Goal: Information Seeking & Learning: Learn about a topic

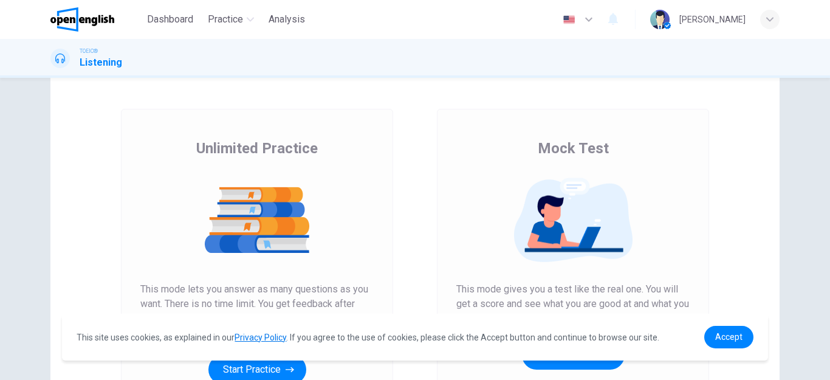
scroll to position [121, 0]
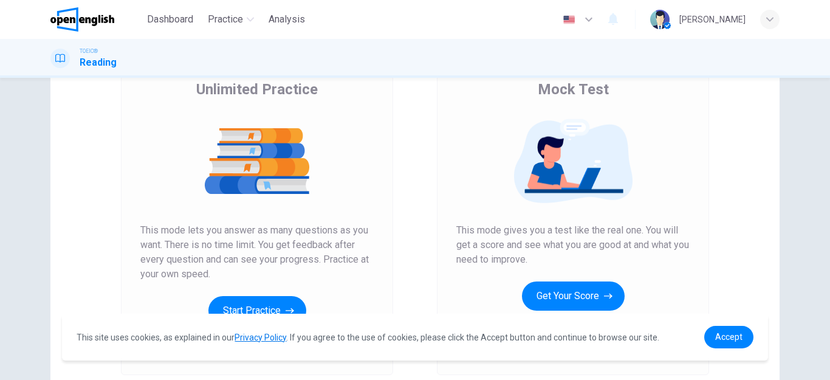
scroll to position [121, 0]
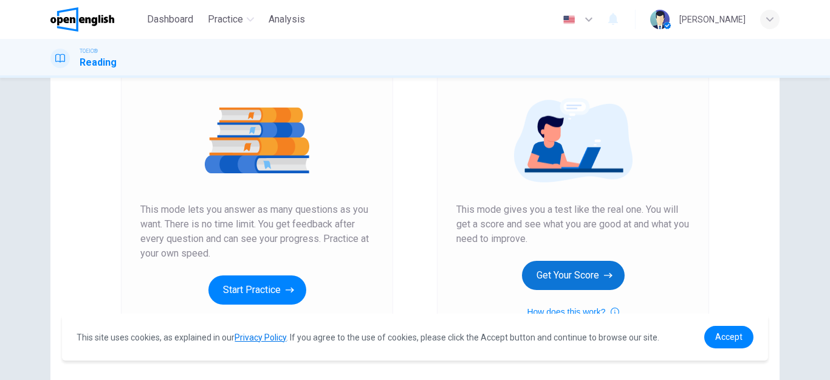
click at [569, 276] on button "Get Your Score" at bounding box center [573, 275] width 103 height 29
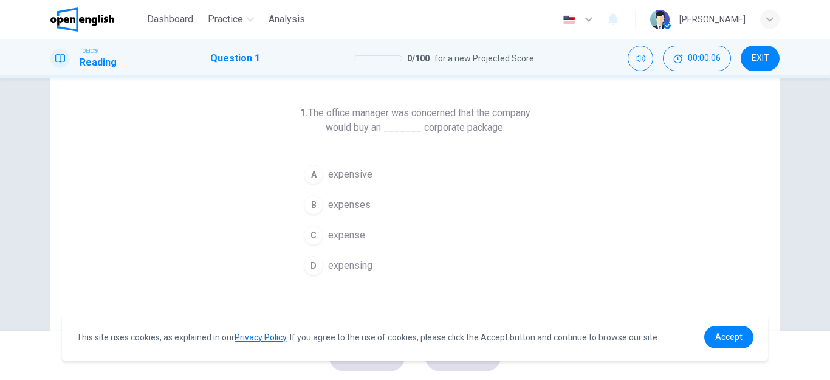
scroll to position [61, 0]
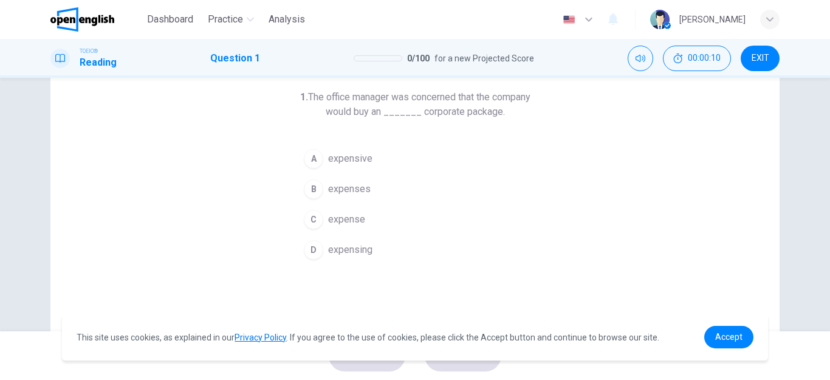
click at [320, 158] on div "A" at bounding box center [313, 158] width 19 height 19
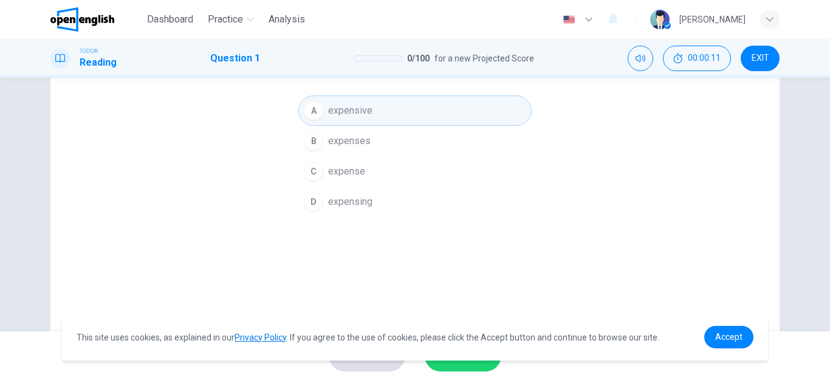
scroll to position [121, 0]
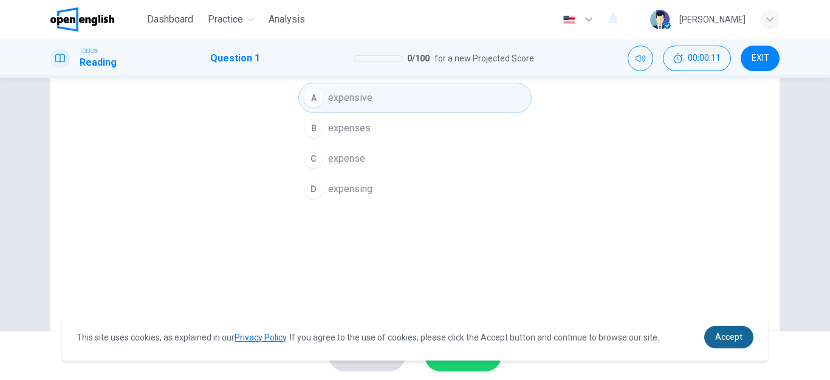
click at [724, 338] on span "Accept" at bounding box center [728, 337] width 27 height 10
click at [736, 337] on span "Accept" at bounding box center [728, 337] width 27 height 10
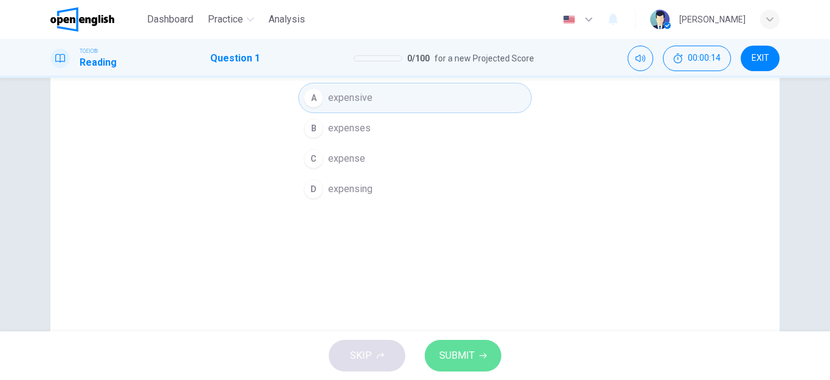
click at [478, 356] on button "SUBMIT" at bounding box center [463, 356] width 77 height 32
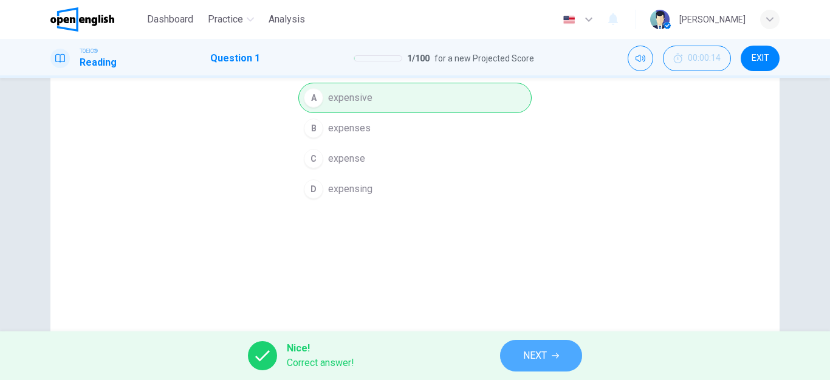
click at [555, 354] on icon "button" at bounding box center [555, 355] width 7 height 7
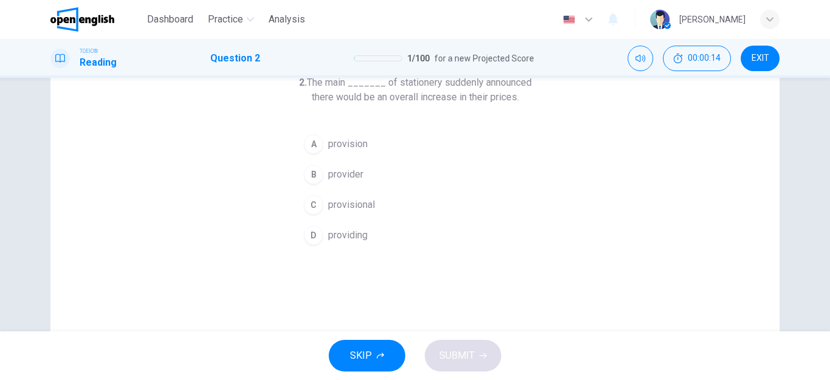
scroll to position [15, 0]
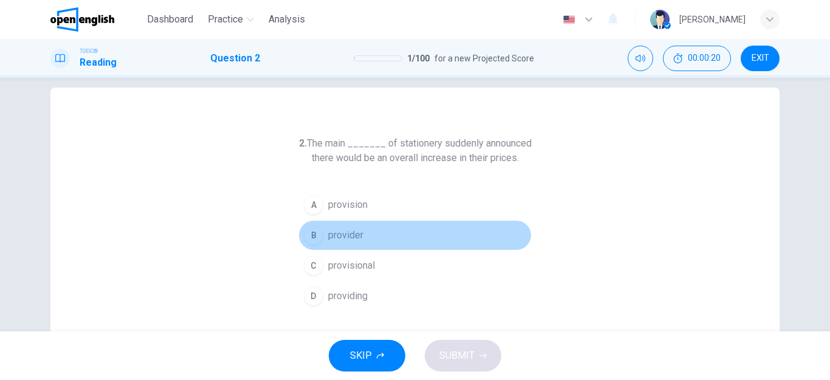
click at [316, 245] on div "B" at bounding box center [313, 234] width 19 height 19
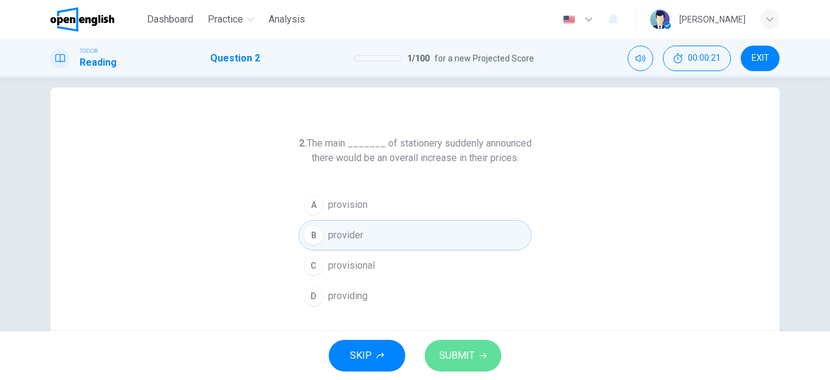
click at [462, 350] on span "SUBMIT" at bounding box center [456, 355] width 35 height 17
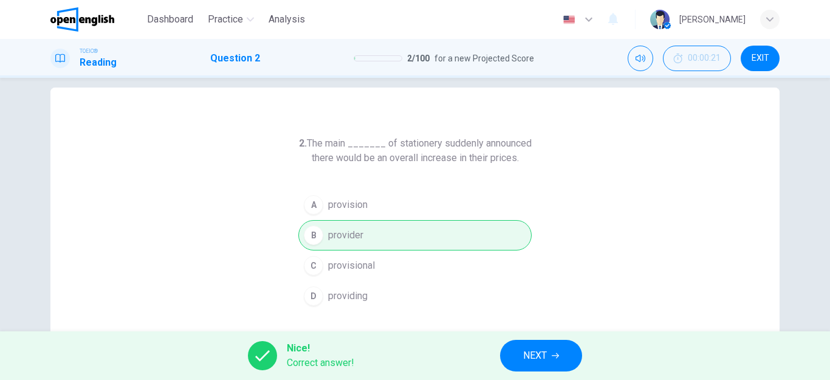
click at [516, 354] on button "NEXT" at bounding box center [541, 356] width 82 height 32
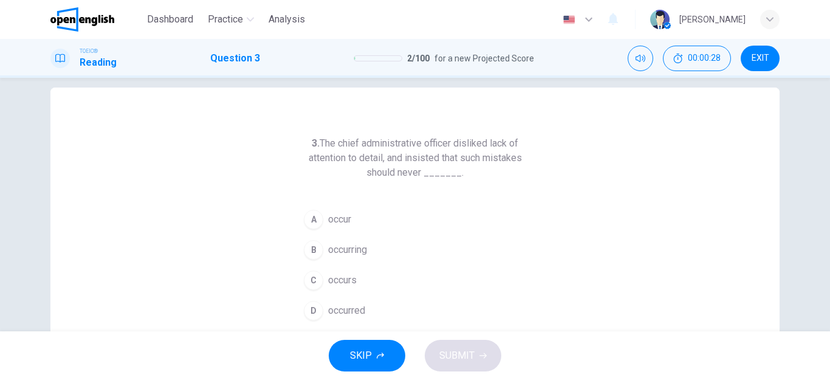
click at [323, 278] on button "C occurs" at bounding box center [414, 280] width 233 height 30
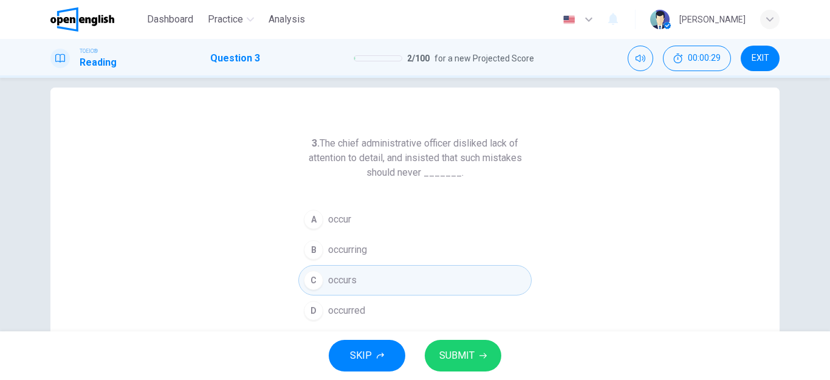
click at [457, 358] on span "SUBMIT" at bounding box center [456, 355] width 35 height 17
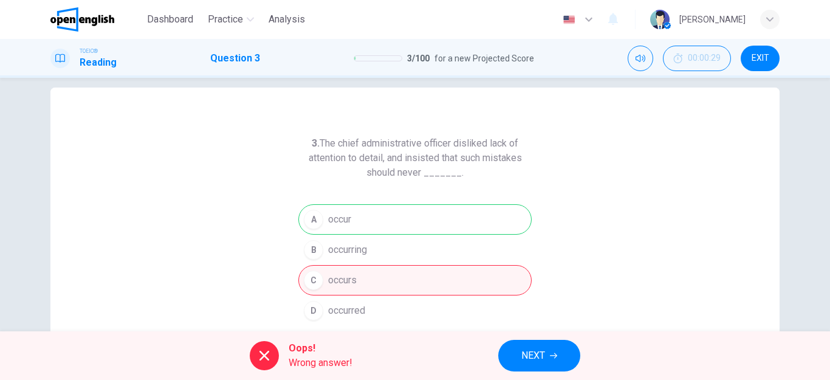
click at [540, 354] on span "NEXT" at bounding box center [533, 355] width 24 height 17
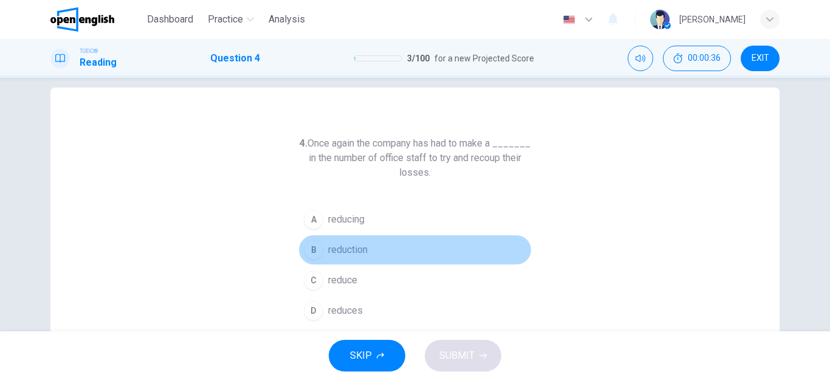
click at [313, 251] on div "B" at bounding box center [313, 249] width 19 height 19
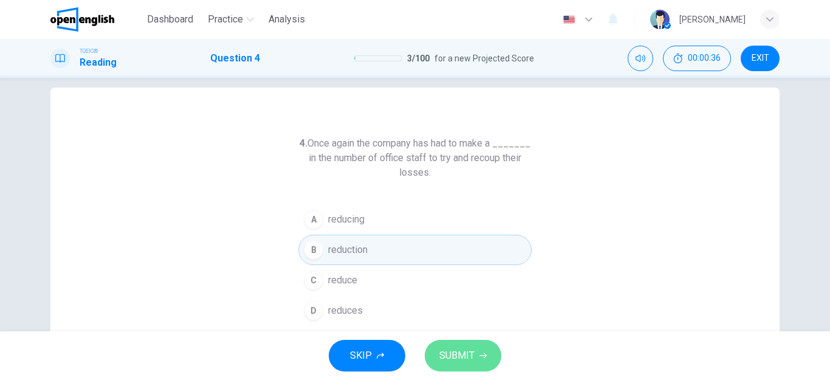
click at [462, 352] on span "SUBMIT" at bounding box center [456, 355] width 35 height 17
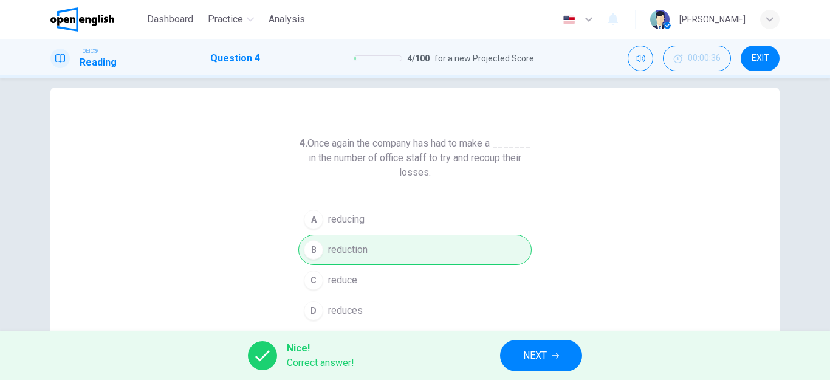
click at [532, 355] on span "NEXT" at bounding box center [535, 355] width 24 height 17
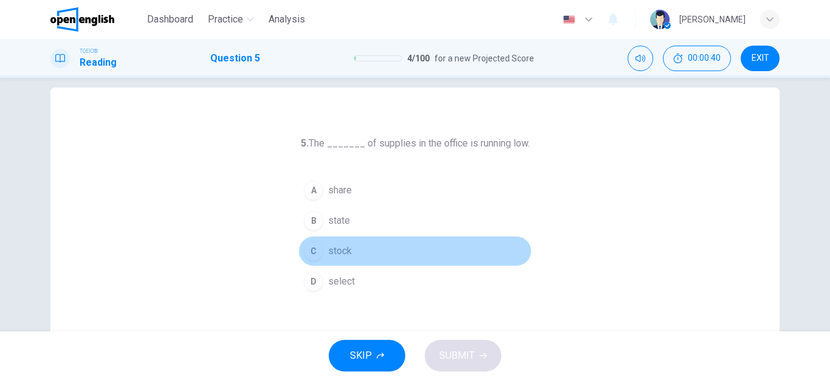
click at [313, 250] on div "C" at bounding box center [313, 250] width 19 height 19
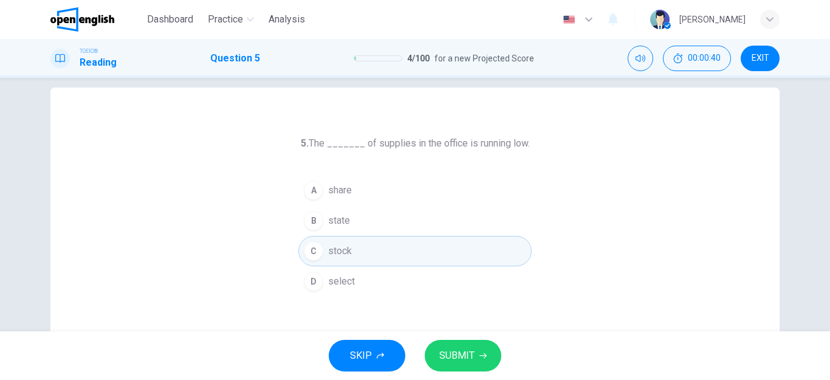
click at [467, 357] on span "SUBMIT" at bounding box center [456, 355] width 35 height 17
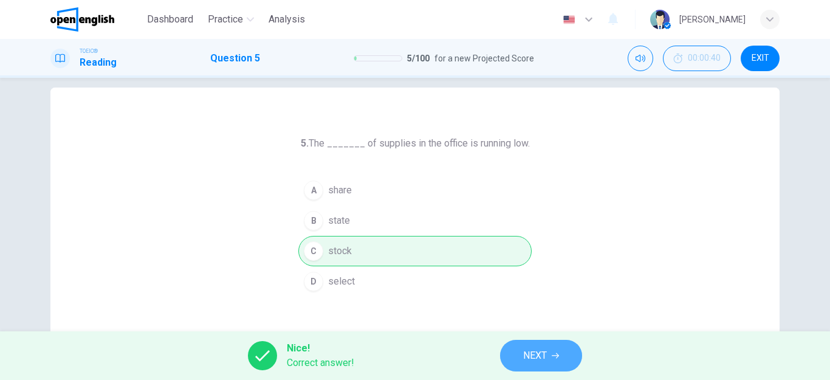
click at [519, 355] on button "NEXT" at bounding box center [541, 356] width 82 height 32
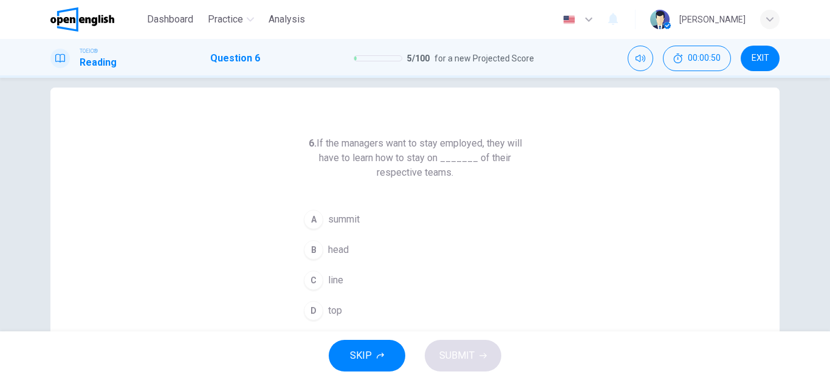
click at [313, 280] on div "C" at bounding box center [313, 279] width 19 height 19
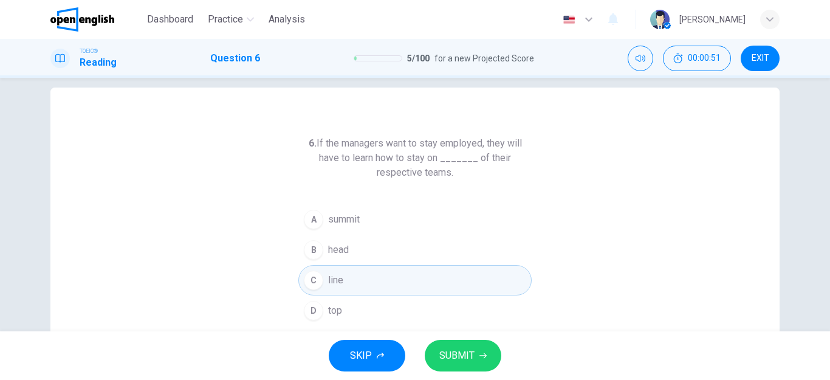
click at [453, 356] on span "SUBMIT" at bounding box center [456, 355] width 35 height 17
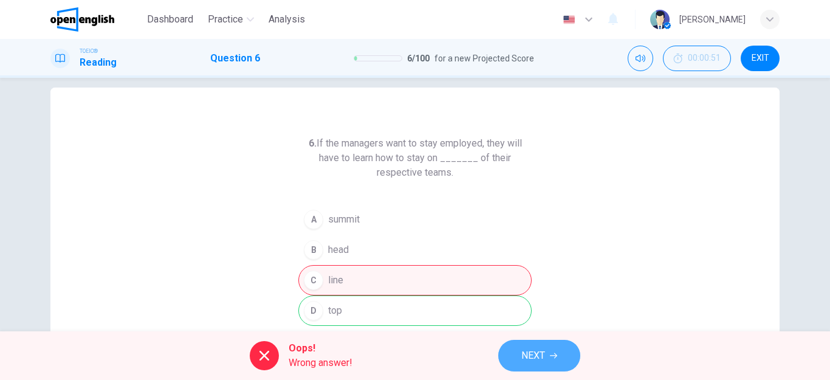
click at [539, 354] on span "NEXT" at bounding box center [533, 355] width 24 height 17
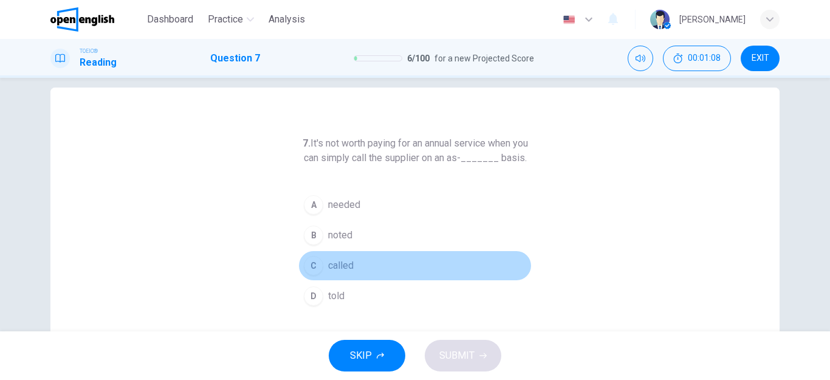
click at [314, 268] on div "C" at bounding box center [313, 265] width 19 height 19
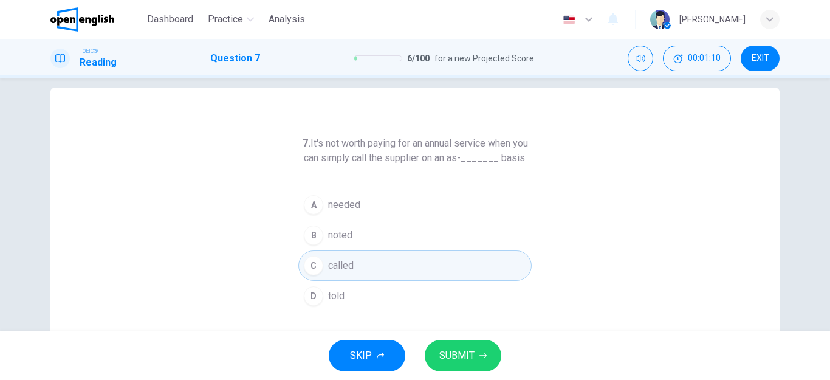
click at [467, 350] on span "SUBMIT" at bounding box center [456, 355] width 35 height 17
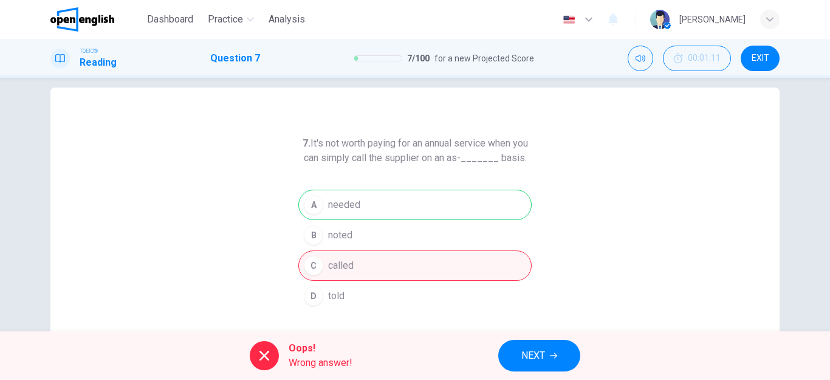
click at [533, 352] on span "NEXT" at bounding box center [533, 355] width 24 height 17
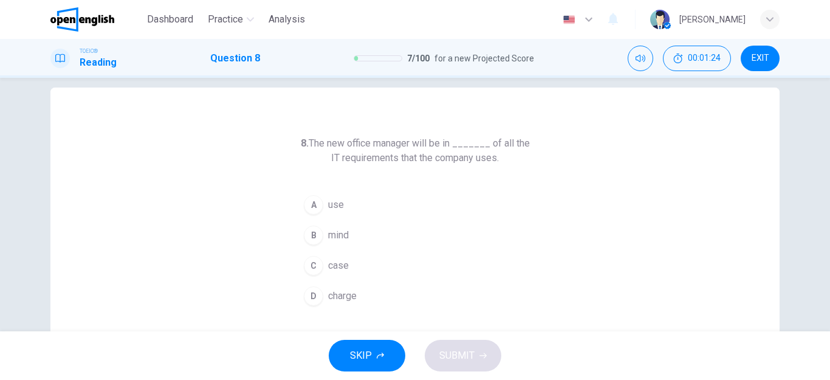
click at [315, 296] on div "D" at bounding box center [313, 295] width 19 height 19
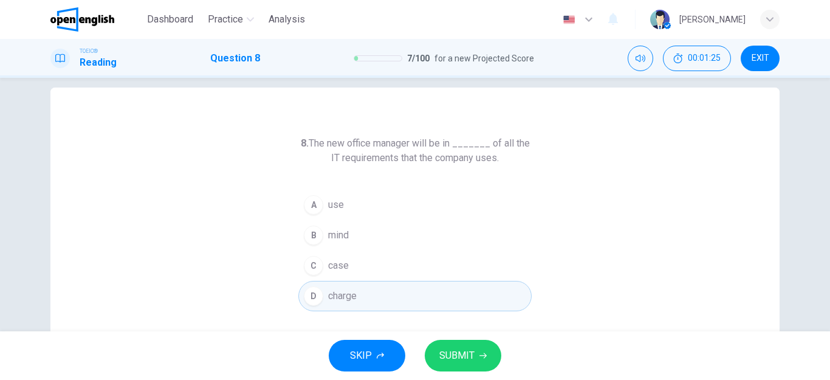
click at [456, 346] on button "SUBMIT" at bounding box center [463, 356] width 77 height 32
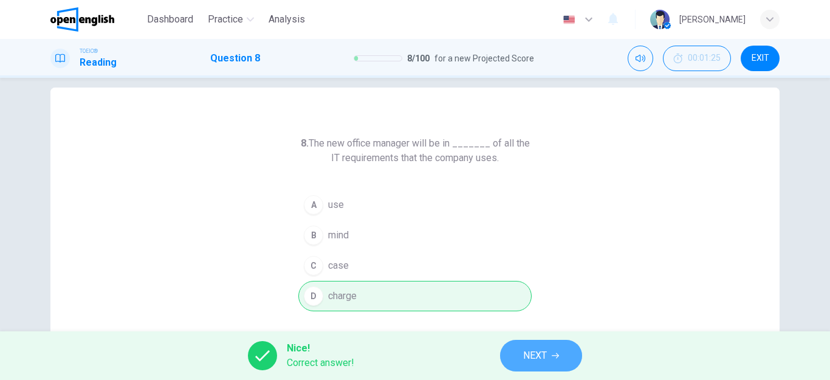
click at [524, 355] on span "NEXT" at bounding box center [535, 355] width 24 height 17
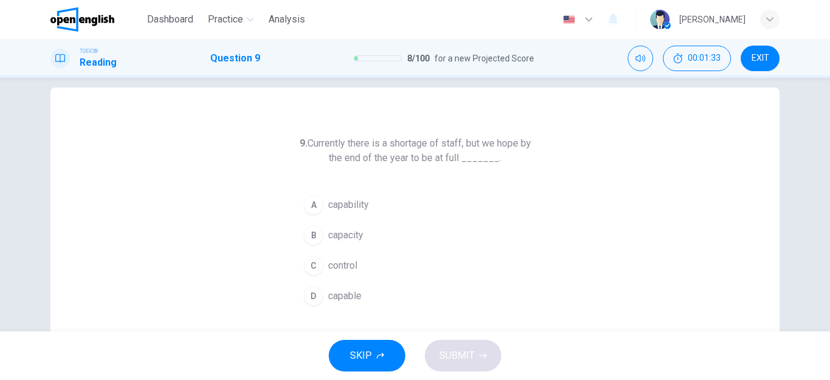
click at [310, 234] on div "B" at bounding box center [313, 234] width 19 height 19
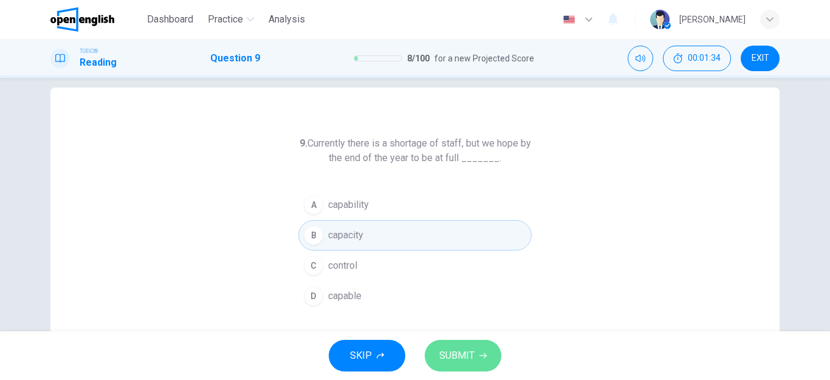
click at [463, 350] on span "SUBMIT" at bounding box center [456, 355] width 35 height 17
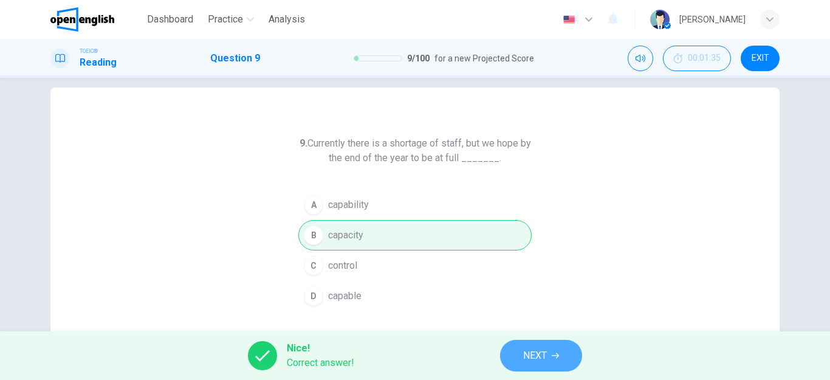
click at [520, 353] on button "NEXT" at bounding box center [541, 356] width 82 height 32
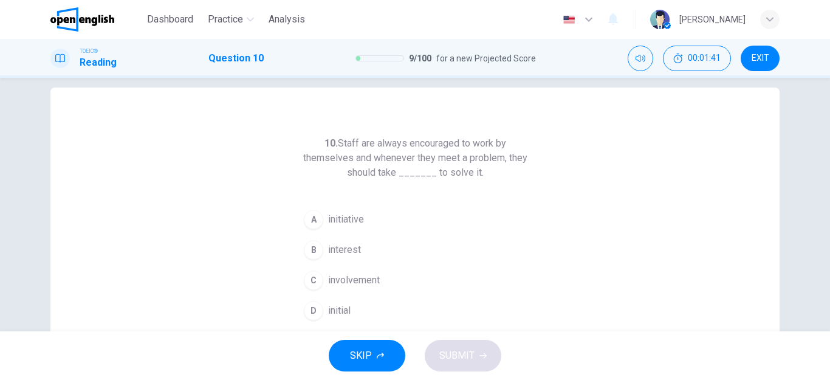
click at [314, 220] on div "A" at bounding box center [313, 219] width 19 height 19
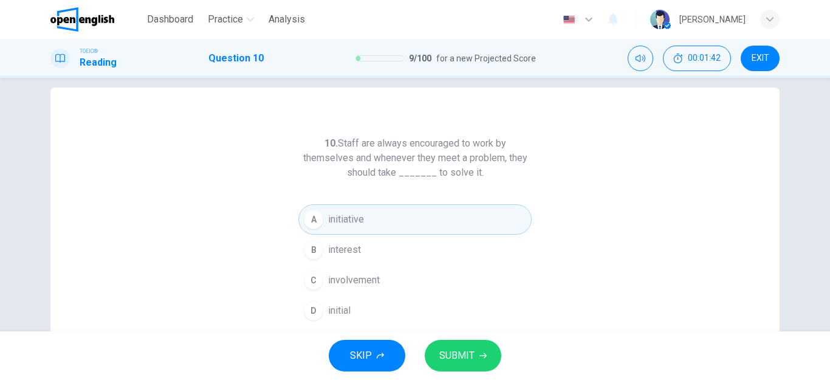
click at [456, 357] on span "SUBMIT" at bounding box center [456, 355] width 35 height 17
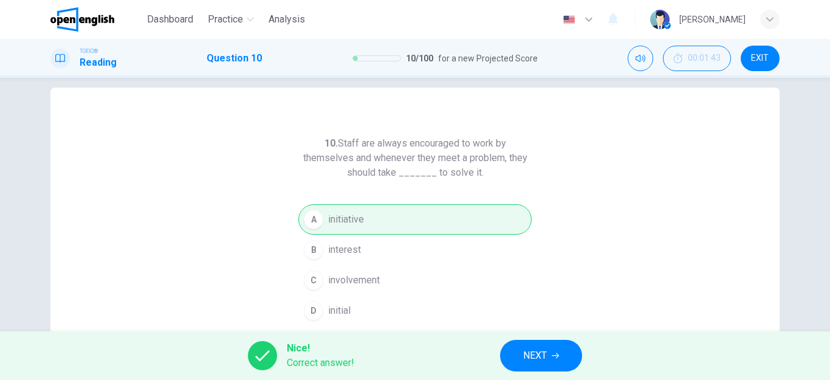
click at [520, 357] on button "NEXT" at bounding box center [541, 356] width 82 height 32
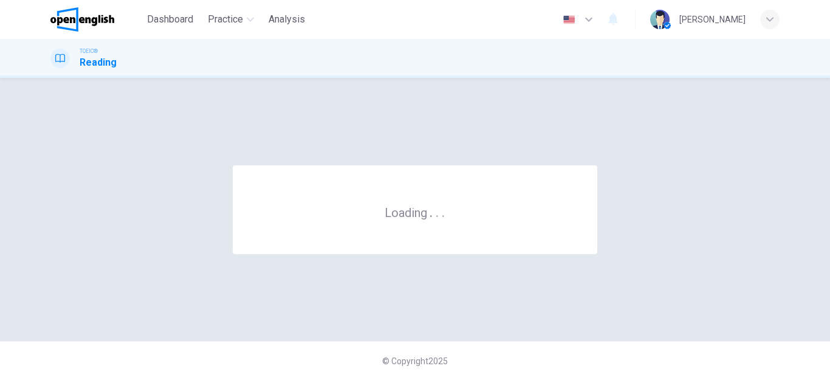
scroll to position [0, 0]
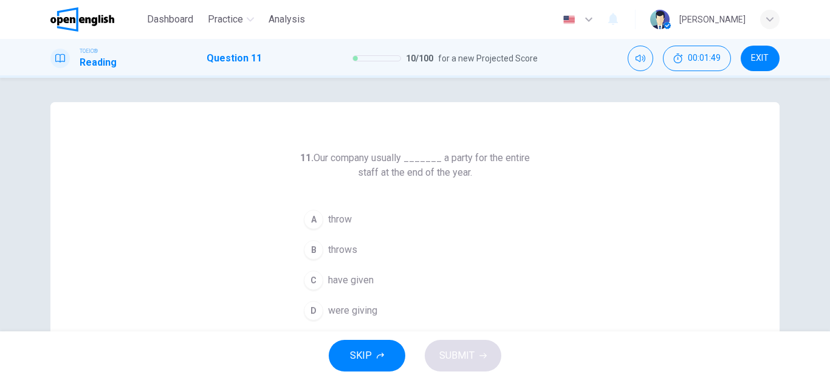
click at [313, 279] on div "C" at bounding box center [313, 279] width 19 height 19
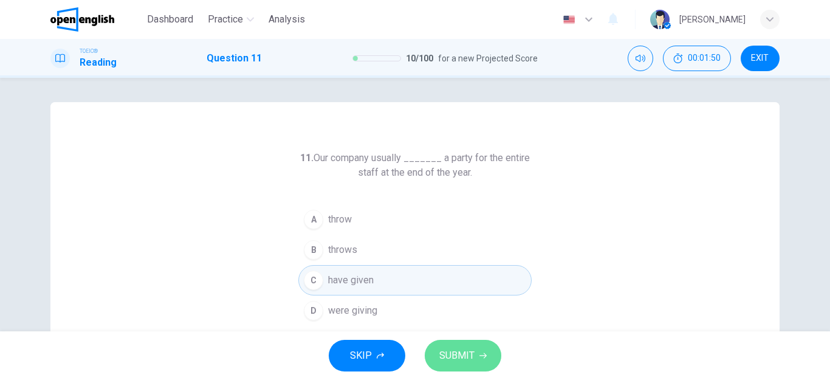
click at [474, 346] on button "SUBMIT" at bounding box center [463, 356] width 77 height 32
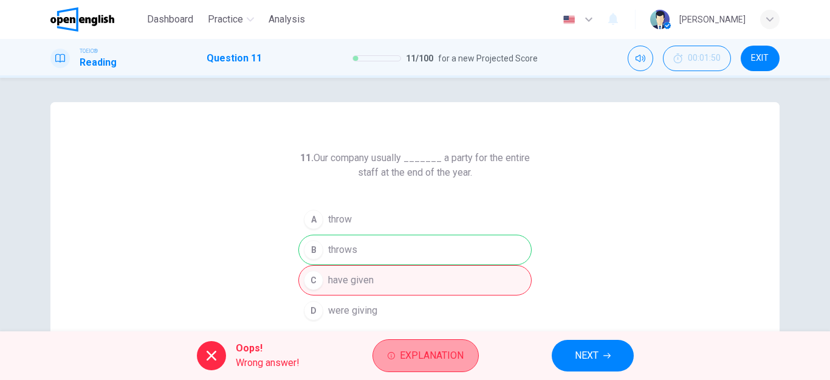
click at [425, 361] on span "Explanation" at bounding box center [432, 355] width 64 height 17
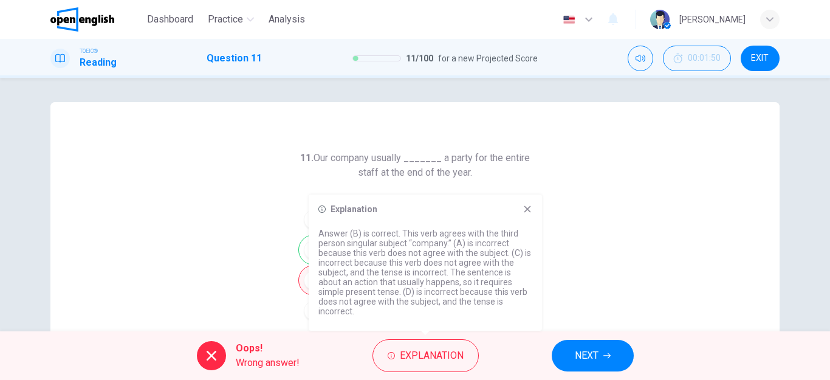
click at [592, 357] on span "NEXT" at bounding box center [587, 355] width 24 height 17
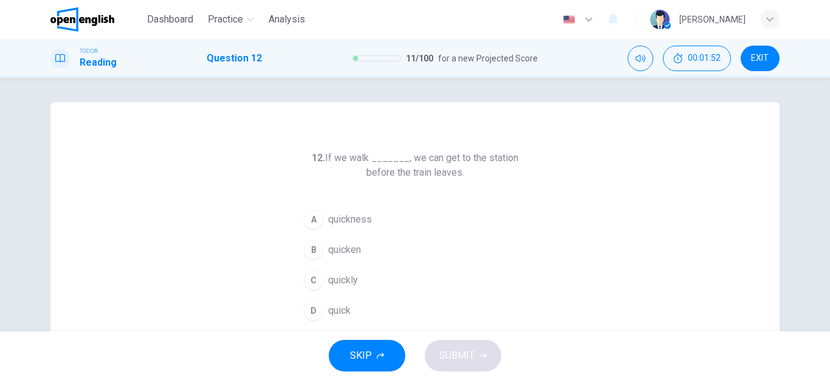
click at [317, 281] on div "C" at bounding box center [313, 279] width 19 height 19
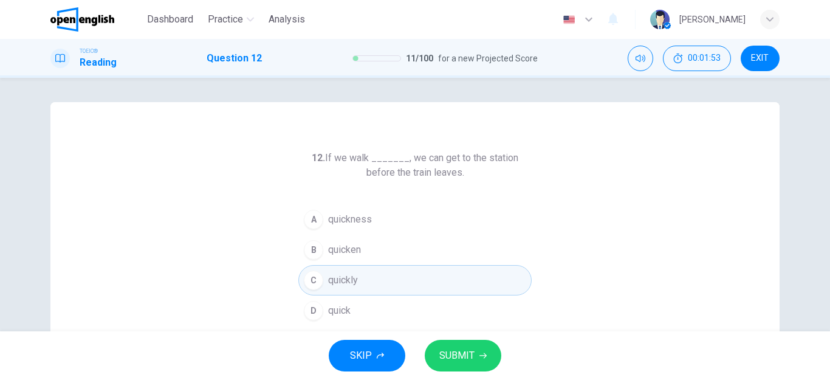
click at [448, 347] on span "SUBMIT" at bounding box center [456, 355] width 35 height 17
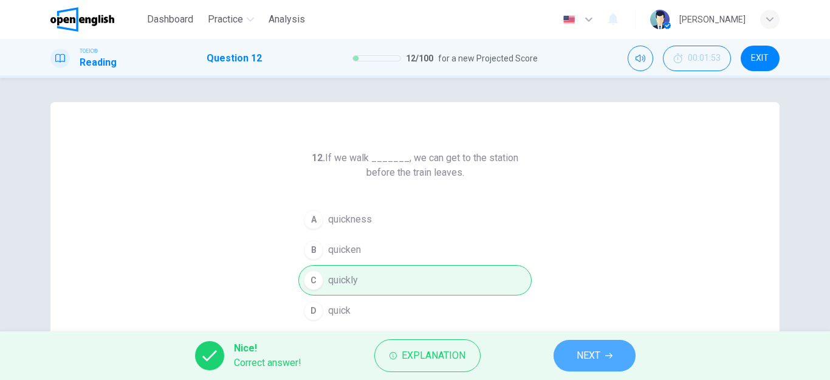
click at [601, 354] on button "NEXT" at bounding box center [594, 356] width 82 height 32
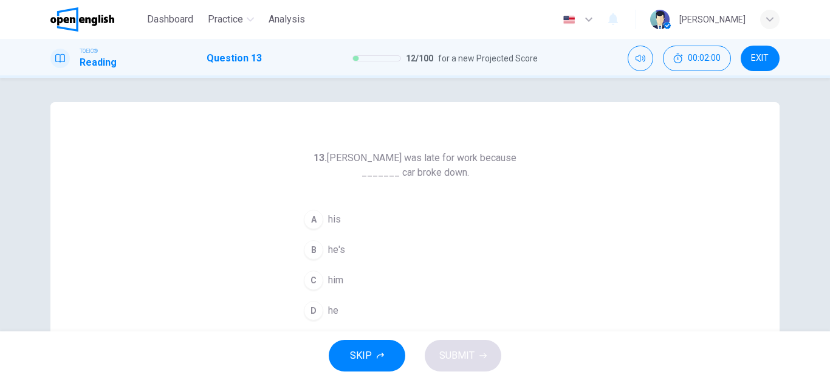
click at [312, 221] on div "A" at bounding box center [313, 219] width 19 height 19
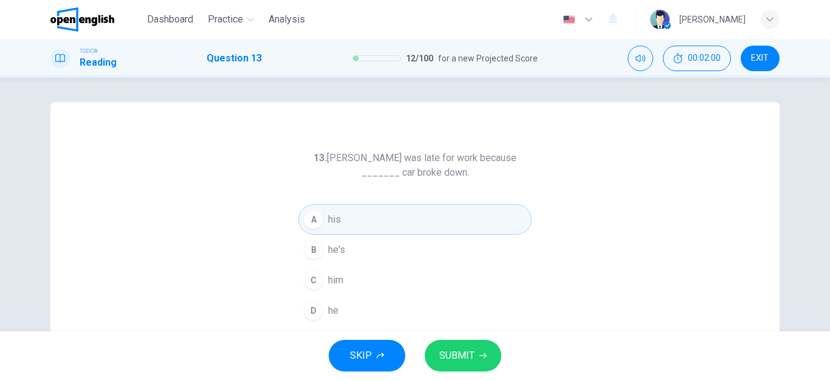
click at [464, 358] on span "SUBMIT" at bounding box center [456, 355] width 35 height 17
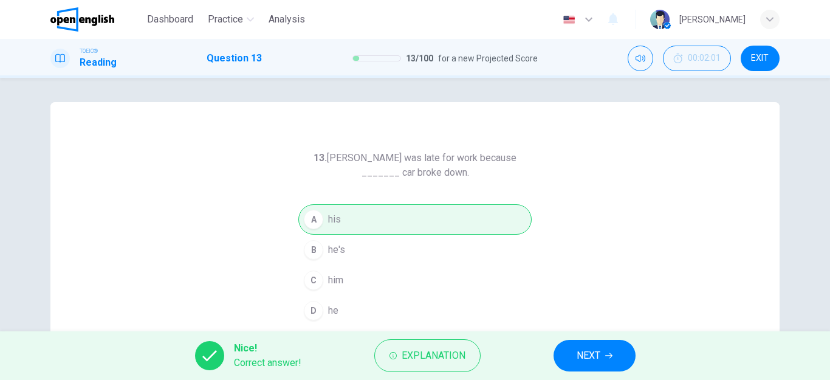
click at [572, 352] on button "NEXT" at bounding box center [594, 356] width 82 height 32
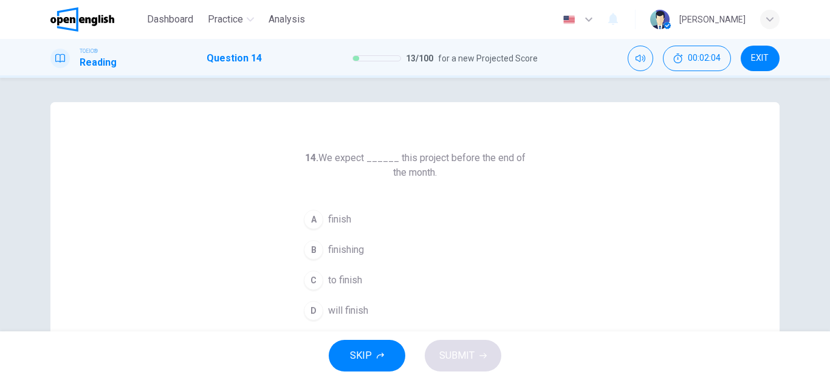
click at [338, 276] on span "to finish" at bounding box center [345, 280] width 34 height 15
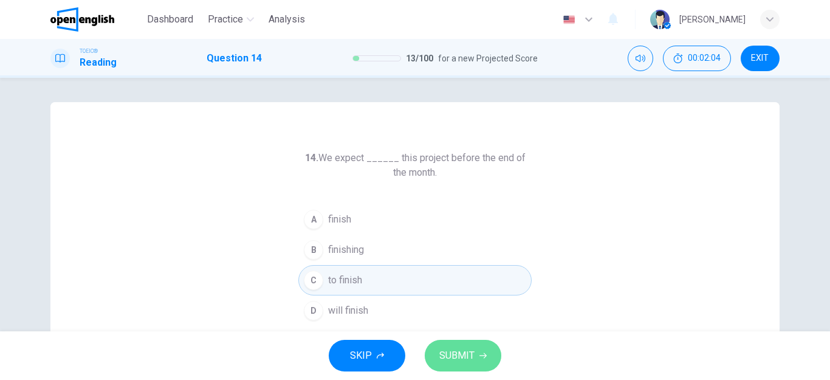
click at [468, 357] on span "SUBMIT" at bounding box center [456, 355] width 35 height 17
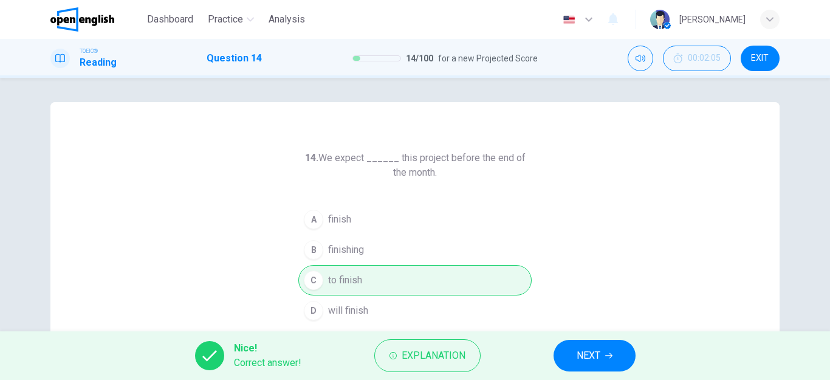
click at [591, 357] on span "NEXT" at bounding box center [588, 355] width 24 height 17
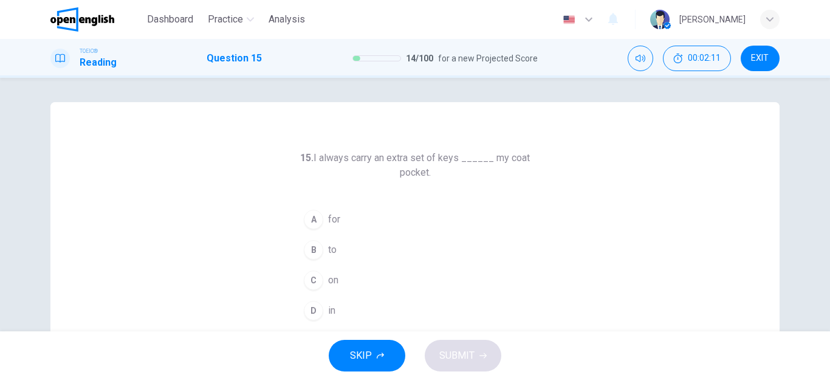
click at [312, 313] on div "D" at bounding box center [313, 310] width 19 height 19
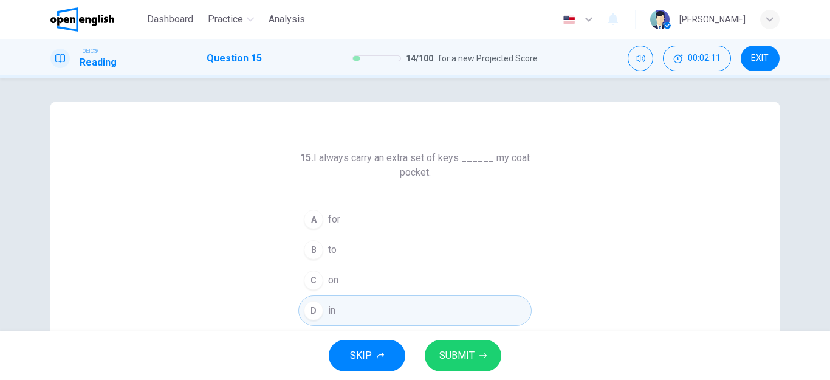
click at [451, 355] on span "SUBMIT" at bounding box center [456, 355] width 35 height 17
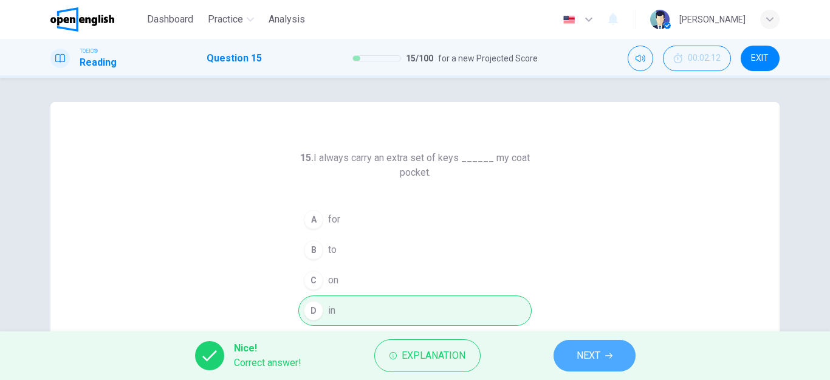
click at [591, 362] on span "NEXT" at bounding box center [588, 355] width 24 height 17
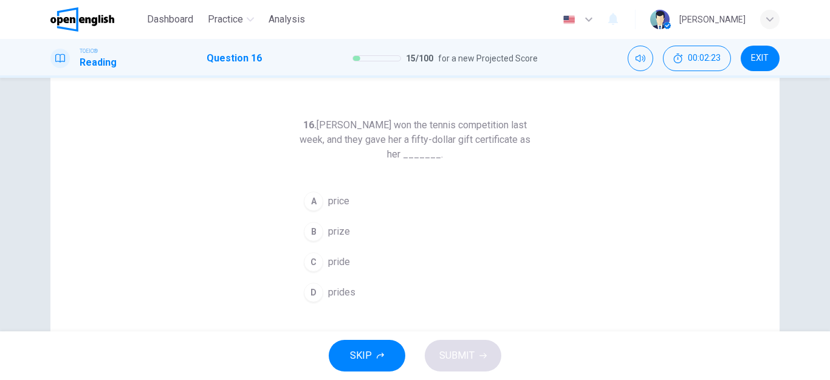
scroll to position [61, 0]
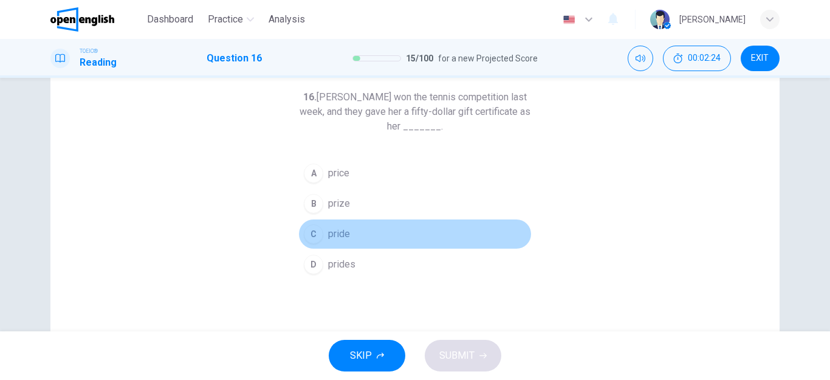
click at [316, 234] on div "C" at bounding box center [313, 233] width 19 height 19
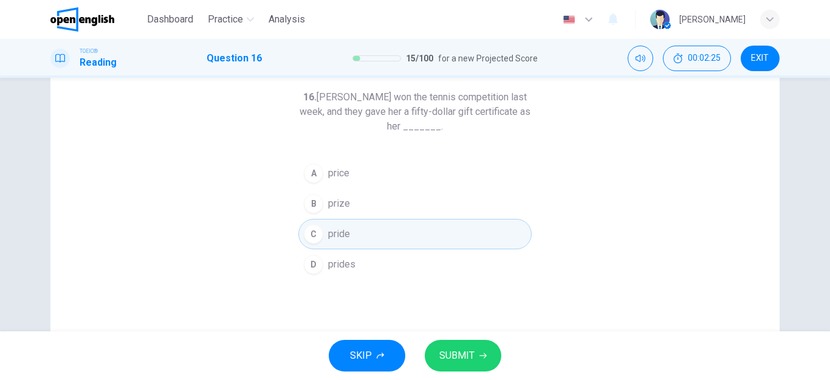
click at [458, 356] on span "SUBMIT" at bounding box center [456, 355] width 35 height 17
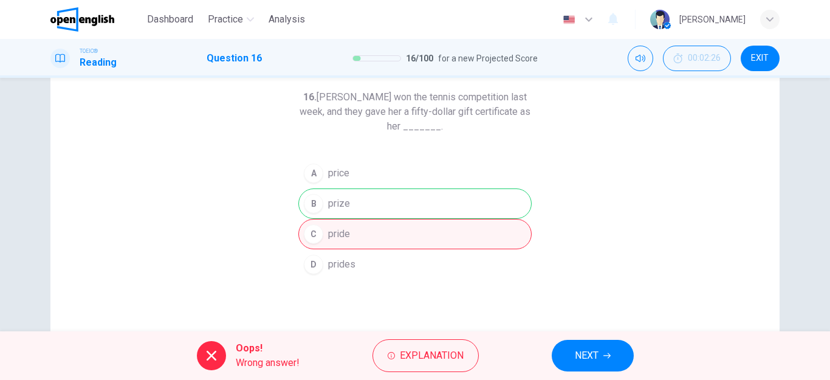
scroll to position [0, 0]
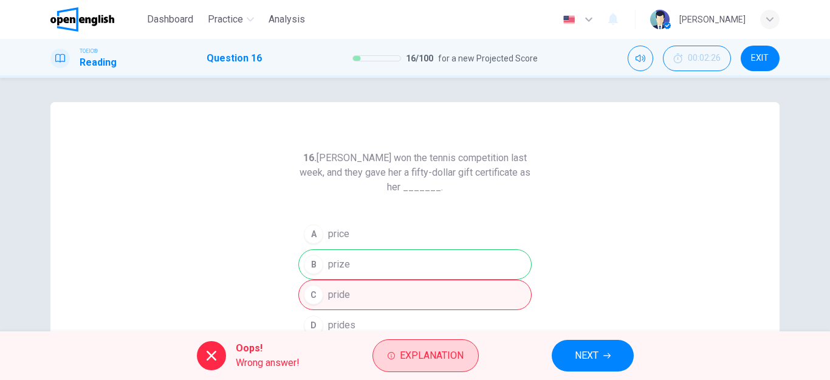
click at [424, 348] on span "Explanation" at bounding box center [432, 355] width 64 height 17
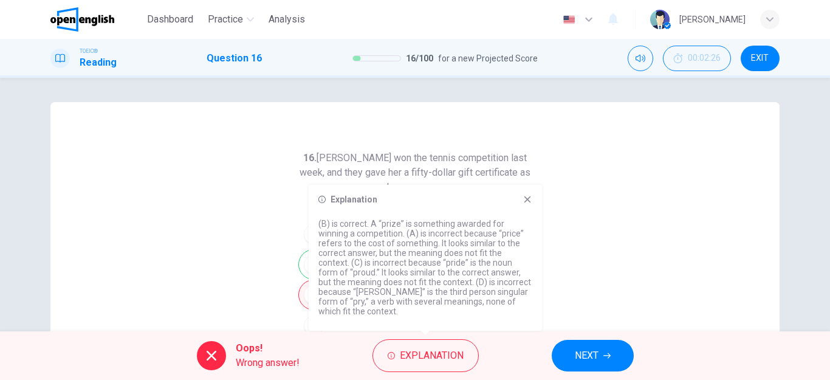
click at [585, 353] on span "NEXT" at bounding box center [587, 355] width 24 height 17
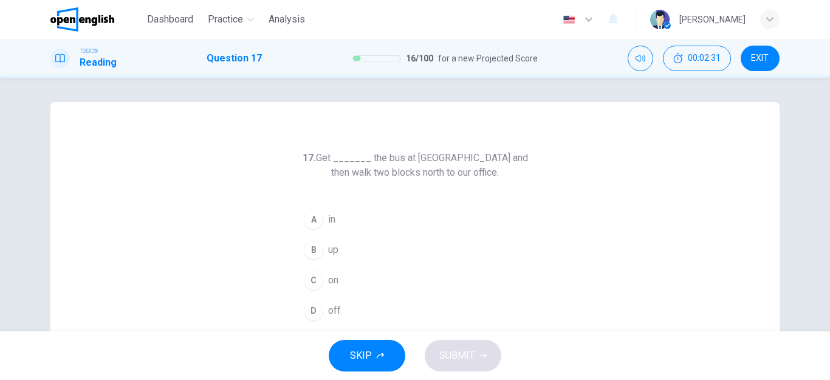
click at [316, 221] on div "A" at bounding box center [313, 219] width 19 height 19
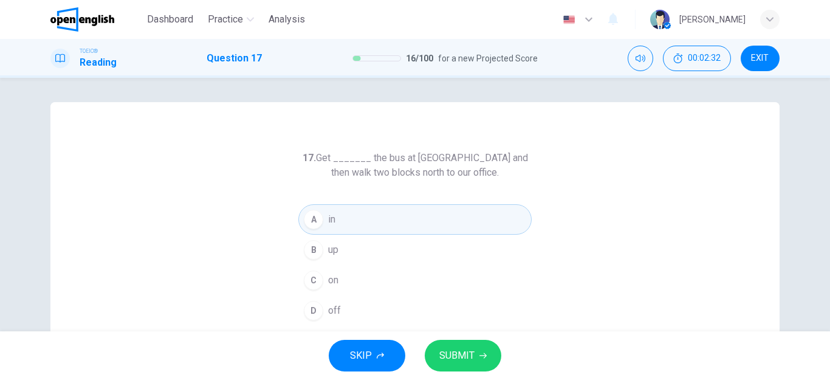
click at [451, 356] on span "SUBMIT" at bounding box center [456, 355] width 35 height 17
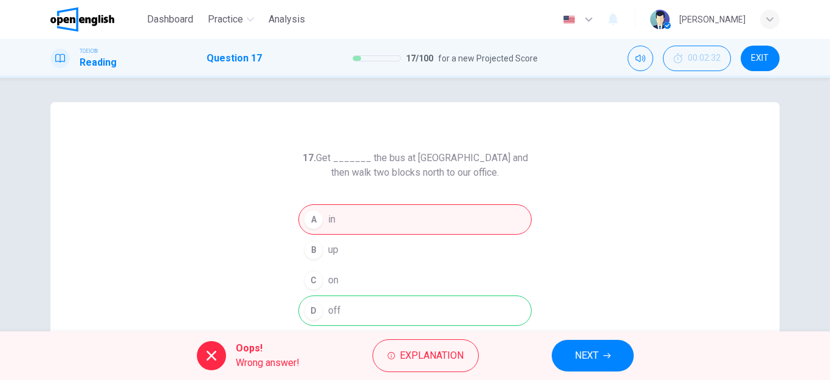
click at [589, 358] on span "NEXT" at bounding box center [587, 355] width 24 height 17
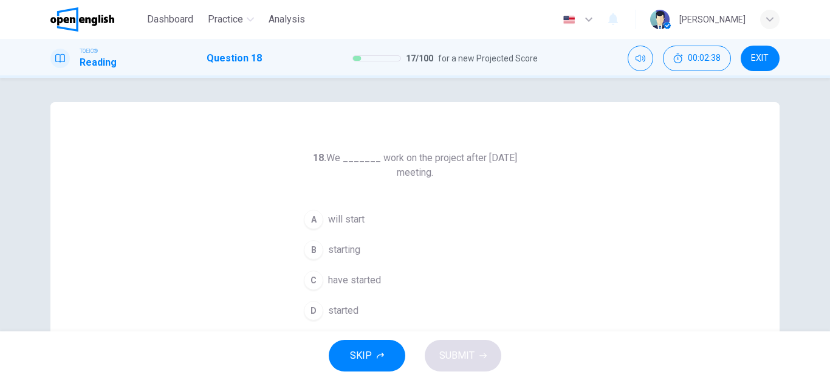
click at [316, 217] on div "A" at bounding box center [313, 219] width 19 height 19
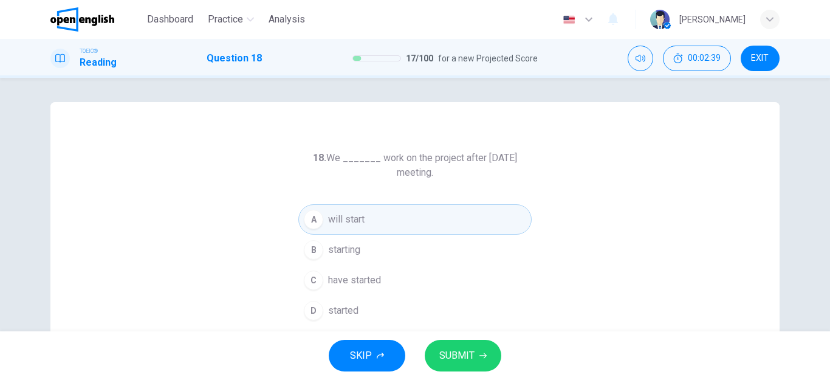
click at [455, 350] on span "SUBMIT" at bounding box center [456, 355] width 35 height 17
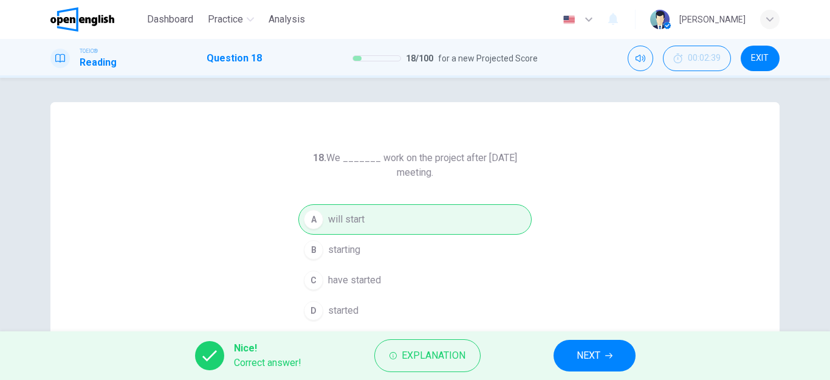
click at [571, 356] on button "NEXT" at bounding box center [594, 356] width 82 height 32
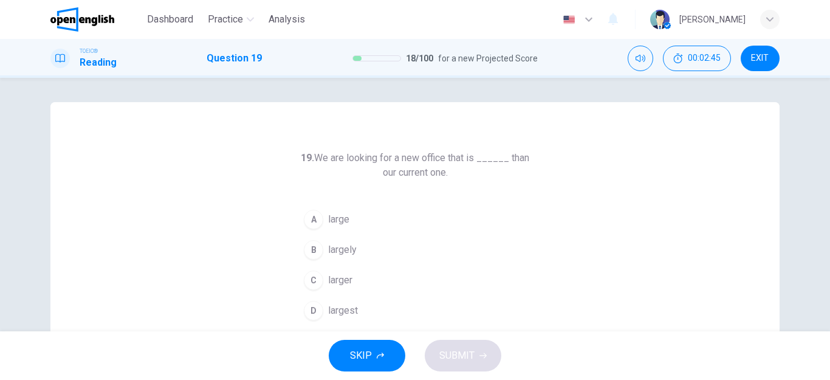
click at [311, 279] on div "C" at bounding box center [313, 279] width 19 height 19
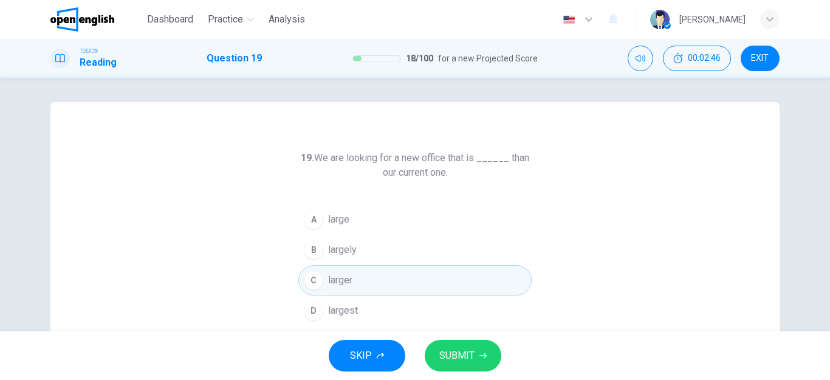
click at [458, 354] on span "SUBMIT" at bounding box center [456, 355] width 35 height 17
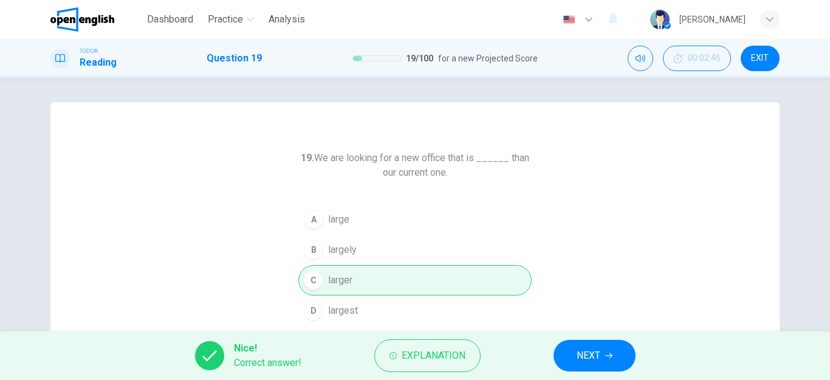
click at [579, 361] on span "NEXT" at bounding box center [588, 355] width 24 height 17
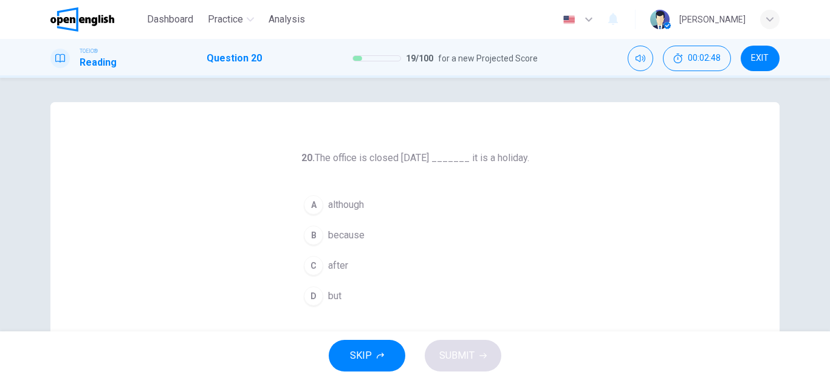
click at [313, 235] on div "B" at bounding box center [313, 234] width 19 height 19
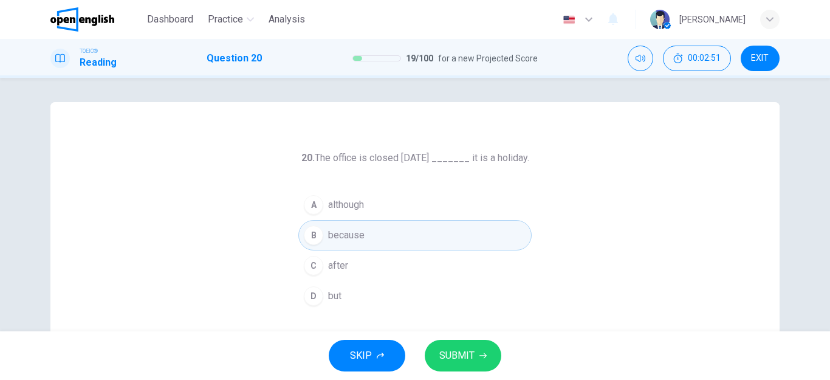
click at [470, 359] on span "SUBMIT" at bounding box center [456, 355] width 35 height 17
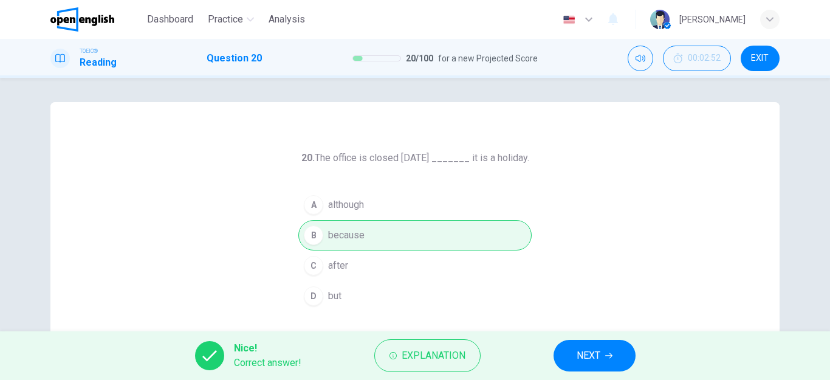
click at [576, 361] on span "NEXT" at bounding box center [588, 355] width 24 height 17
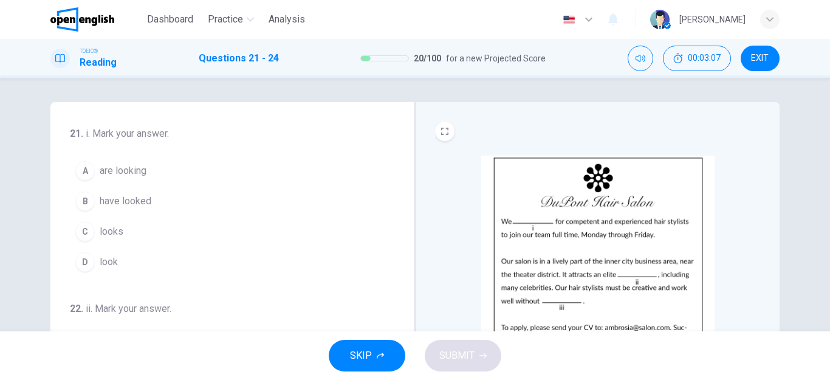
click at [83, 169] on div "A" at bounding box center [84, 170] width 19 height 19
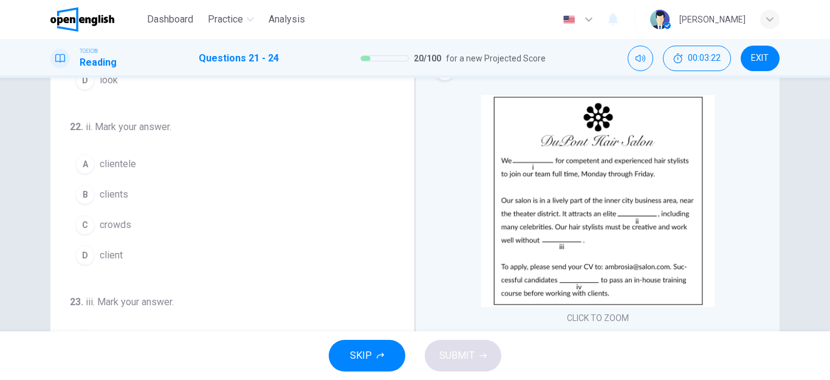
scroll to position [123, 0]
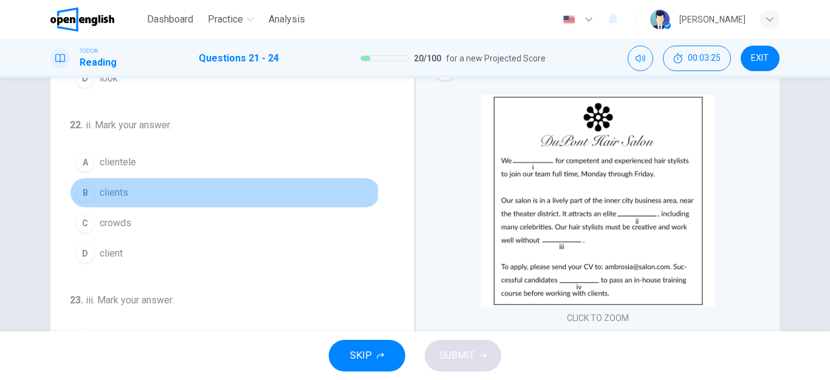
click at [83, 192] on div "B" at bounding box center [84, 192] width 19 height 19
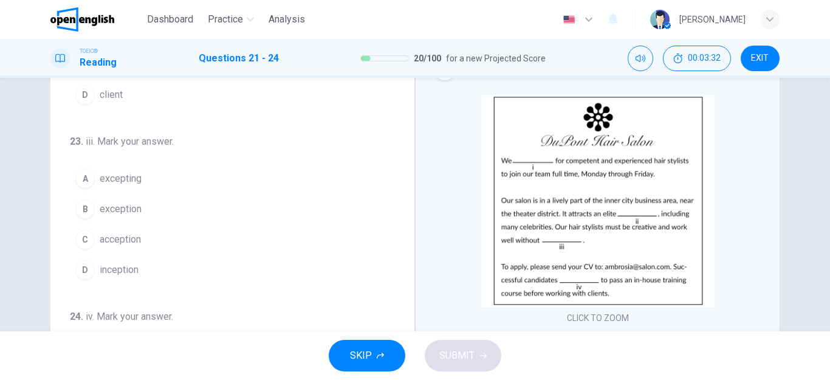
scroll to position [302, 0]
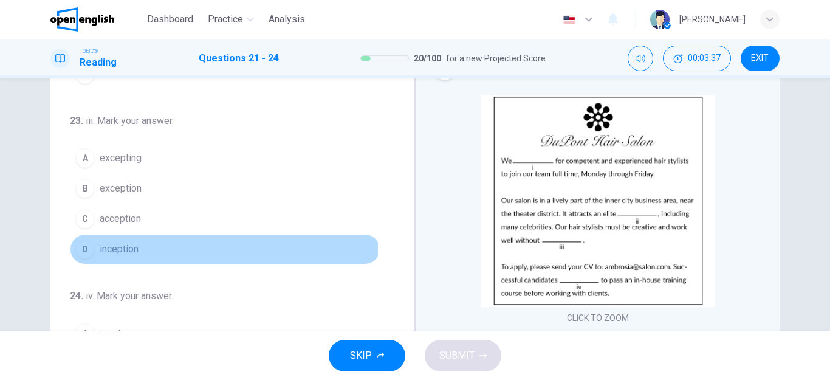
click at [82, 248] on div "D" at bounding box center [84, 248] width 19 height 19
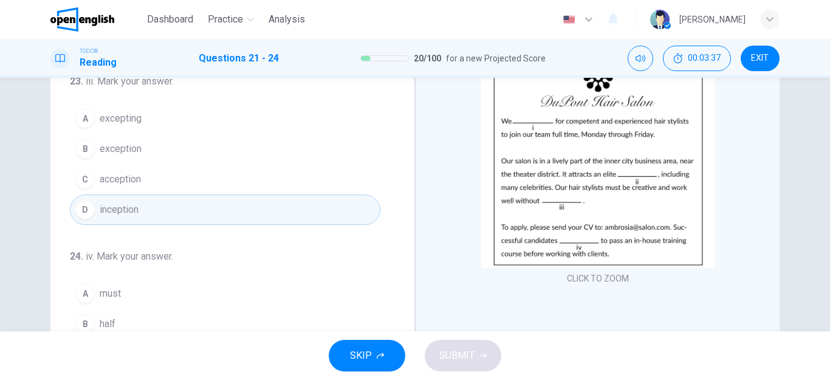
scroll to position [182, 0]
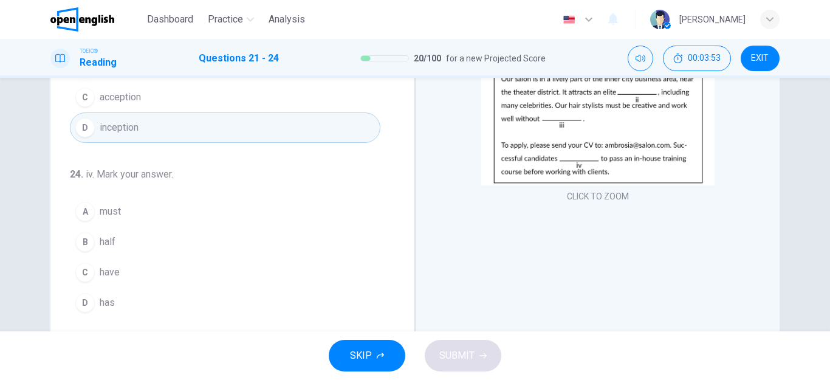
click at [83, 267] on div "C" at bounding box center [84, 271] width 19 height 19
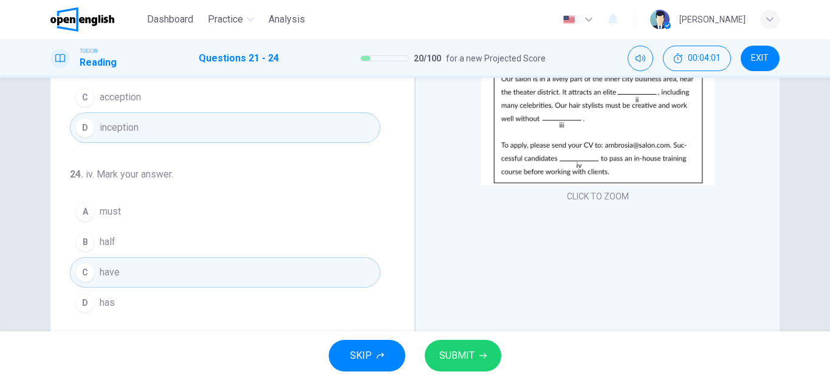
click at [89, 212] on div "A" at bounding box center [84, 211] width 19 height 19
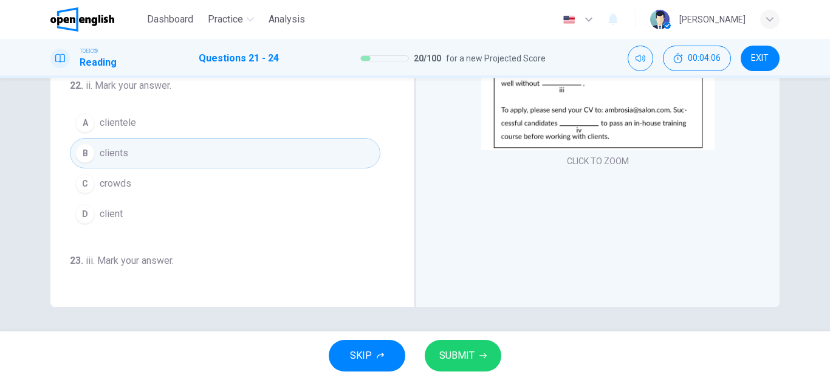
scroll to position [0, 0]
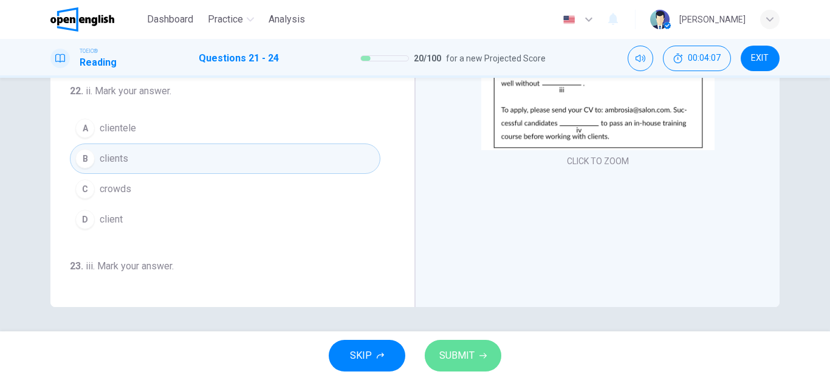
click at [464, 355] on span "SUBMIT" at bounding box center [456, 355] width 35 height 17
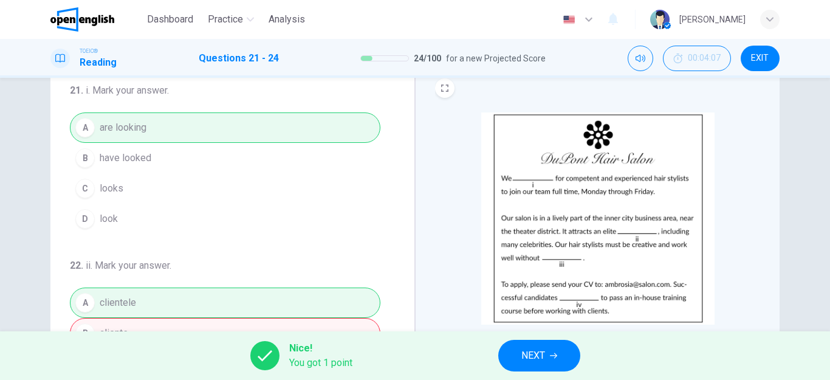
scroll to position [35, 0]
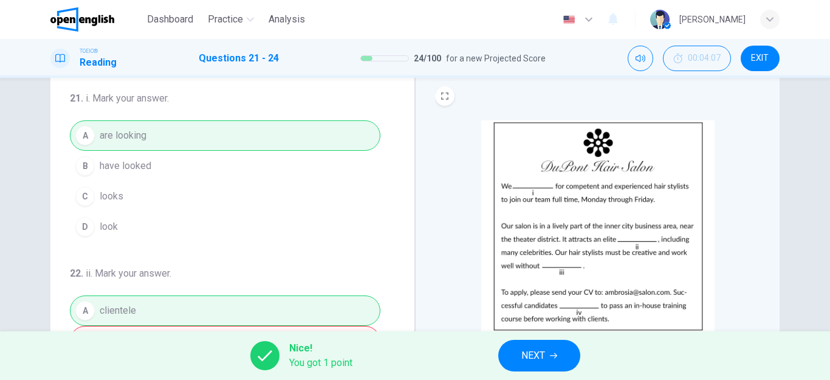
drag, startPoint x: 399, startPoint y: 160, endPoint x: 349, endPoint y: 159, distance: 50.4
click at [392, 123] on div "21 . i. Mark your answer. A are looking B have looked C looks D look 22 . ii. M…" at bounding box center [237, 278] width 335 height 374
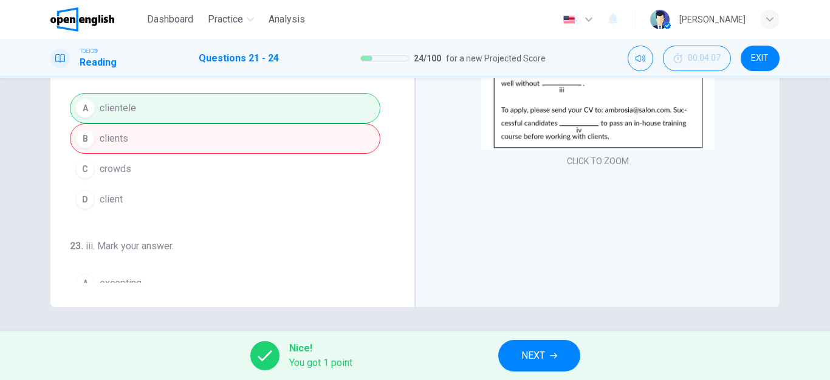
scroll to position [0, 0]
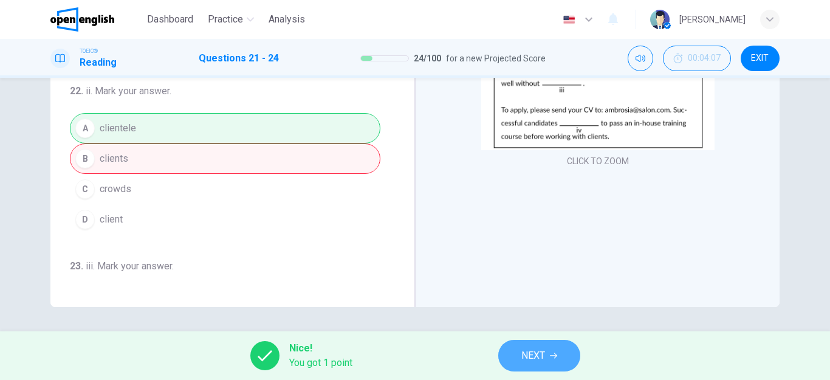
click at [528, 355] on span "NEXT" at bounding box center [533, 355] width 24 height 17
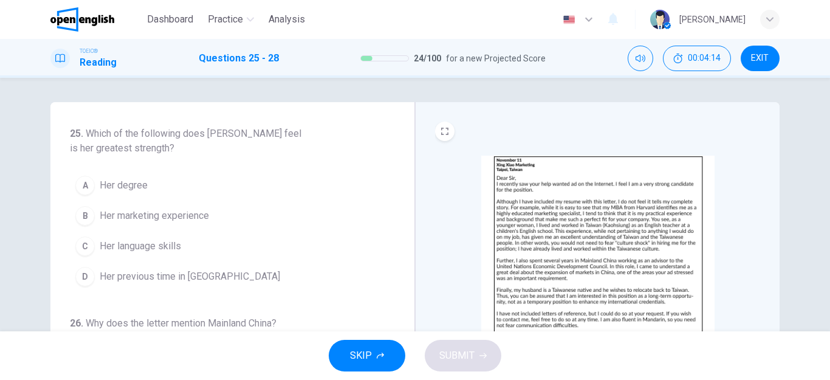
click at [349, 350] on button "SKIP" at bounding box center [367, 356] width 77 height 32
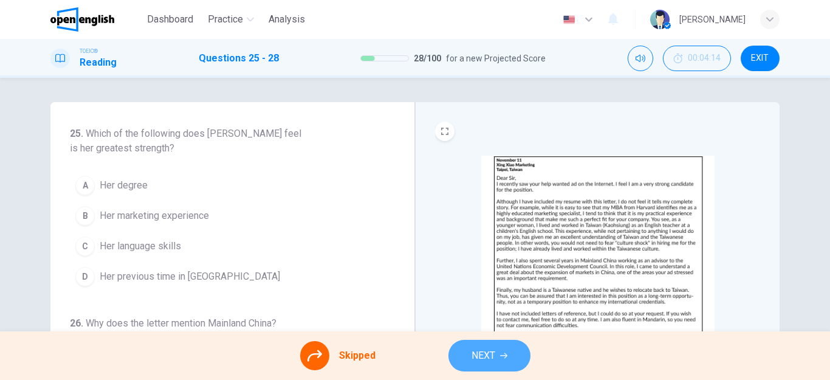
click at [479, 354] on span "NEXT" at bounding box center [483, 355] width 24 height 17
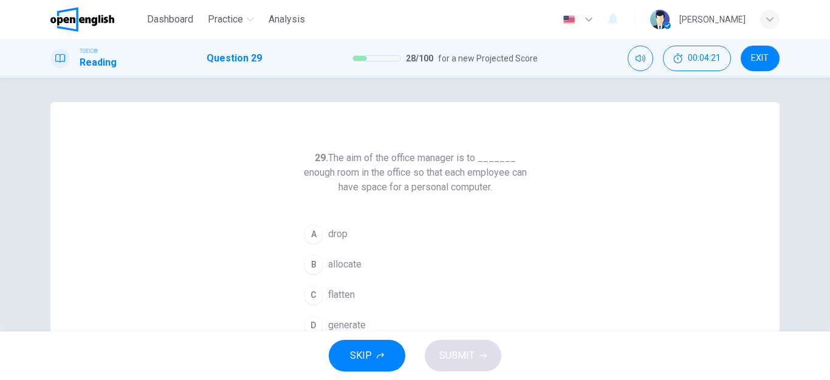
scroll to position [61, 0]
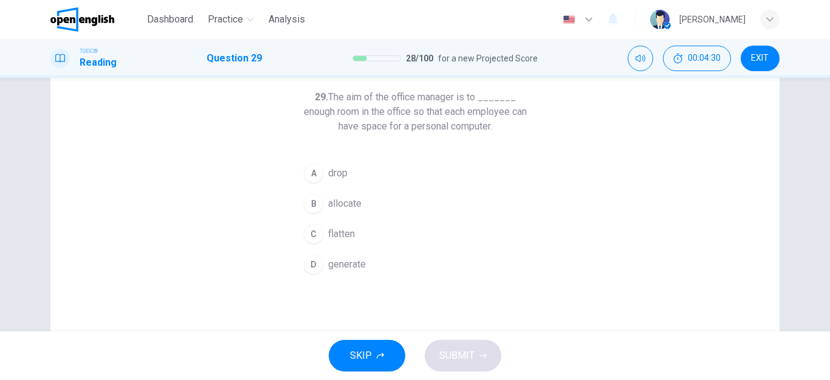
click at [316, 203] on div "B" at bounding box center [313, 203] width 19 height 19
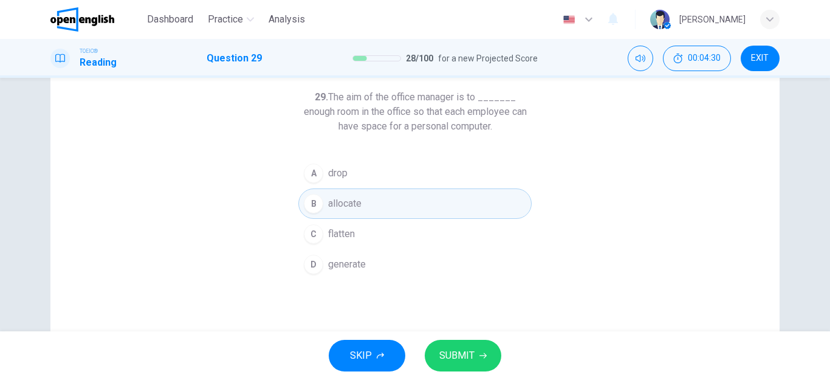
click at [451, 346] on button "SUBMIT" at bounding box center [463, 356] width 77 height 32
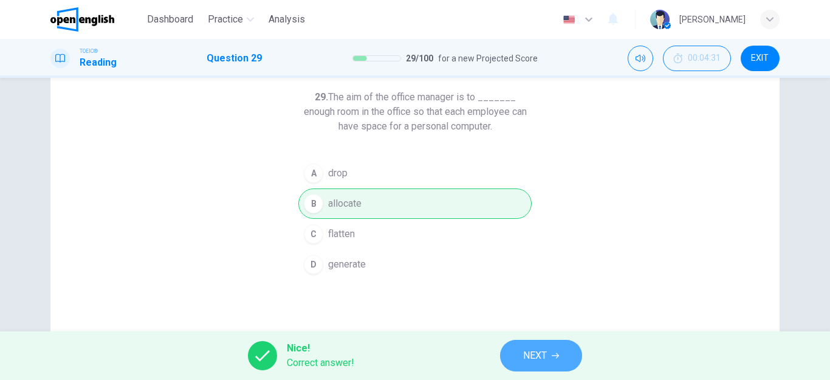
click at [524, 360] on span "NEXT" at bounding box center [535, 355] width 24 height 17
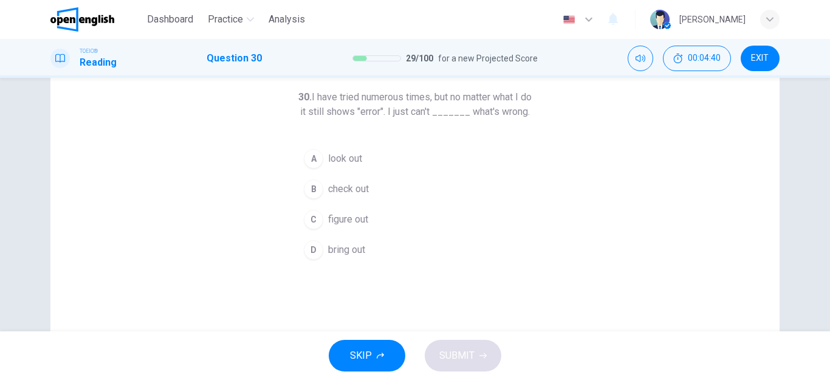
click at [321, 229] on div "C" at bounding box center [313, 219] width 19 height 19
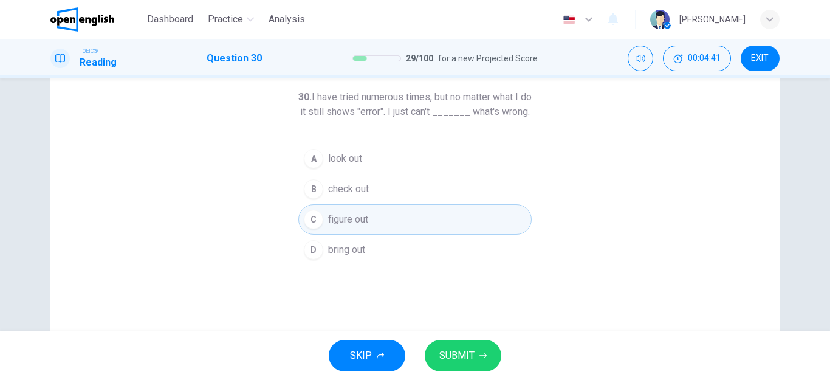
click at [454, 347] on span "SUBMIT" at bounding box center [456, 355] width 35 height 17
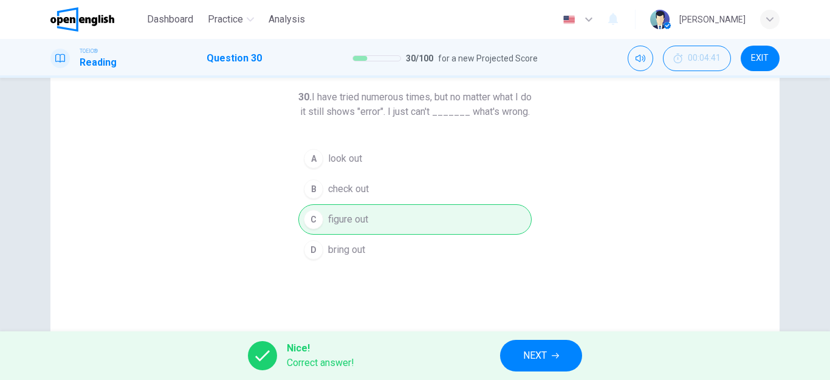
click at [515, 353] on button "NEXT" at bounding box center [541, 356] width 82 height 32
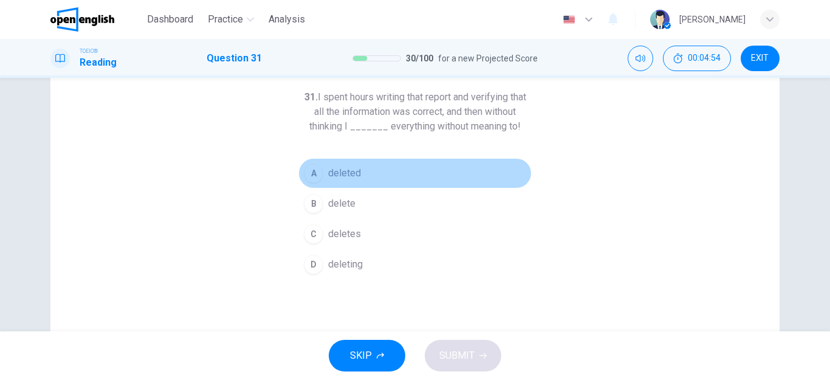
click at [317, 172] on div "A" at bounding box center [313, 172] width 19 height 19
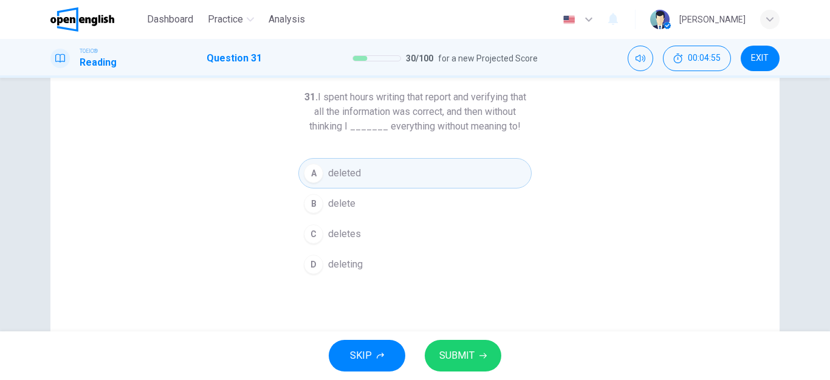
click at [453, 352] on span "SUBMIT" at bounding box center [456, 355] width 35 height 17
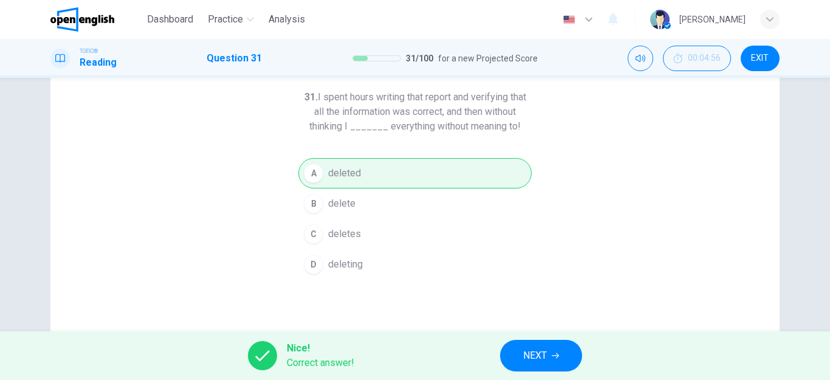
click at [516, 354] on button "NEXT" at bounding box center [541, 356] width 82 height 32
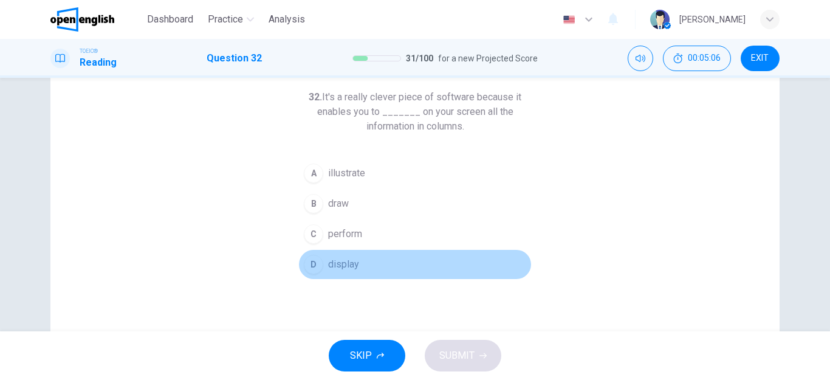
click at [325, 270] on button "D display" at bounding box center [414, 264] width 233 height 30
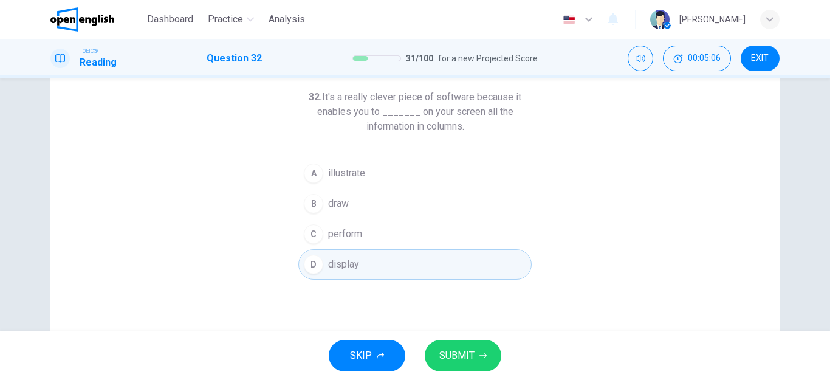
click at [457, 357] on span "SUBMIT" at bounding box center [456, 355] width 35 height 17
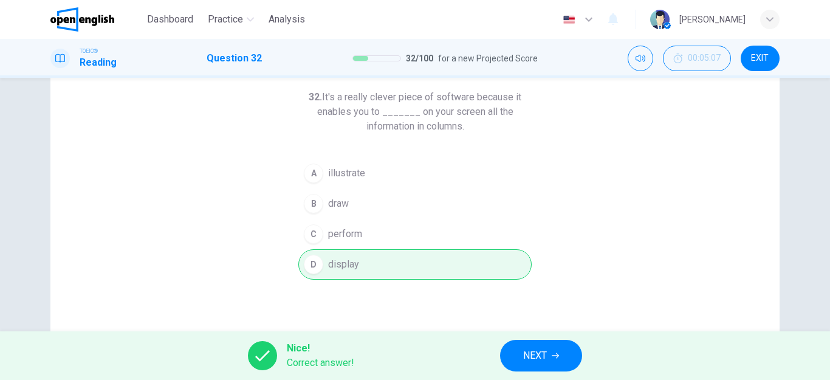
click at [518, 360] on button "NEXT" at bounding box center [541, 356] width 82 height 32
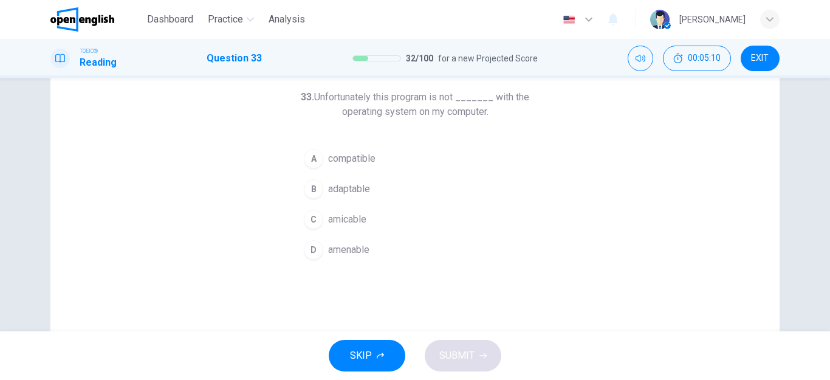
click at [316, 159] on div "A" at bounding box center [313, 158] width 19 height 19
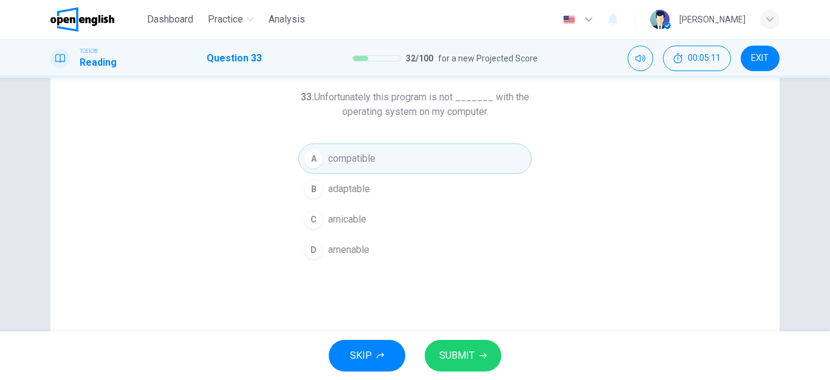
click at [459, 361] on span "SUBMIT" at bounding box center [456, 355] width 35 height 17
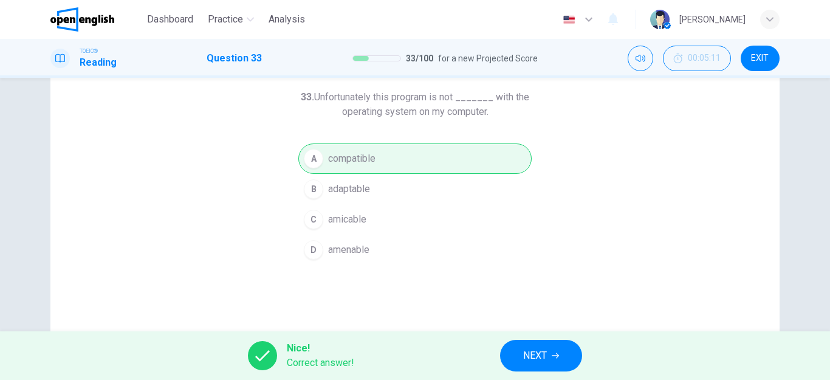
click at [525, 356] on span "NEXT" at bounding box center [535, 355] width 24 height 17
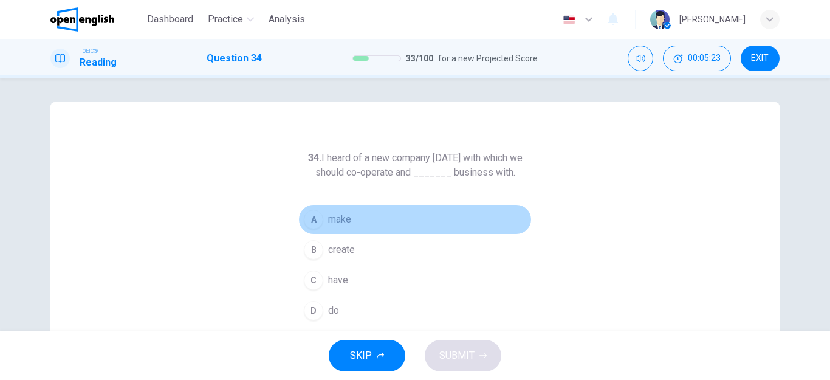
click at [316, 224] on div "A" at bounding box center [313, 219] width 19 height 19
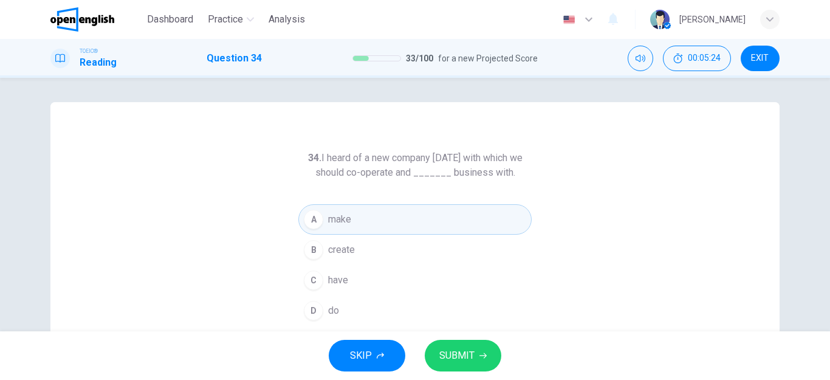
click at [445, 351] on span "SUBMIT" at bounding box center [456, 355] width 35 height 17
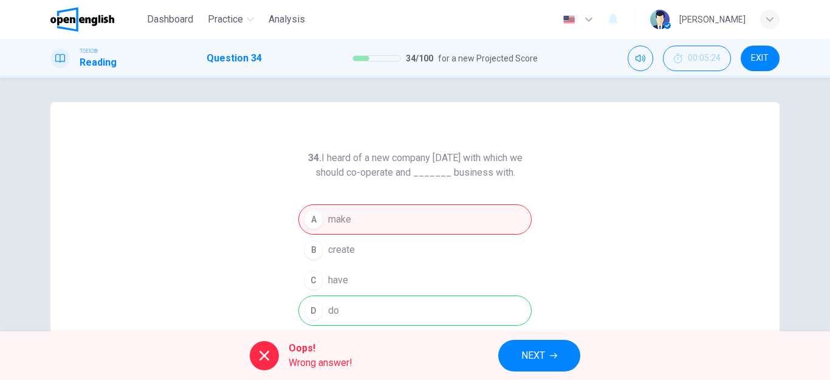
click at [519, 347] on button "NEXT" at bounding box center [539, 356] width 82 height 32
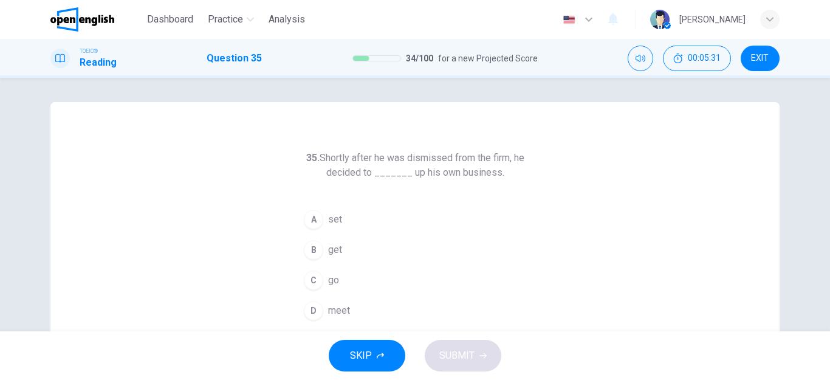
click at [313, 222] on div "A" at bounding box center [313, 219] width 19 height 19
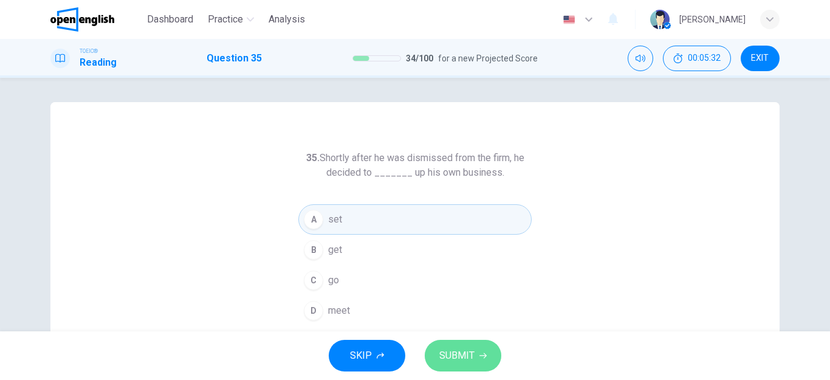
click at [461, 353] on span "SUBMIT" at bounding box center [456, 355] width 35 height 17
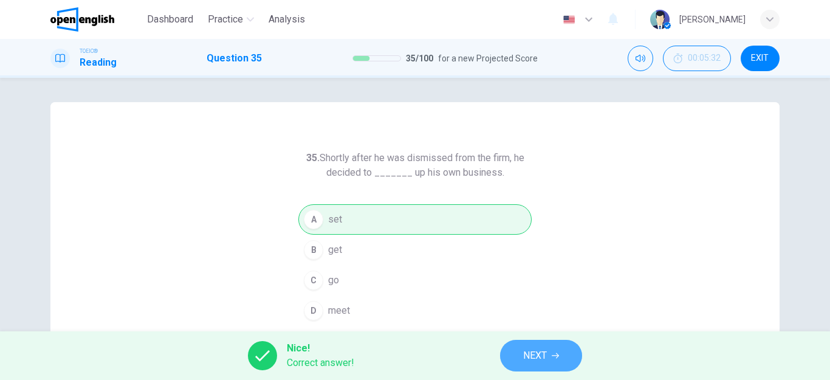
click at [523, 358] on span "NEXT" at bounding box center [535, 355] width 24 height 17
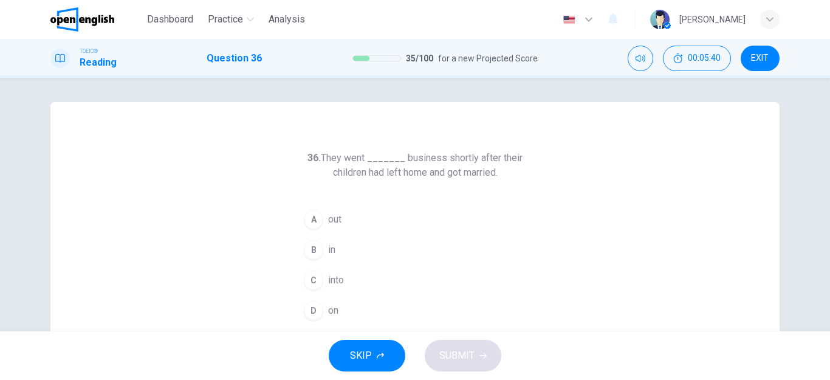
click at [313, 278] on div "C" at bounding box center [313, 279] width 19 height 19
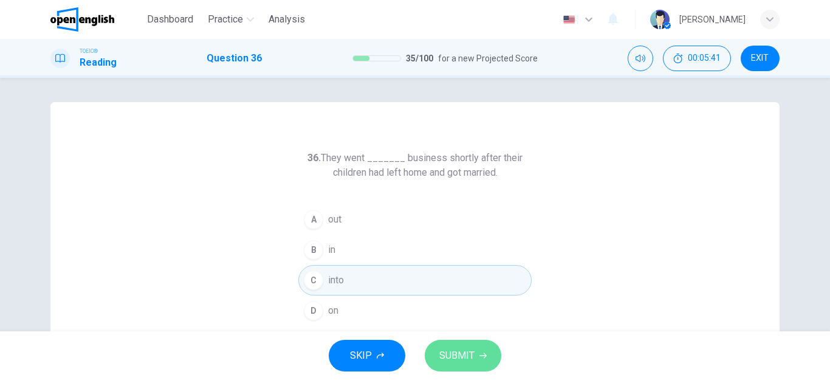
click at [449, 346] on button "SUBMIT" at bounding box center [463, 356] width 77 height 32
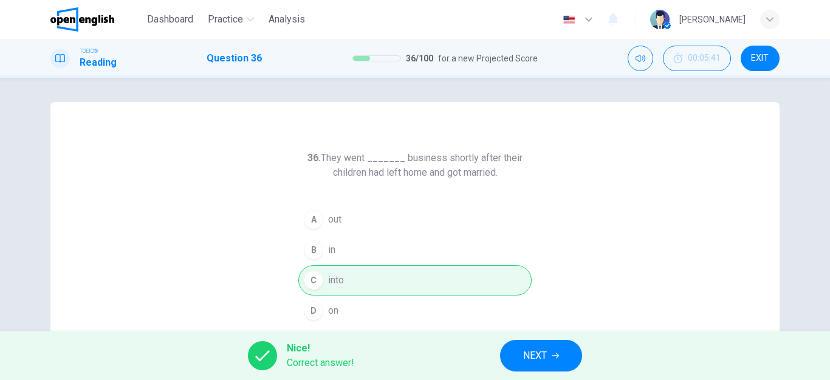
click at [511, 356] on button "NEXT" at bounding box center [541, 356] width 82 height 32
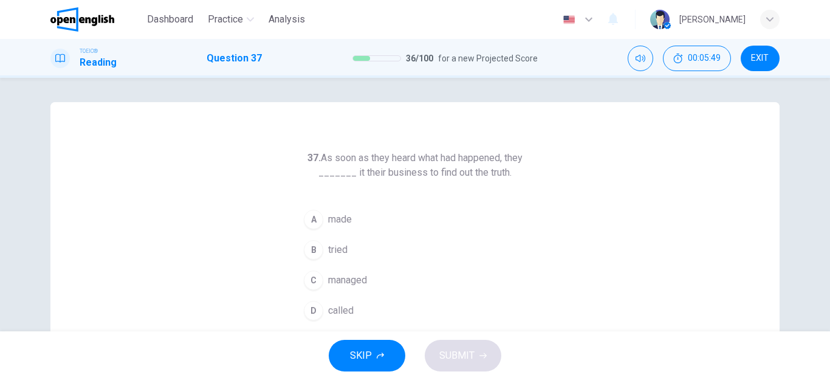
click at [313, 219] on div "A" at bounding box center [313, 219] width 19 height 19
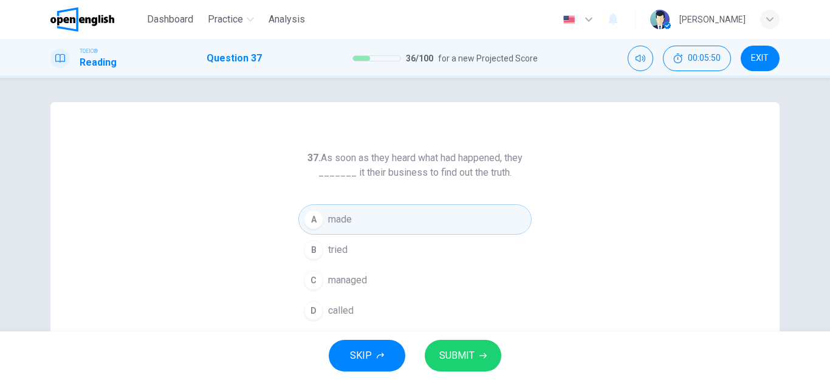
click at [452, 354] on span "SUBMIT" at bounding box center [456, 355] width 35 height 17
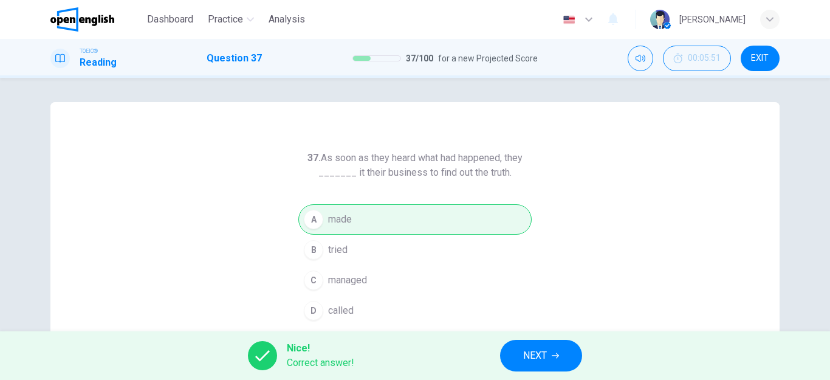
click at [516, 355] on button "NEXT" at bounding box center [541, 356] width 82 height 32
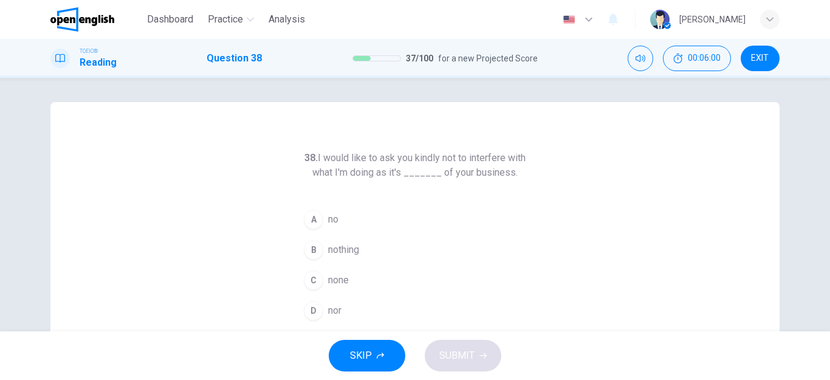
click at [321, 282] on div "C" at bounding box center [313, 279] width 19 height 19
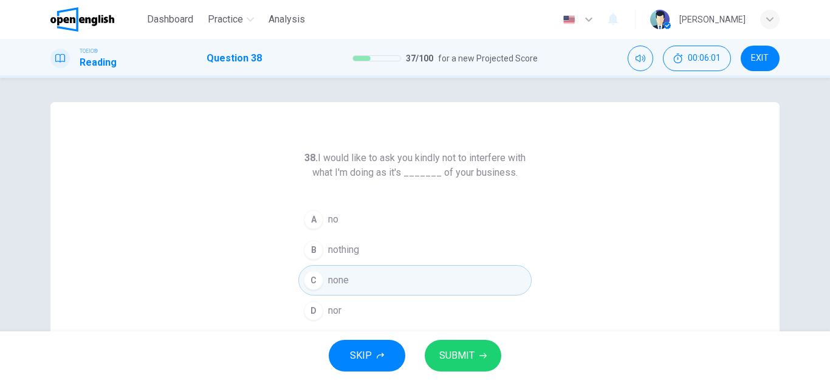
click at [450, 355] on span "SUBMIT" at bounding box center [456, 355] width 35 height 17
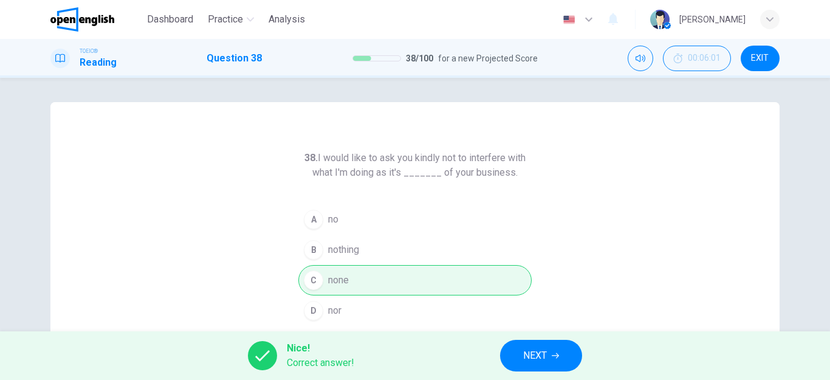
click at [521, 362] on button "NEXT" at bounding box center [541, 356] width 82 height 32
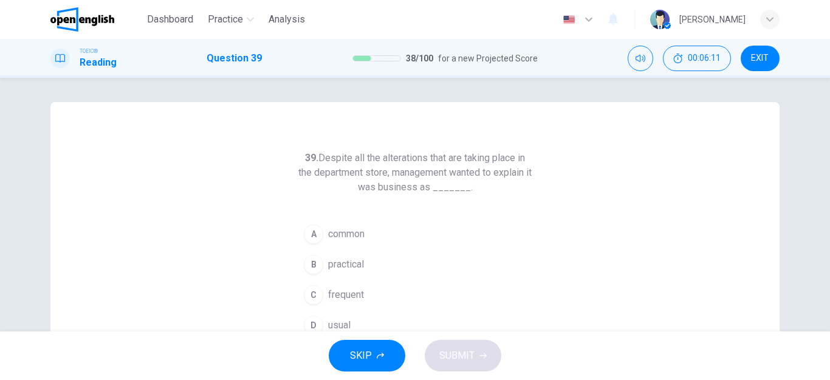
click at [318, 320] on div "D" at bounding box center [313, 324] width 19 height 19
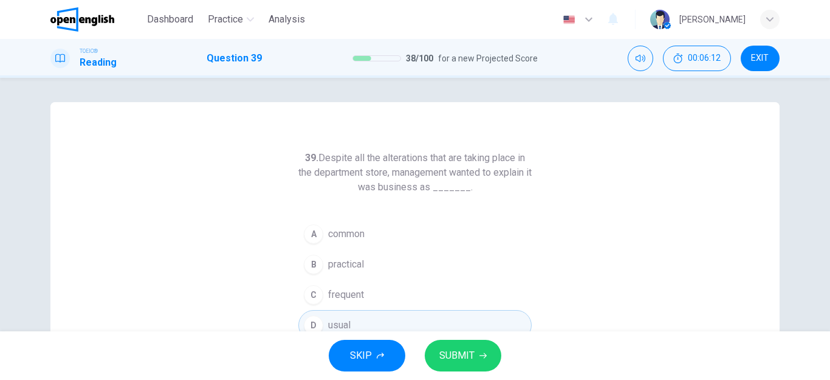
click at [463, 358] on span "SUBMIT" at bounding box center [456, 355] width 35 height 17
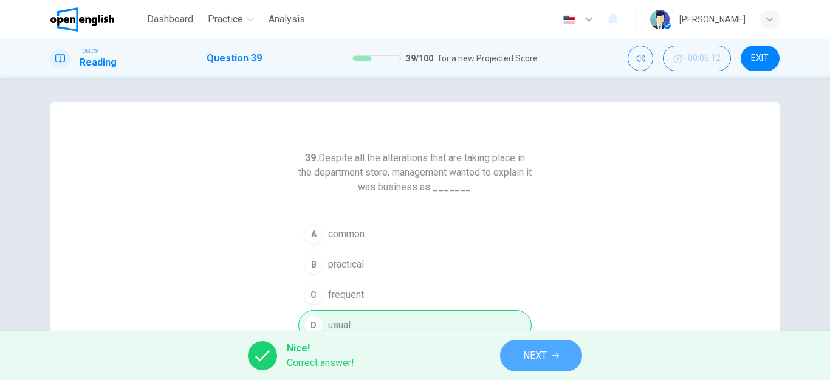
click at [521, 355] on button "NEXT" at bounding box center [541, 356] width 82 height 32
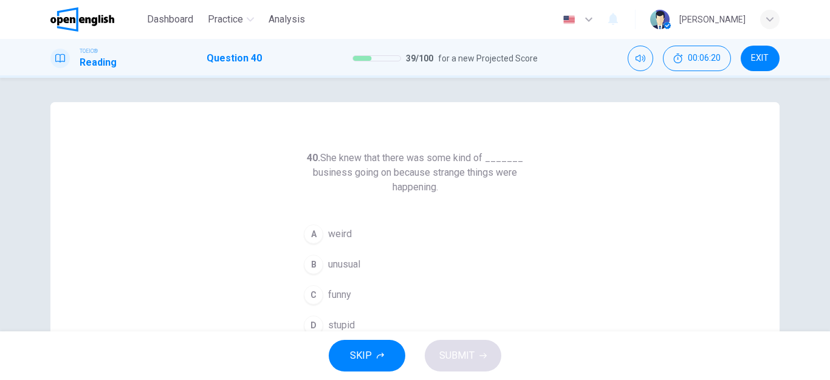
click at [312, 266] on div "B" at bounding box center [313, 264] width 19 height 19
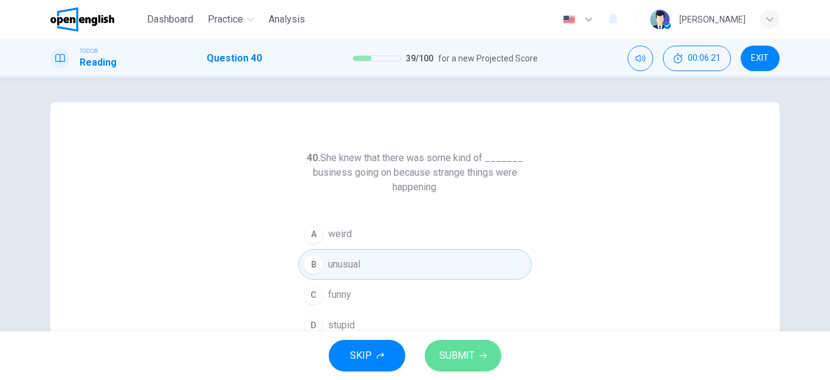
click at [456, 358] on span "SUBMIT" at bounding box center [456, 355] width 35 height 17
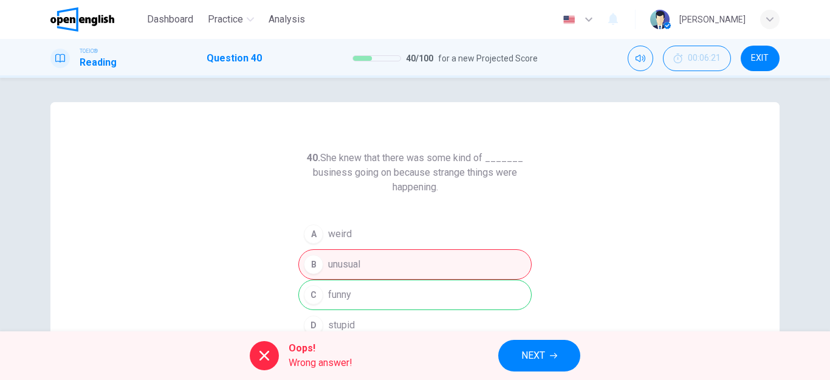
click at [526, 361] on span "NEXT" at bounding box center [533, 355] width 24 height 17
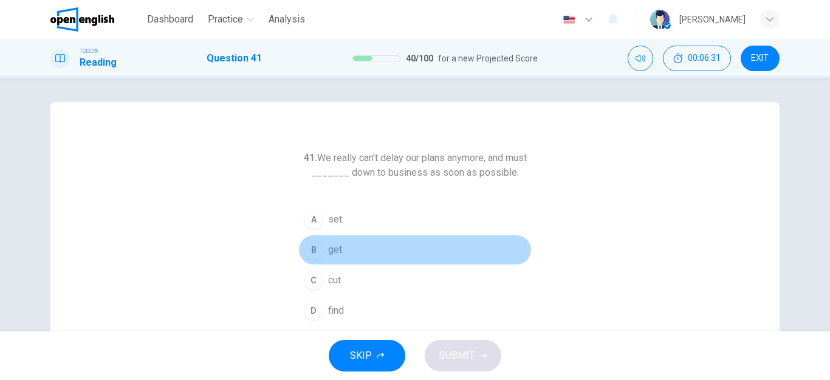
click at [311, 251] on div "B" at bounding box center [313, 249] width 19 height 19
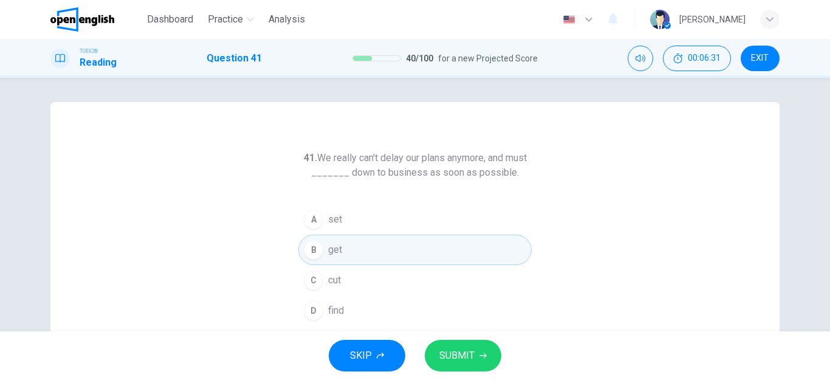
click at [447, 351] on span "SUBMIT" at bounding box center [456, 355] width 35 height 17
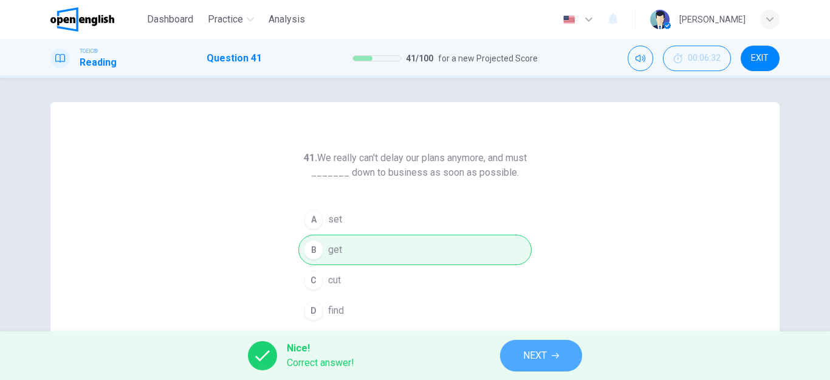
click at [519, 362] on button "NEXT" at bounding box center [541, 356] width 82 height 32
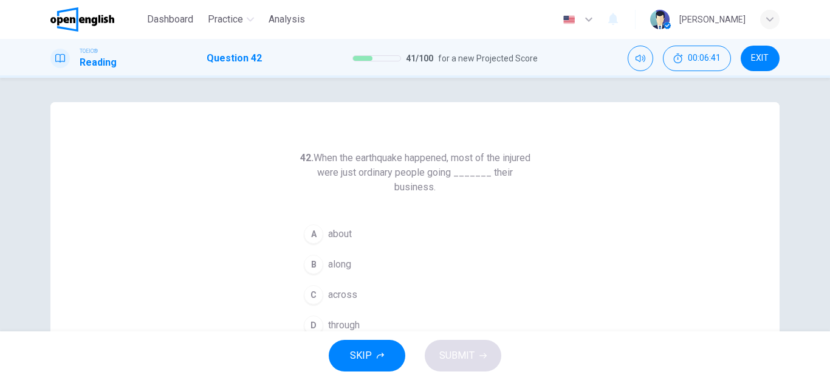
click at [309, 323] on div "D" at bounding box center [313, 324] width 19 height 19
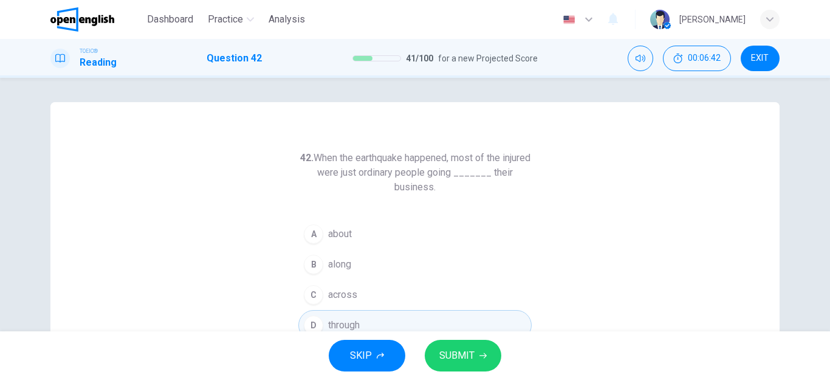
click at [461, 358] on span "SUBMIT" at bounding box center [456, 355] width 35 height 17
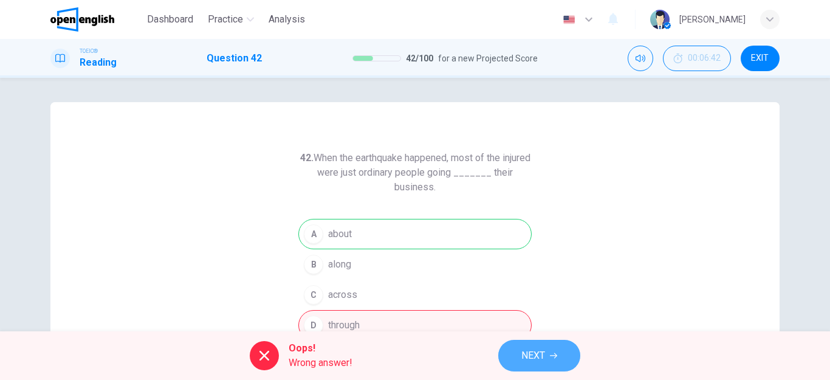
click at [528, 358] on span "NEXT" at bounding box center [533, 355] width 24 height 17
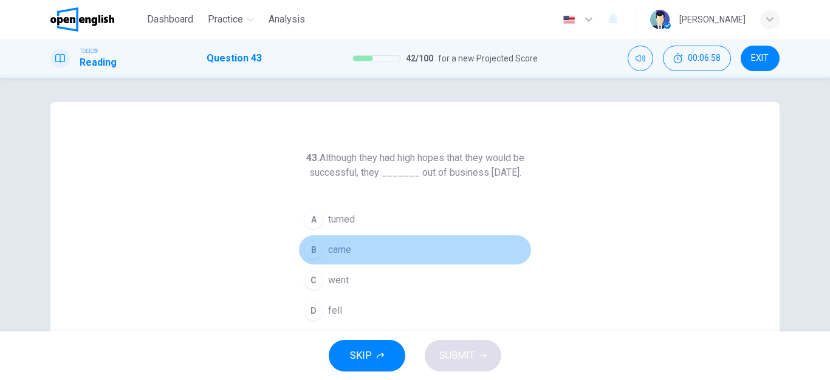
click at [323, 263] on button "B came" at bounding box center [414, 249] width 233 height 30
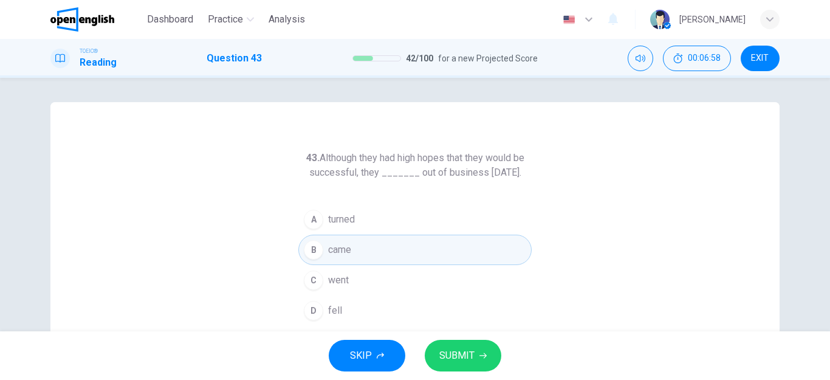
click at [447, 350] on span "SUBMIT" at bounding box center [456, 355] width 35 height 17
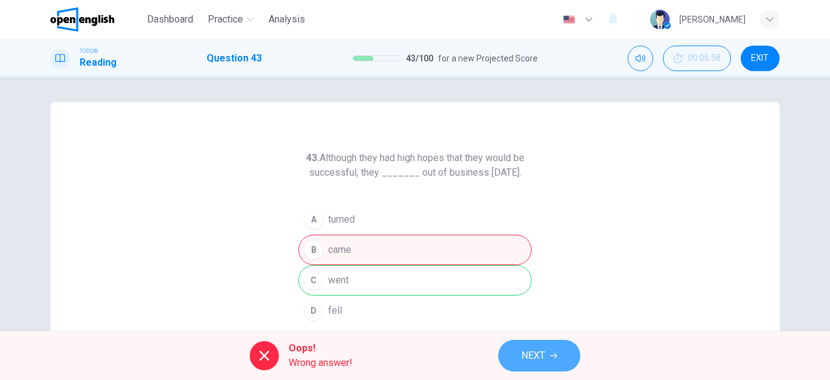
click at [524, 361] on span "NEXT" at bounding box center [533, 355] width 24 height 17
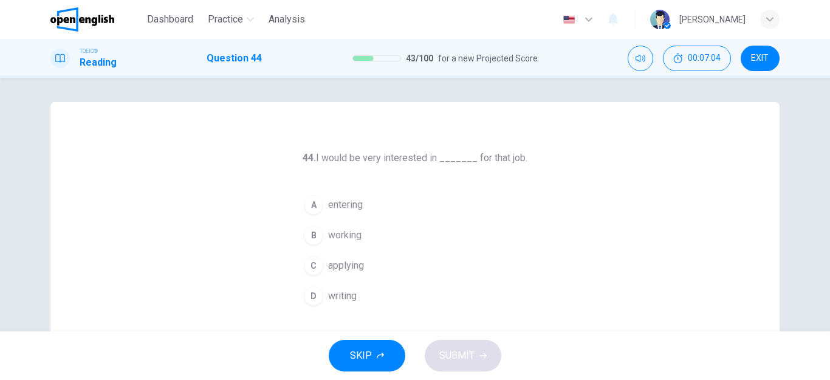
click at [316, 264] on div "C" at bounding box center [313, 265] width 19 height 19
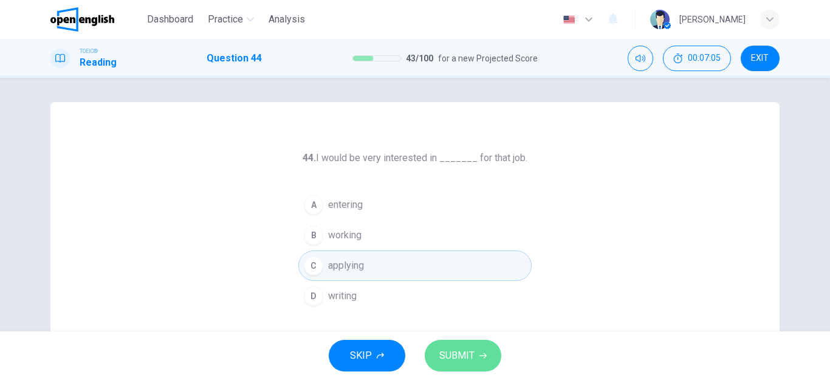
click at [444, 351] on span "SUBMIT" at bounding box center [456, 355] width 35 height 17
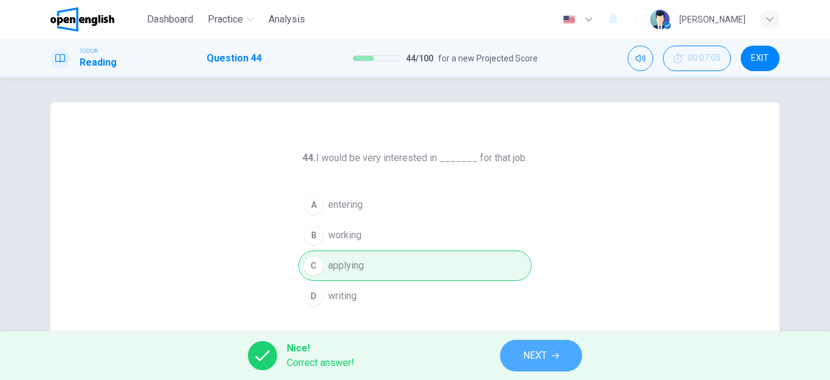
click at [510, 350] on button "NEXT" at bounding box center [541, 356] width 82 height 32
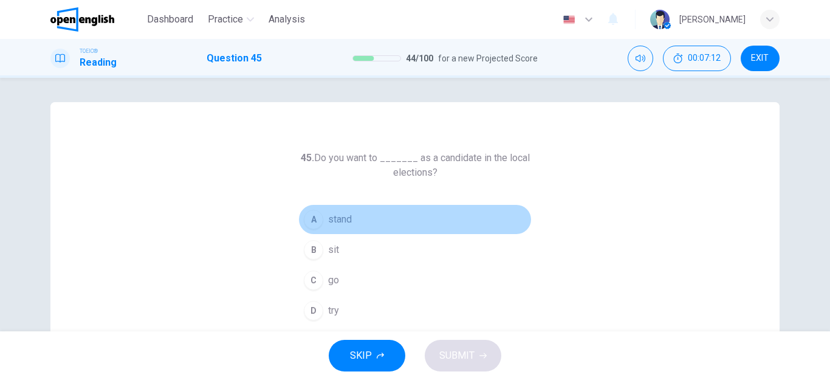
click at [310, 222] on div "A" at bounding box center [313, 219] width 19 height 19
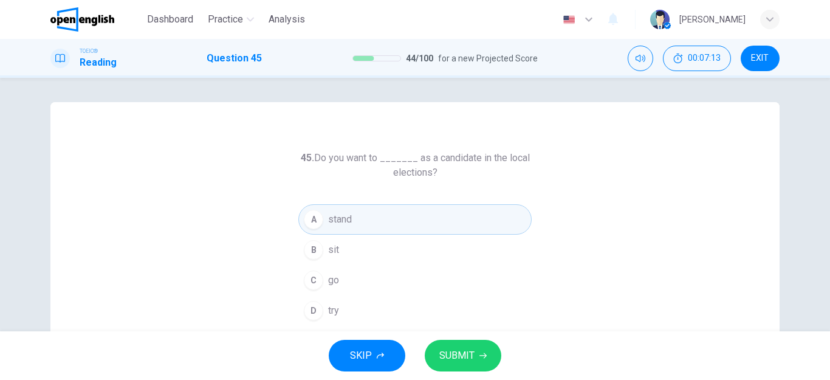
click at [446, 351] on span "SUBMIT" at bounding box center [456, 355] width 35 height 17
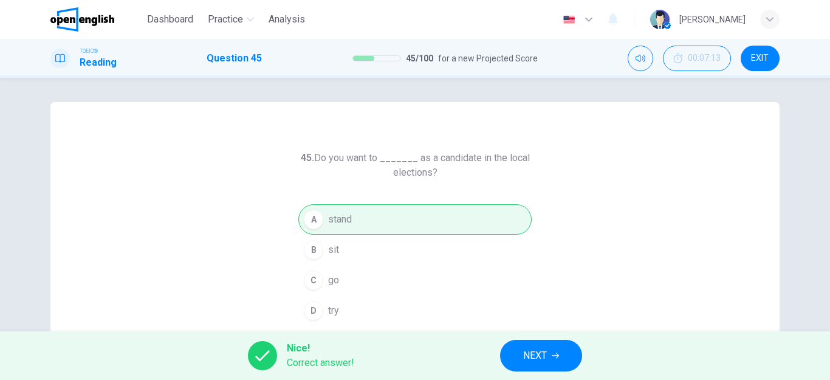
click at [513, 354] on button "NEXT" at bounding box center [541, 356] width 82 height 32
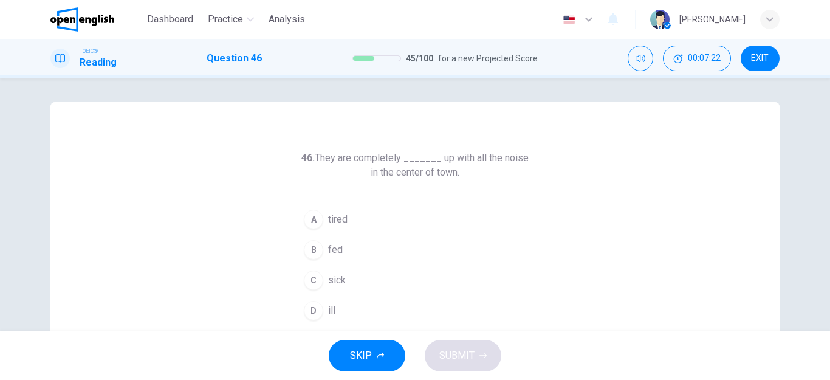
click at [310, 275] on div "C" at bounding box center [313, 279] width 19 height 19
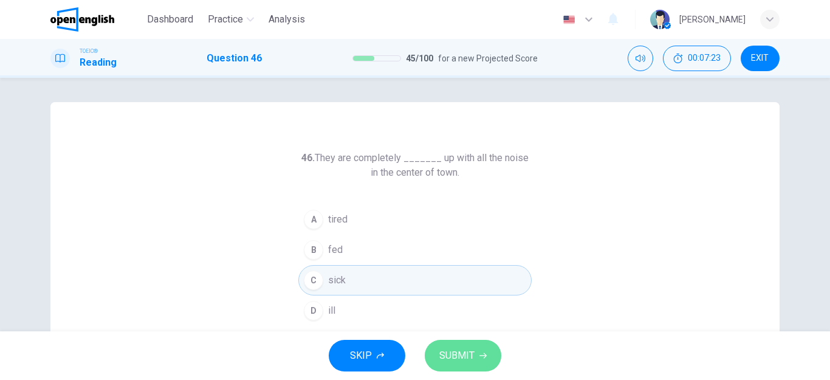
click at [454, 350] on span "SUBMIT" at bounding box center [456, 355] width 35 height 17
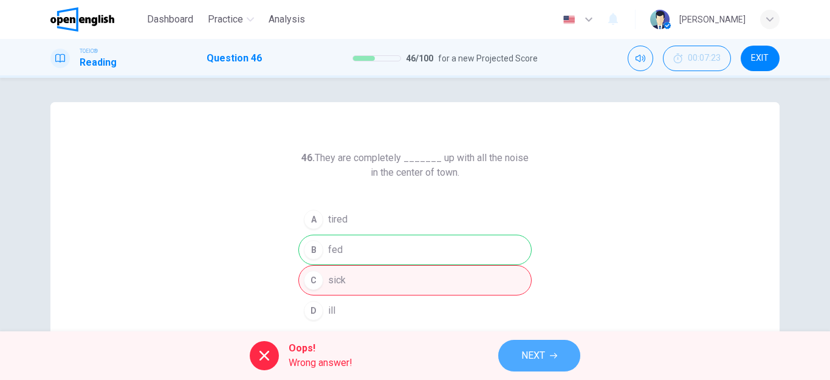
click at [534, 361] on span "NEXT" at bounding box center [533, 355] width 24 height 17
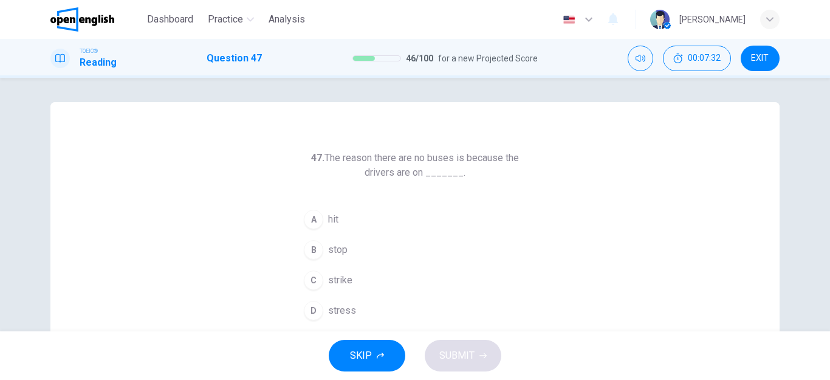
click at [313, 251] on div "B" at bounding box center [313, 249] width 19 height 19
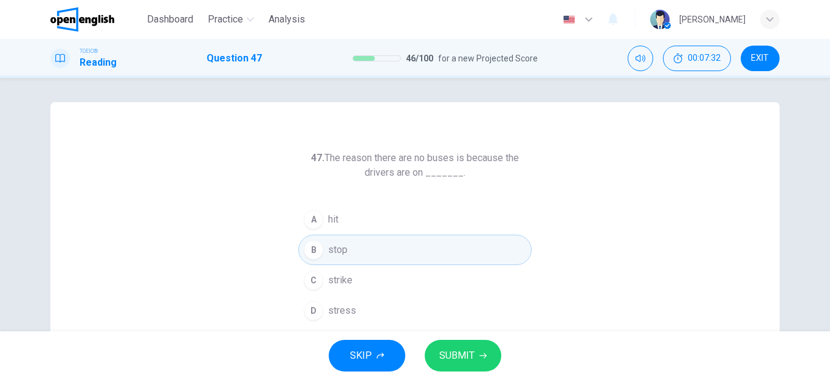
click at [456, 353] on span "SUBMIT" at bounding box center [456, 355] width 35 height 17
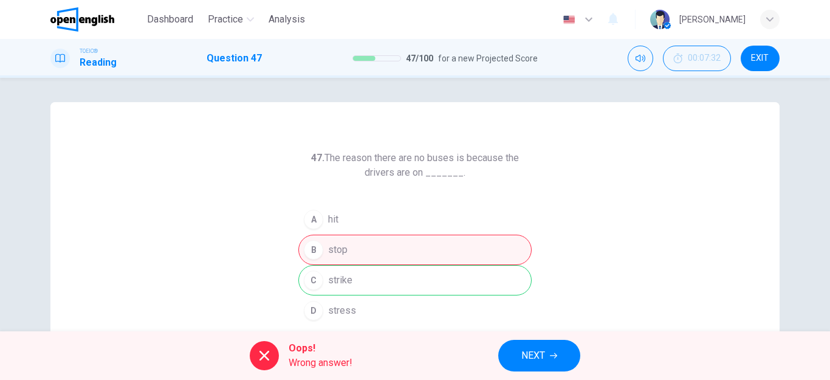
click at [520, 354] on button "NEXT" at bounding box center [539, 356] width 82 height 32
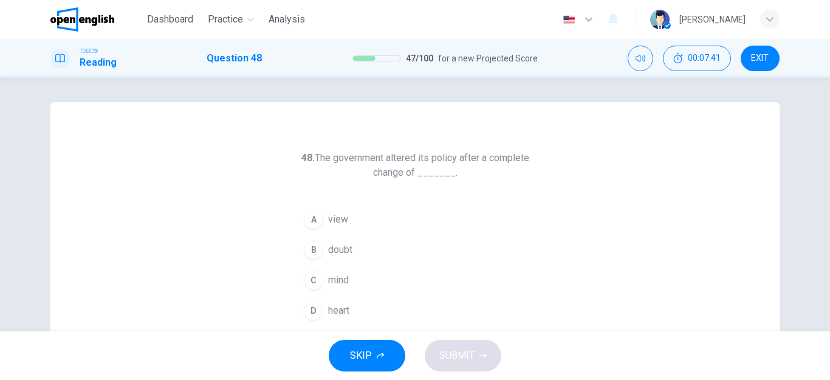
click at [310, 282] on div "C" at bounding box center [313, 279] width 19 height 19
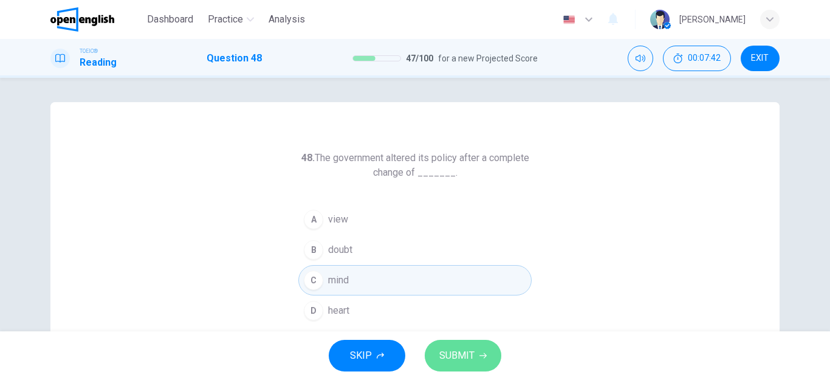
click at [448, 352] on span "SUBMIT" at bounding box center [456, 355] width 35 height 17
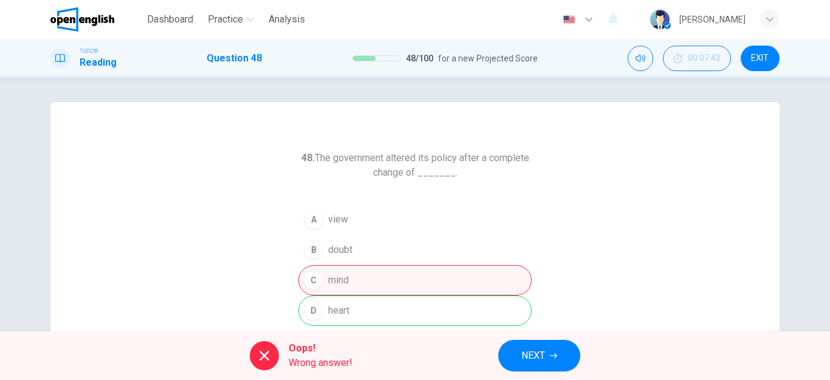
click at [522, 357] on span "NEXT" at bounding box center [533, 355] width 24 height 17
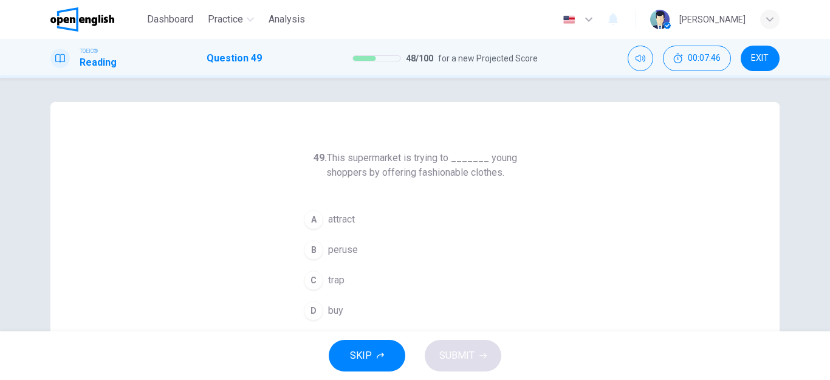
click at [310, 219] on div "A" at bounding box center [313, 219] width 19 height 19
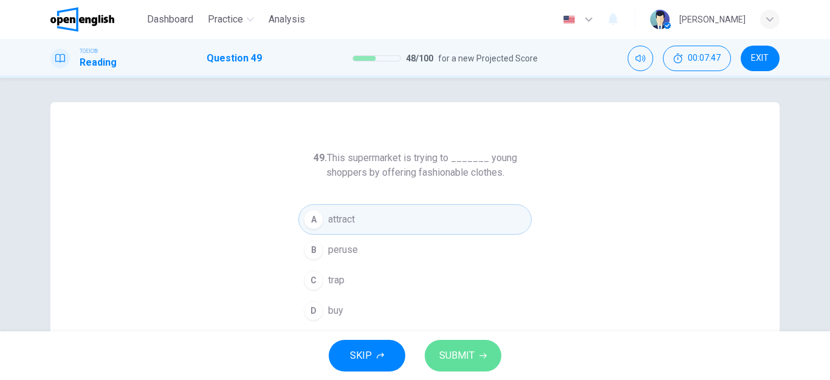
click at [453, 353] on span "SUBMIT" at bounding box center [456, 355] width 35 height 17
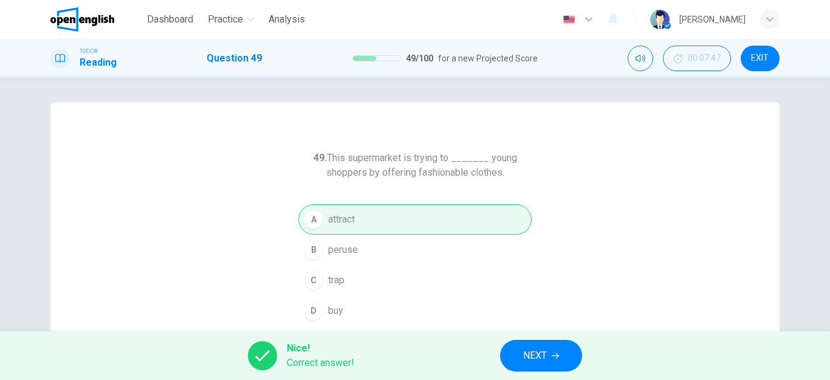
click at [521, 356] on button "NEXT" at bounding box center [541, 356] width 82 height 32
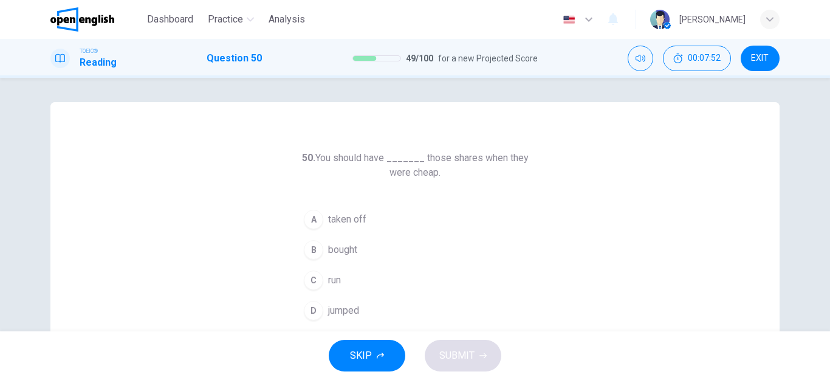
click at [320, 248] on div "B" at bounding box center [313, 249] width 19 height 19
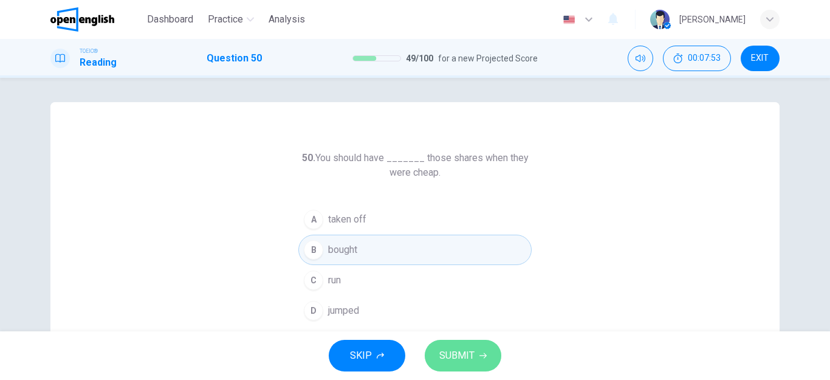
click at [460, 354] on span "SUBMIT" at bounding box center [456, 355] width 35 height 17
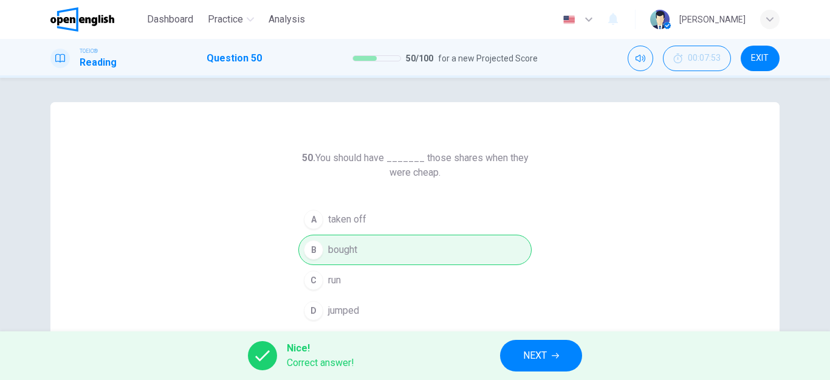
click at [526, 354] on span "NEXT" at bounding box center [535, 355] width 24 height 17
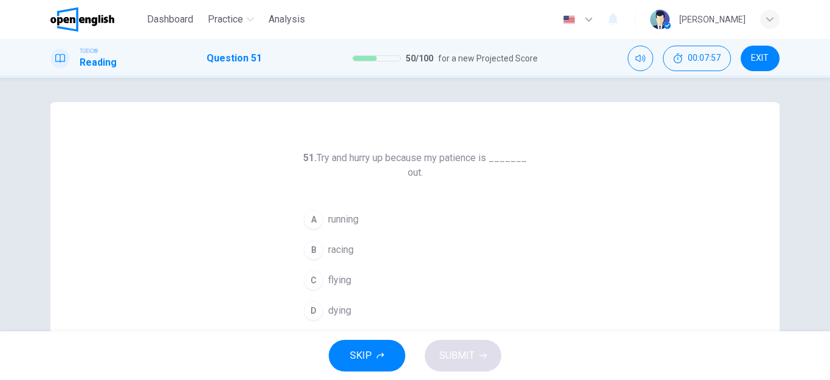
click at [311, 218] on div "A" at bounding box center [313, 219] width 19 height 19
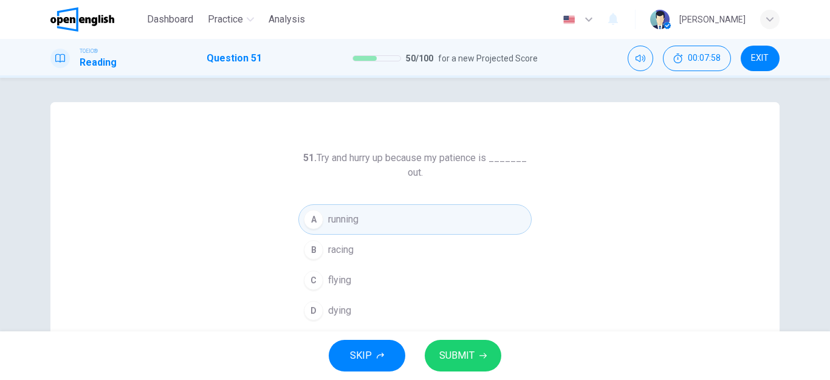
click at [456, 350] on span "SUBMIT" at bounding box center [456, 355] width 35 height 17
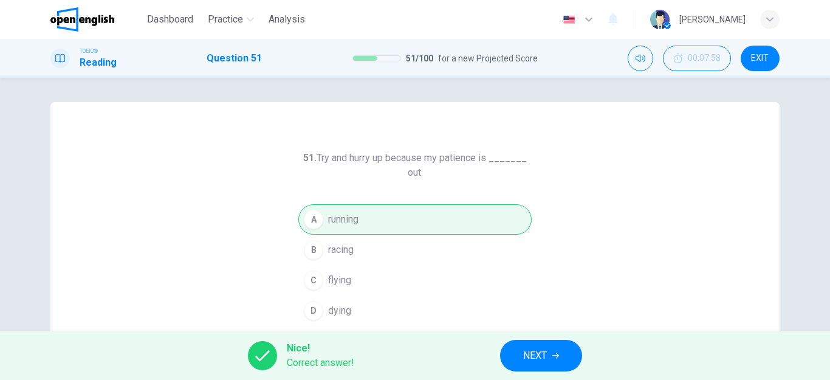
click at [508, 356] on button "NEXT" at bounding box center [541, 356] width 82 height 32
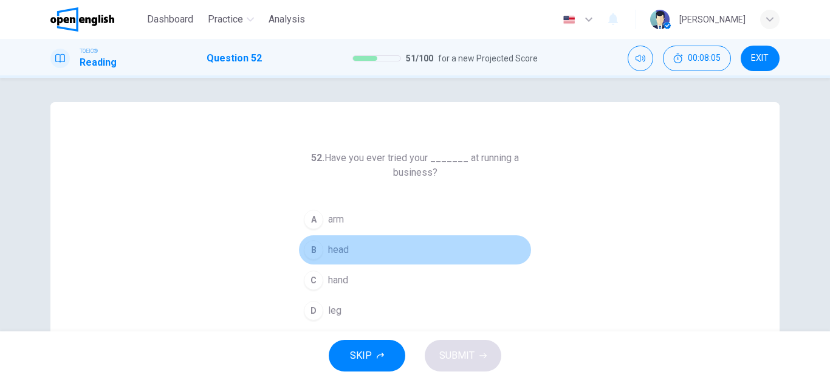
click at [315, 249] on div "B" at bounding box center [313, 249] width 19 height 19
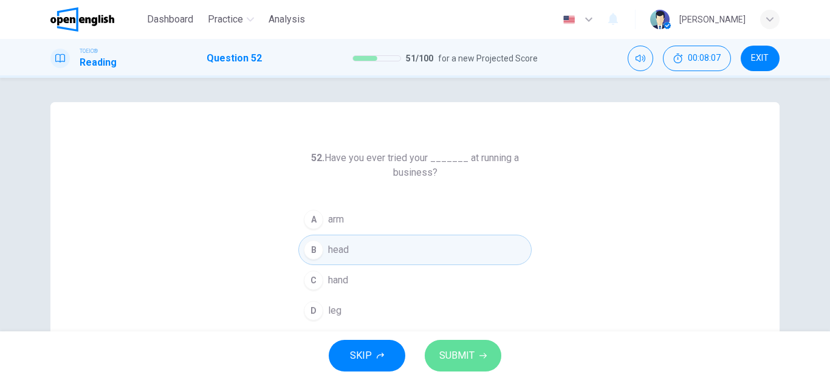
click at [454, 358] on span "SUBMIT" at bounding box center [456, 355] width 35 height 17
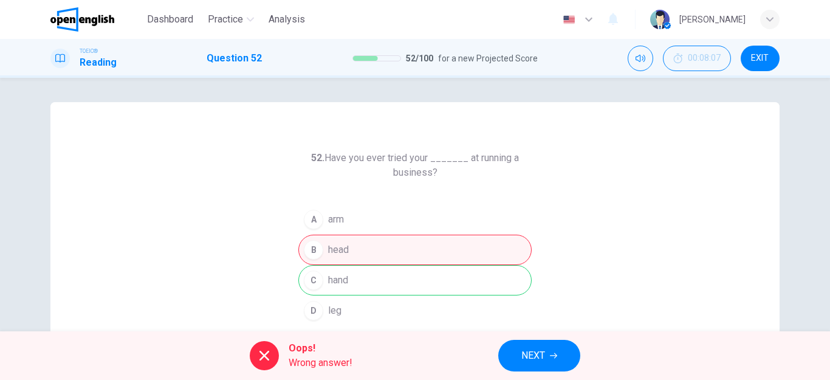
click at [521, 355] on span "NEXT" at bounding box center [533, 355] width 24 height 17
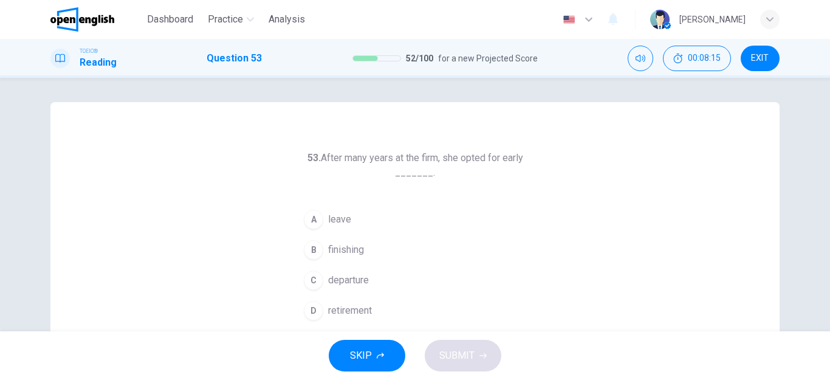
click at [314, 310] on div "D" at bounding box center [313, 310] width 19 height 19
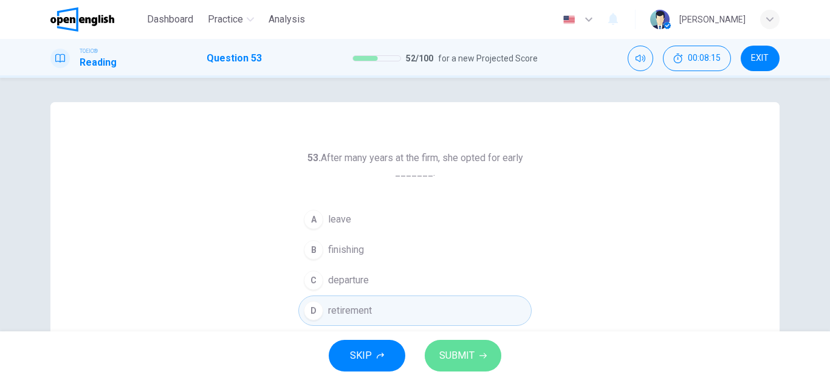
click at [462, 361] on span "SUBMIT" at bounding box center [456, 355] width 35 height 17
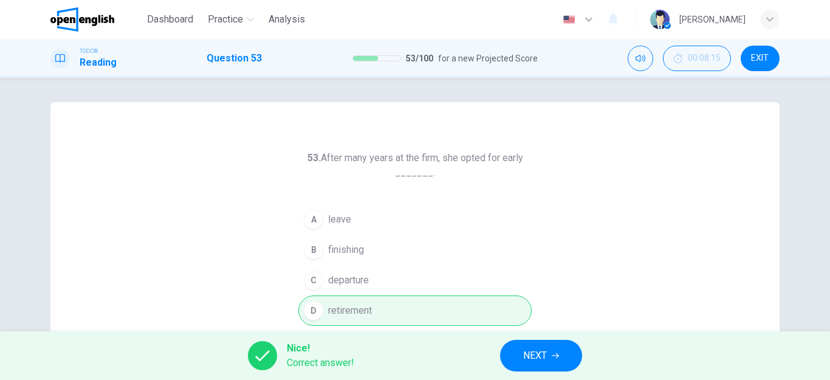
click at [515, 357] on button "NEXT" at bounding box center [541, 356] width 82 height 32
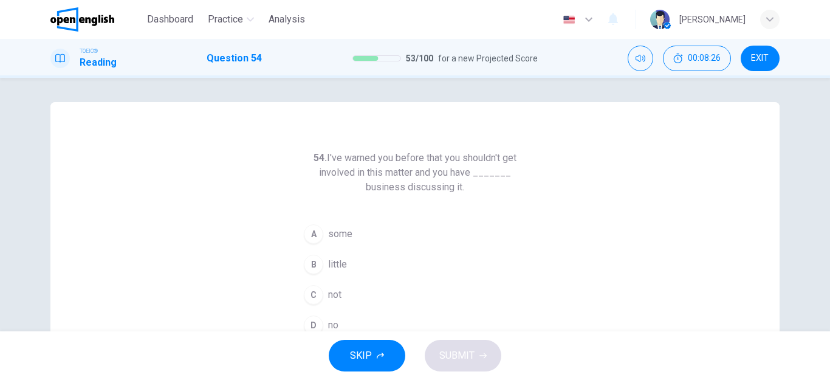
click at [310, 292] on div "C" at bounding box center [313, 294] width 19 height 19
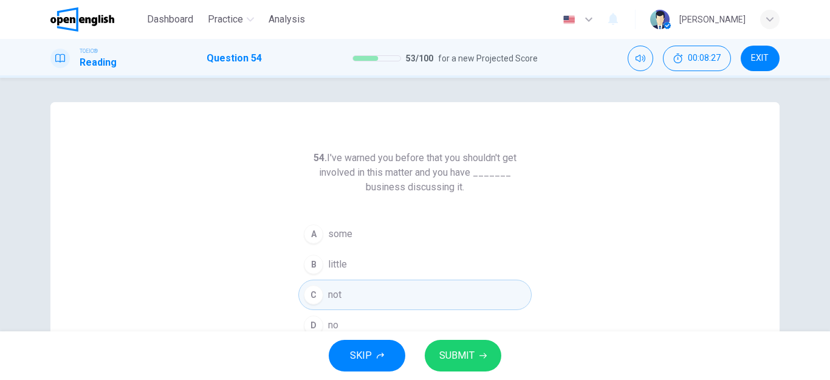
click at [448, 357] on span "SUBMIT" at bounding box center [456, 355] width 35 height 17
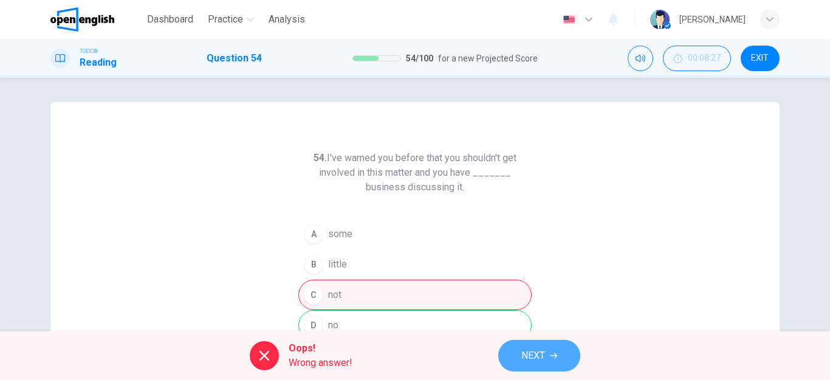
click at [521, 359] on span "NEXT" at bounding box center [533, 355] width 24 height 17
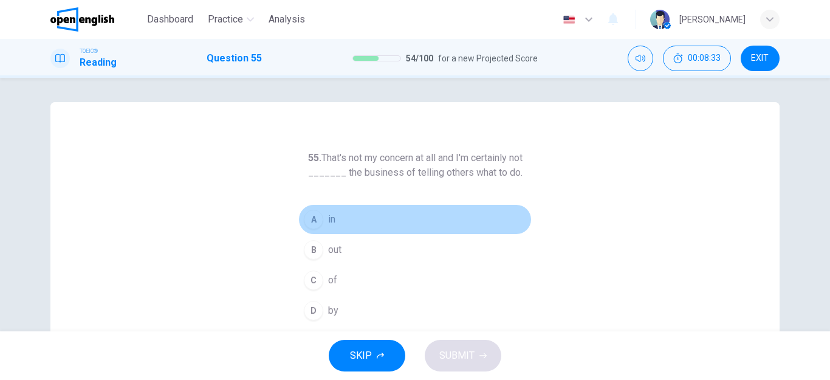
click at [309, 220] on div "A" at bounding box center [313, 219] width 19 height 19
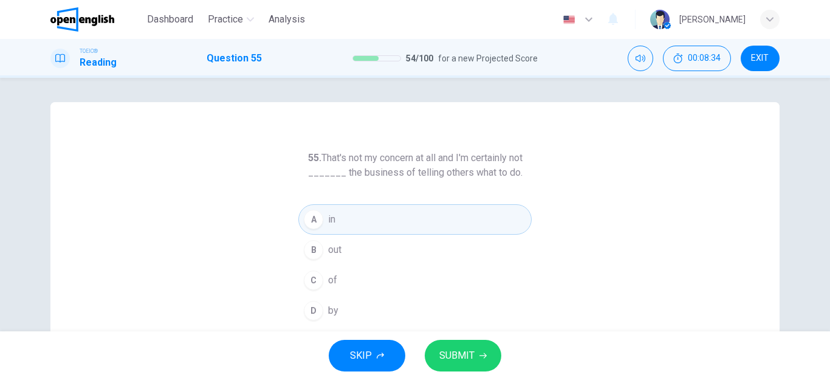
click at [445, 354] on span "SUBMIT" at bounding box center [456, 355] width 35 height 17
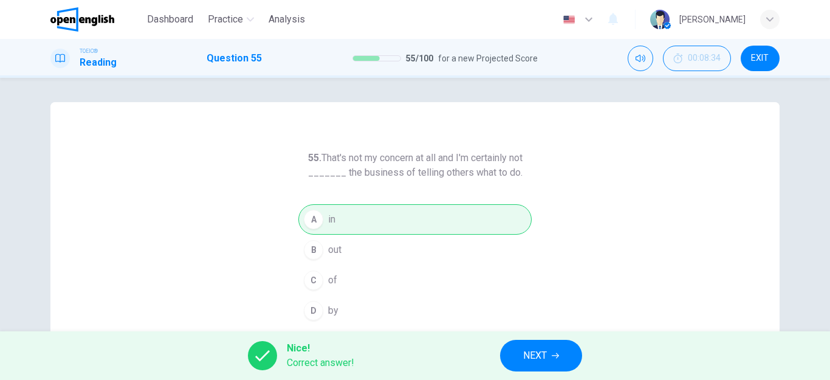
click at [513, 363] on button "NEXT" at bounding box center [541, 356] width 82 height 32
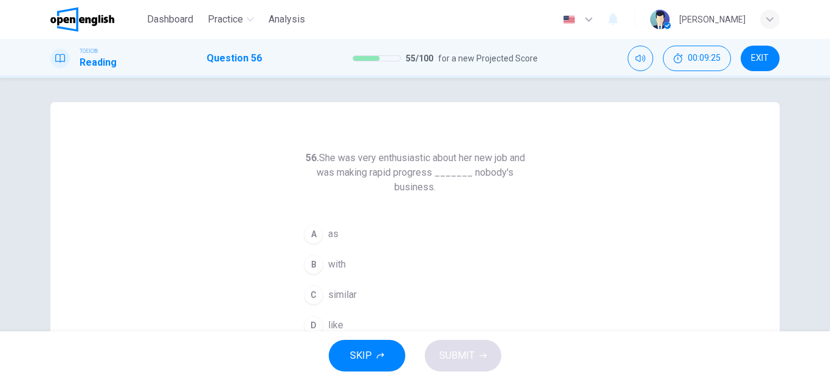
scroll to position [61, 0]
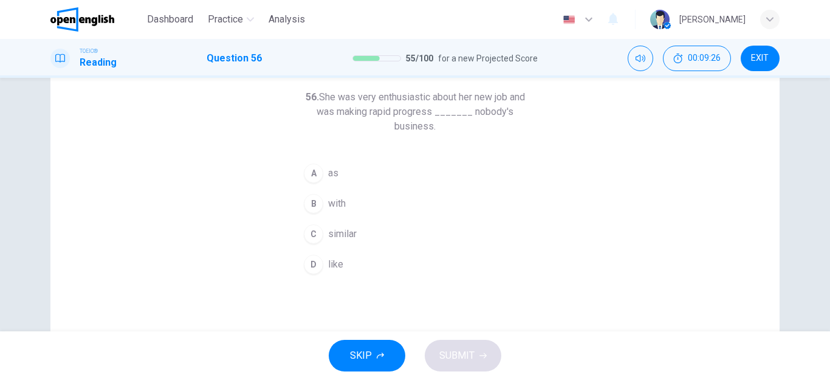
click at [307, 267] on div "D" at bounding box center [313, 264] width 19 height 19
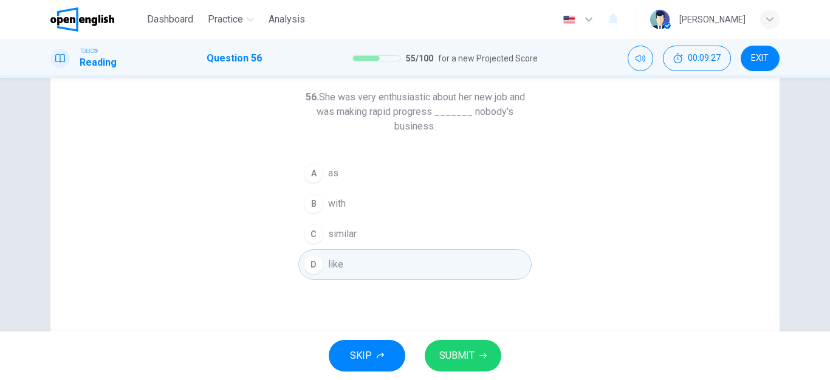
click at [439, 347] on button "SUBMIT" at bounding box center [463, 356] width 77 height 32
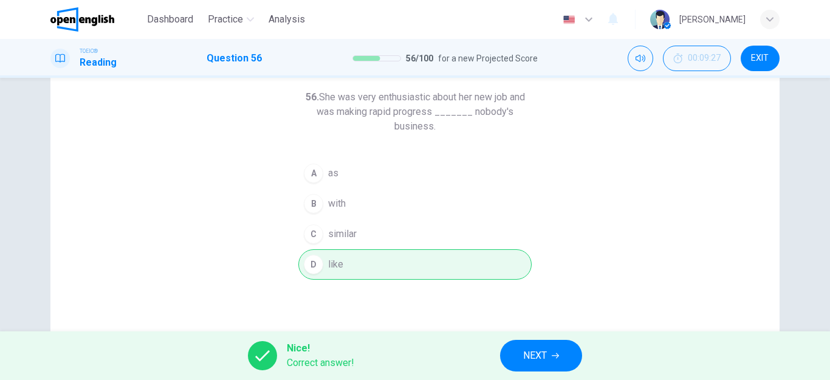
click at [519, 356] on button "NEXT" at bounding box center [541, 356] width 82 height 32
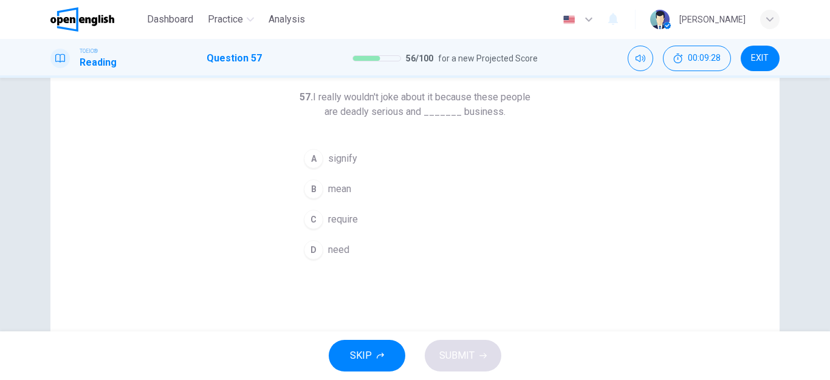
scroll to position [0, 0]
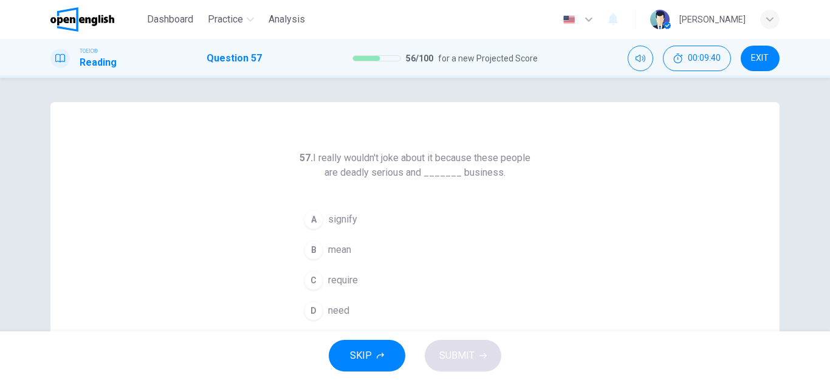
click at [312, 312] on div "D" at bounding box center [313, 310] width 19 height 19
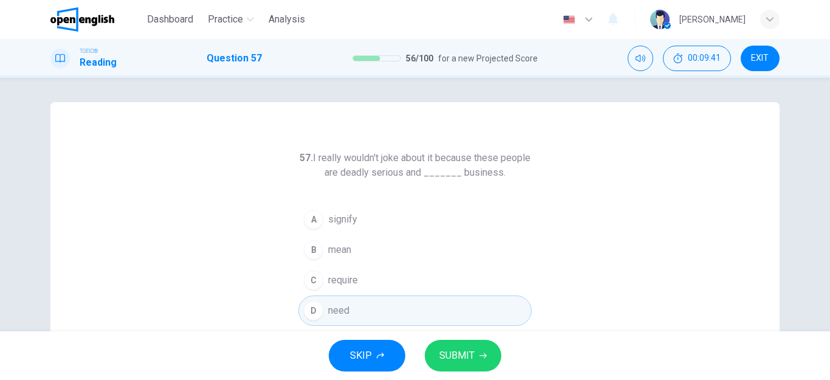
click at [445, 359] on span "SUBMIT" at bounding box center [456, 355] width 35 height 17
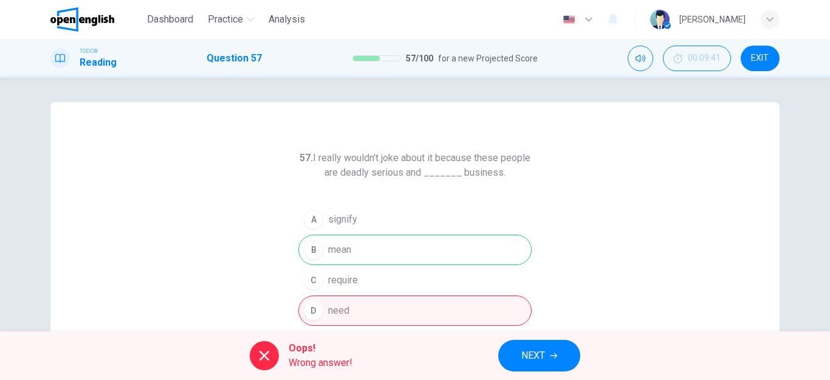
click at [522, 359] on span "NEXT" at bounding box center [533, 355] width 24 height 17
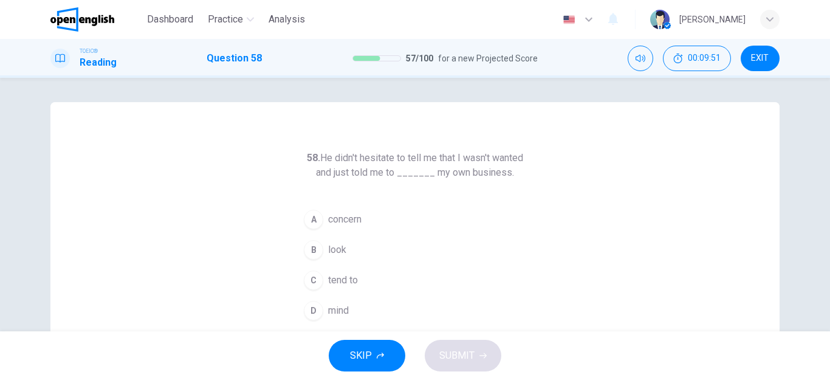
click at [313, 253] on div "B" at bounding box center [313, 249] width 19 height 19
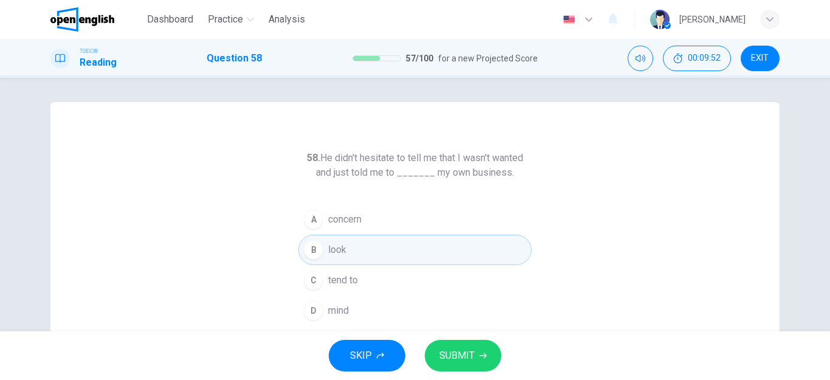
click at [450, 347] on span "SUBMIT" at bounding box center [456, 355] width 35 height 17
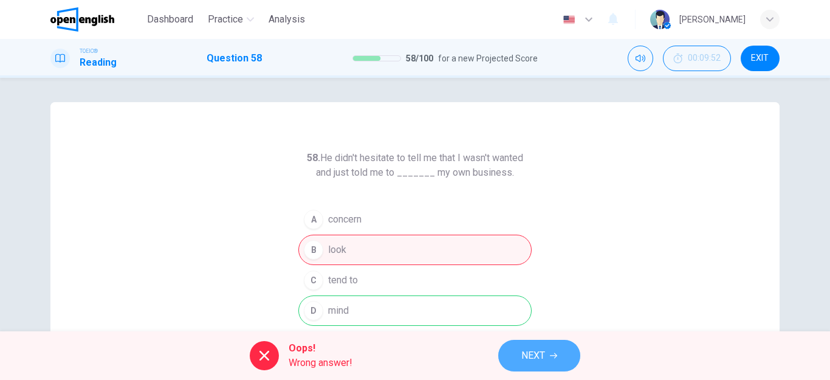
click at [533, 354] on span "NEXT" at bounding box center [533, 355] width 24 height 17
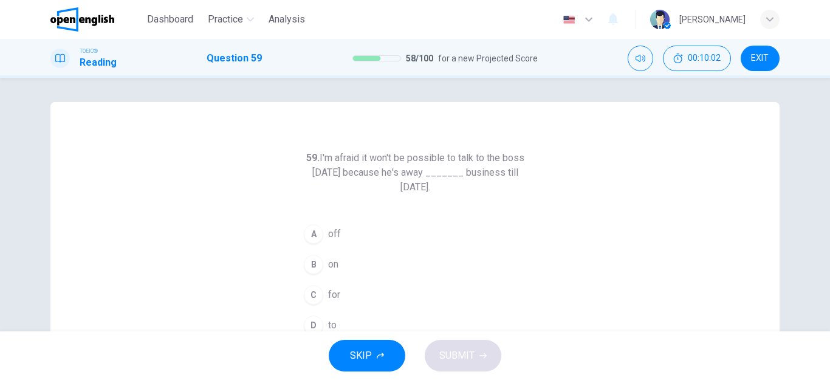
click at [318, 294] on div "C" at bounding box center [313, 294] width 19 height 19
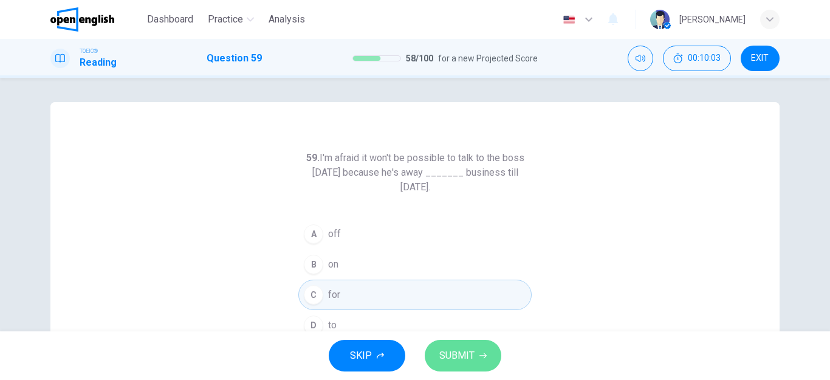
click at [442, 353] on span "SUBMIT" at bounding box center [456, 355] width 35 height 17
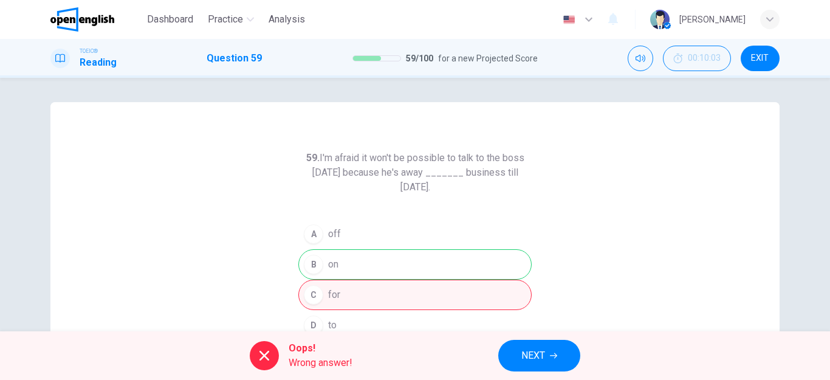
click at [524, 354] on span "NEXT" at bounding box center [533, 355] width 24 height 17
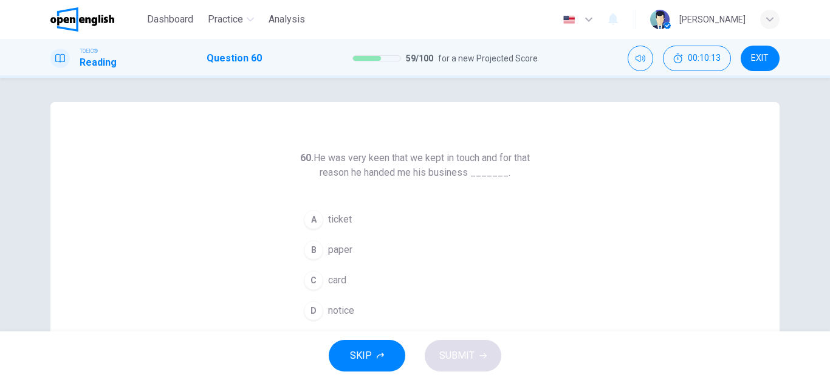
click at [313, 247] on div "B" at bounding box center [313, 249] width 19 height 19
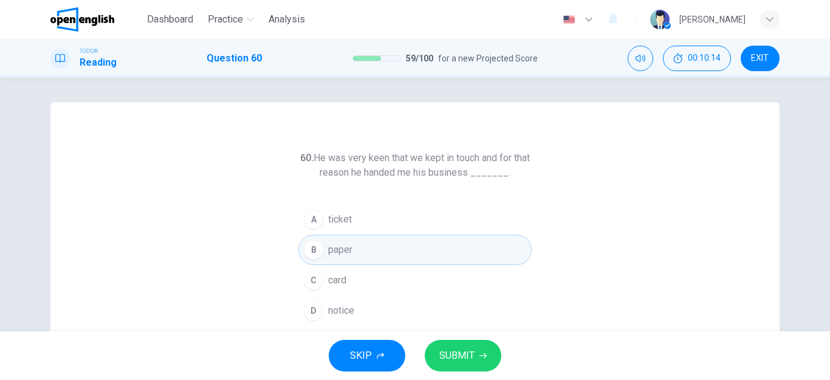
click at [448, 352] on span "SUBMIT" at bounding box center [456, 355] width 35 height 17
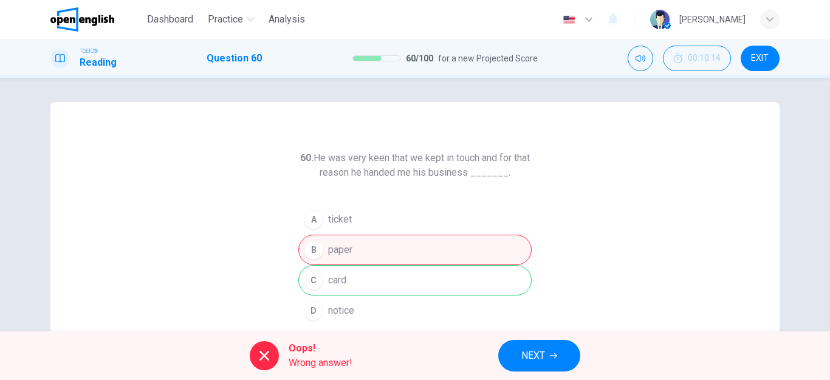
click at [520, 354] on button "NEXT" at bounding box center [539, 356] width 82 height 32
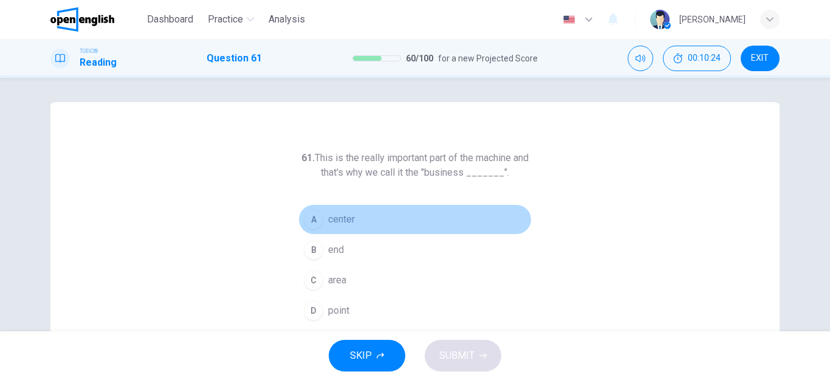
click at [316, 219] on div "A" at bounding box center [313, 219] width 19 height 19
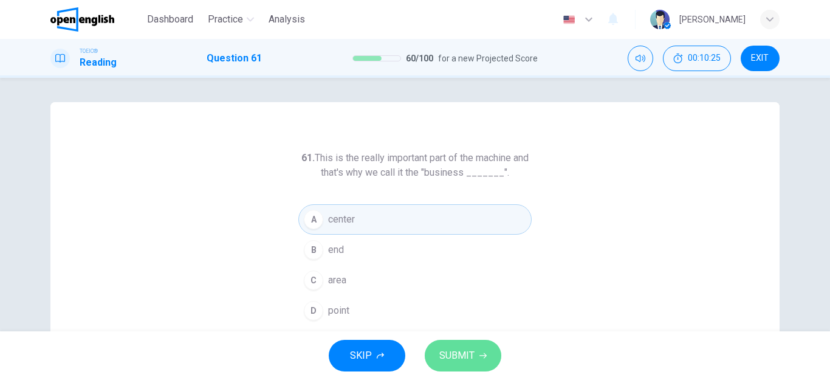
click at [461, 358] on span "SUBMIT" at bounding box center [456, 355] width 35 height 17
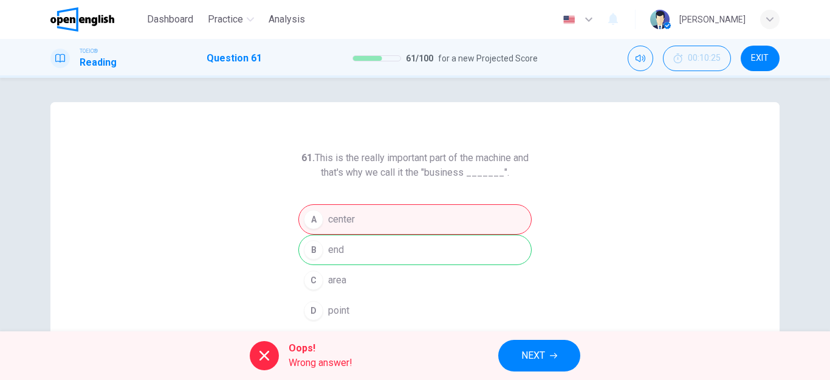
click at [520, 359] on button "NEXT" at bounding box center [539, 356] width 82 height 32
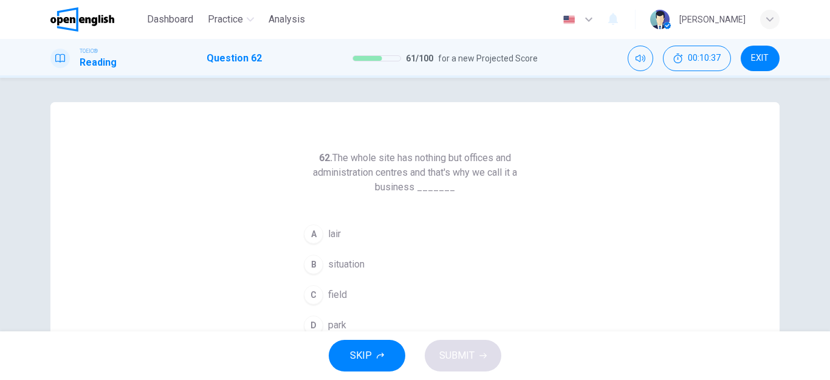
click at [310, 321] on div "D" at bounding box center [313, 324] width 19 height 19
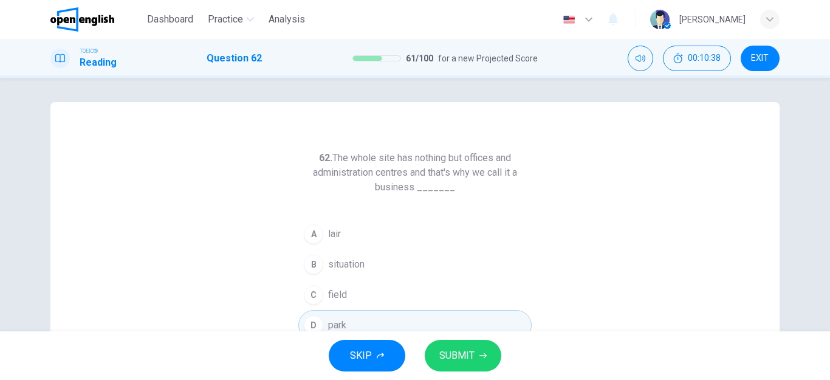
click at [460, 352] on span "SUBMIT" at bounding box center [456, 355] width 35 height 17
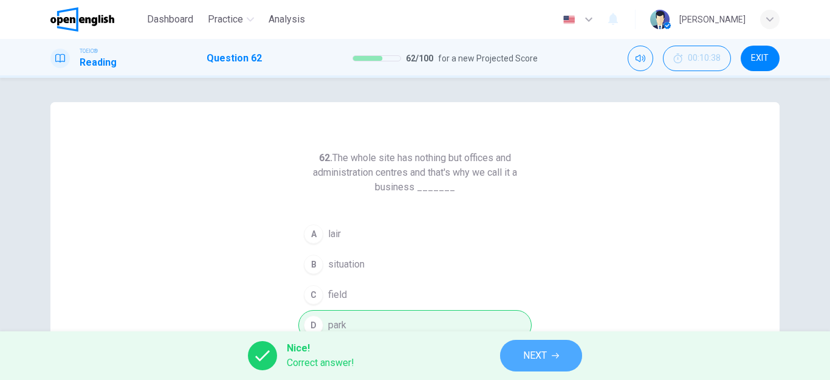
click at [524, 361] on span "NEXT" at bounding box center [535, 355] width 24 height 17
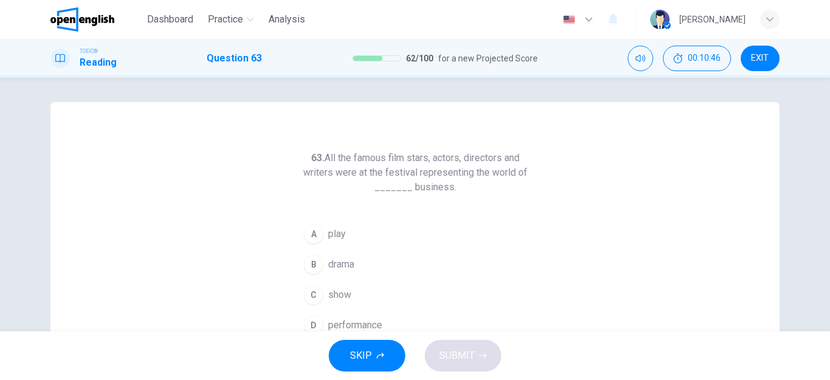
click at [309, 296] on div "C" at bounding box center [313, 294] width 19 height 19
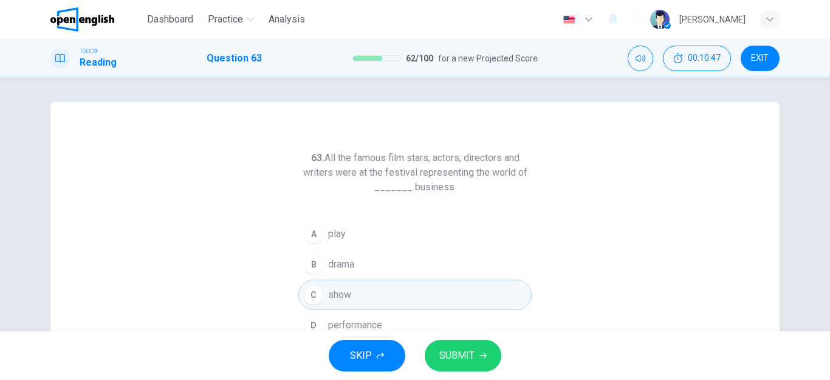
click at [467, 361] on span "SUBMIT" at bounding box center [456, 355] width 35 height 17
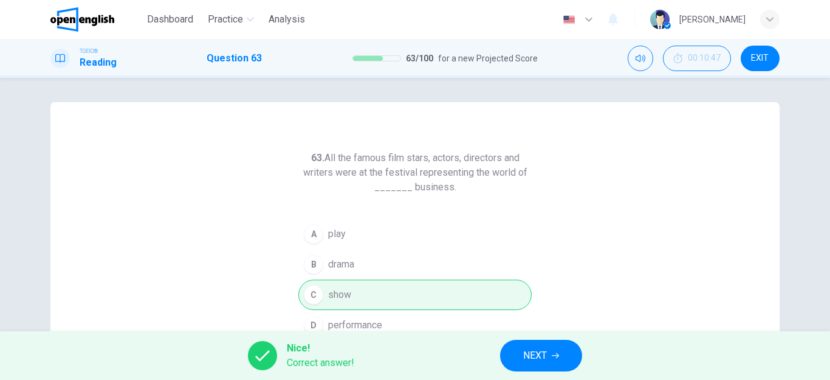
click at [524, 355] on button "NEXT" at bounding box center [541, 356] width 82 height 32
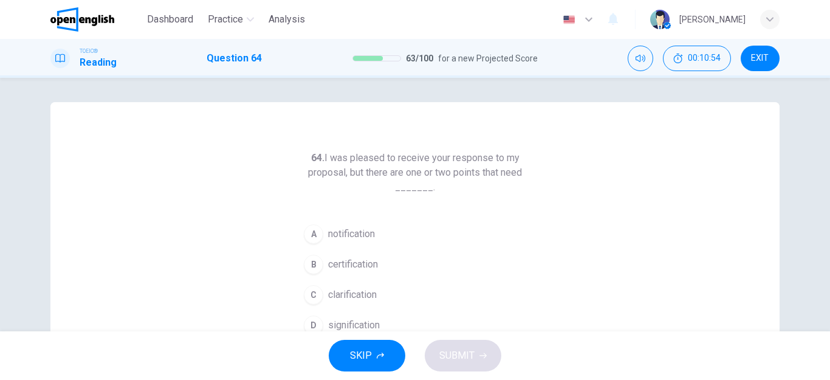
click at [323, 293] on button "C clarification" at bounding box center [414, 294] width 233 height 30
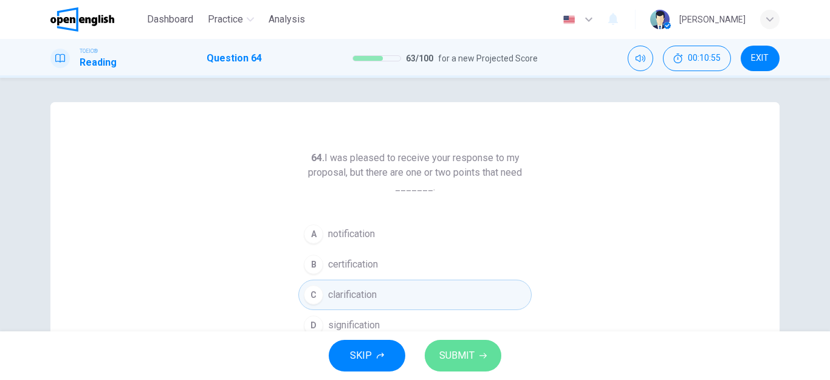
click at [462, 349] on span "SUBMIT" at bounding box center [456, 355] width 35 height 17
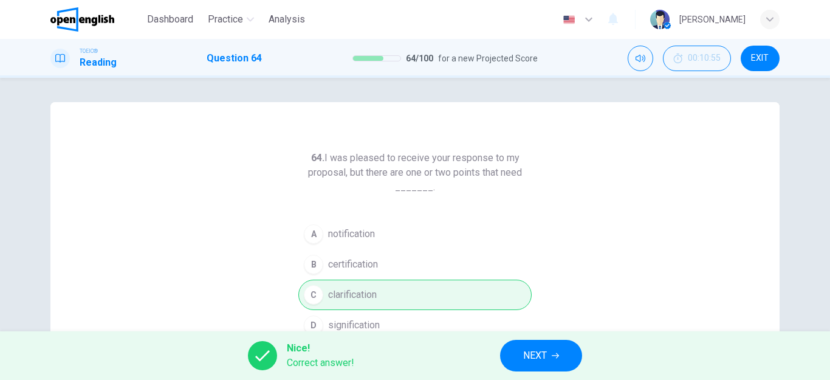
click at [508, 353] on button "NEXT" at bounding box center [541, 356] width 82 height 32
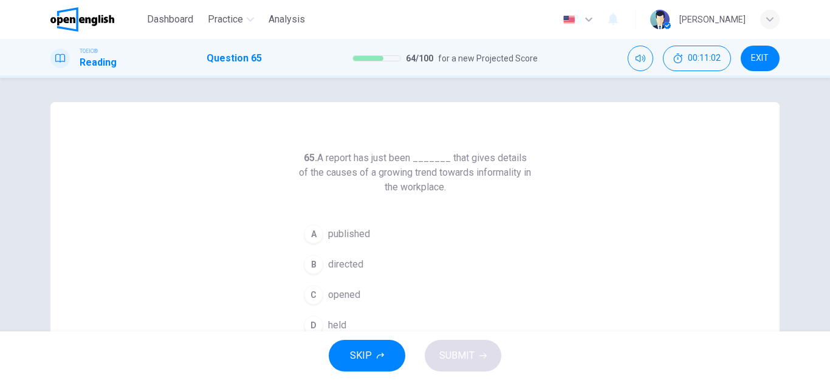
click at [309, 233] on div "A" at bounding box center [313, 233] width 19 height 19
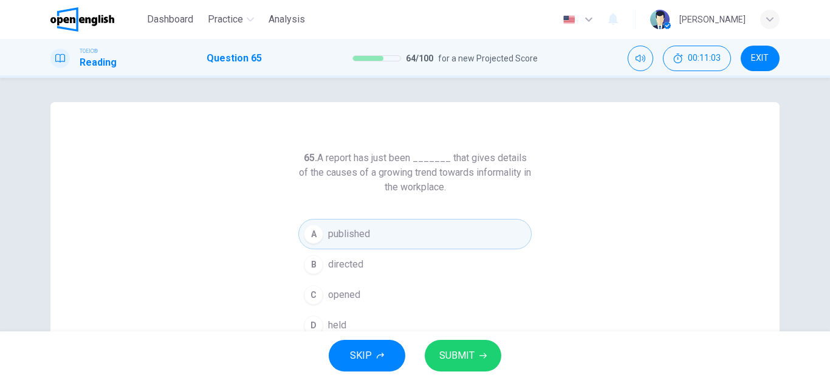
click at [465, 351] on span "SUBMIT" at bounding box center [456, 355] width 35 height 17
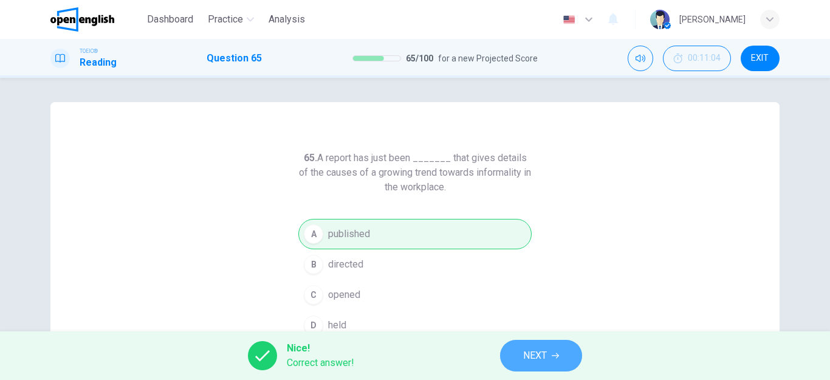
click at [530, 352] on span "NEXT" at bounding box center [535, 355] width 24 height 17
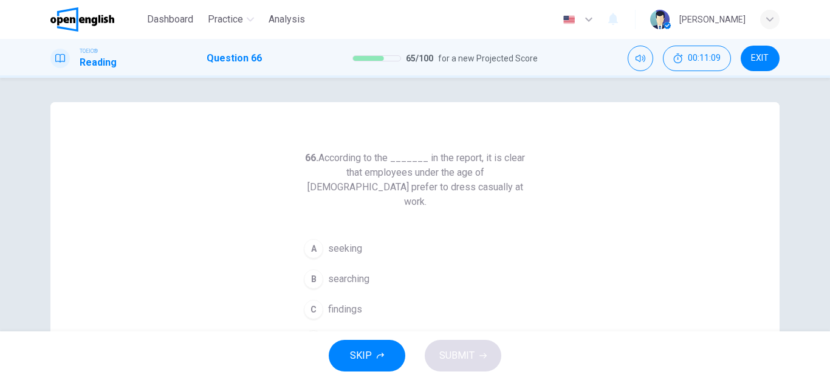
click at [313, 299] on div "C" at bounding box center [313, 308] width 19 height 19
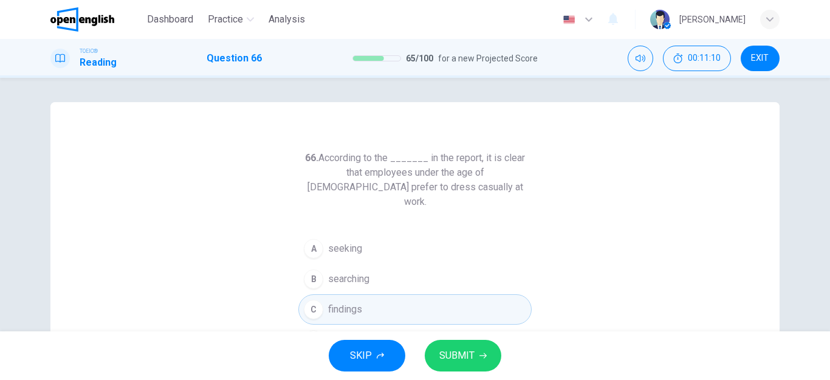
click at [457, 356] on span "SUBMIT" at bounding box center [456, 355] width 35 height 17
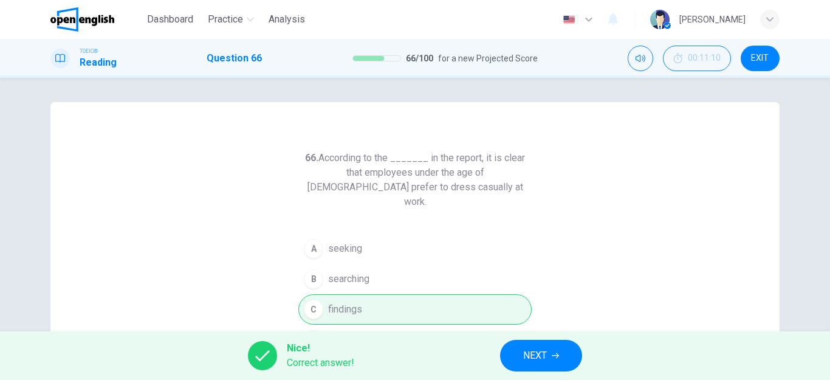
click at [521, 355] on button "NEXT" at bounding box center [541, 356] width 82 height 32
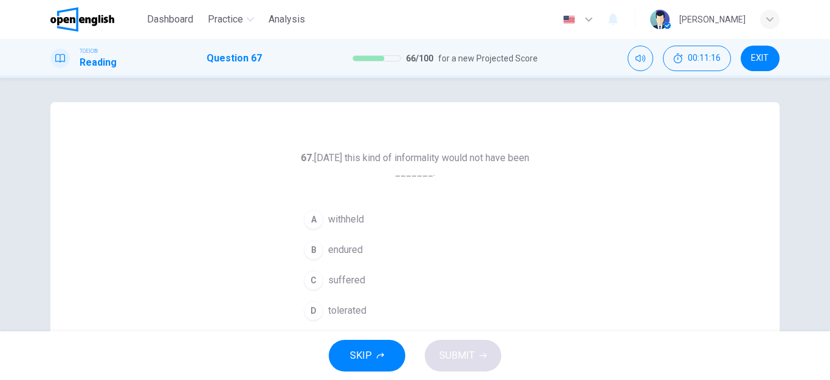
click at [317, 249] on div "B" at bounding box center [313, 249] width 19 height 19
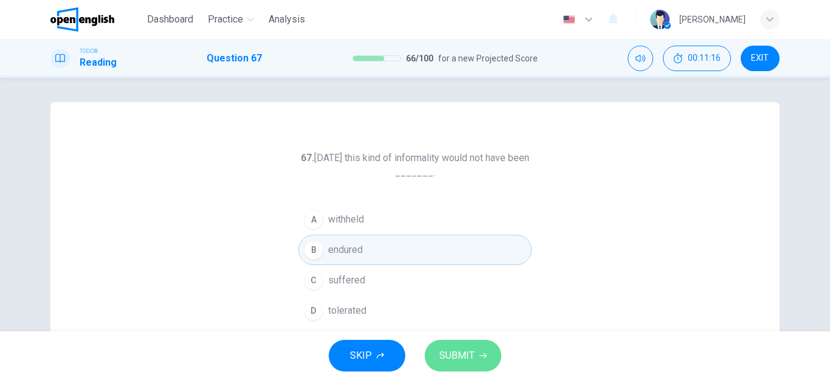
click at [454, 352] on span "SUBMIT" at bounding box center [456, 355] width 35 height 17
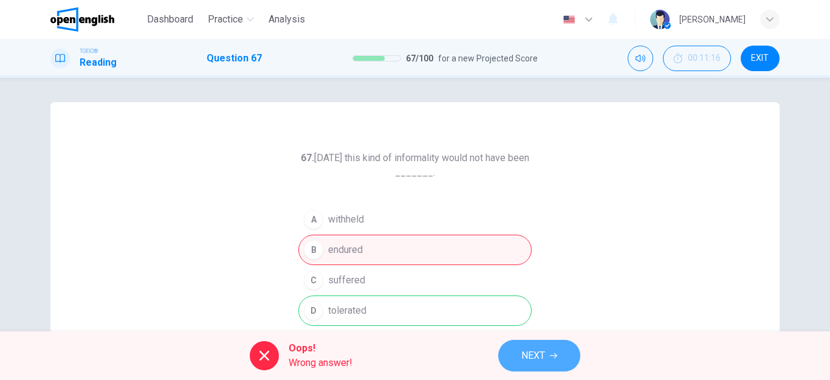
click at [530, 353] on span "NEXT" at bounding box center [533, 355] width 24 height 17
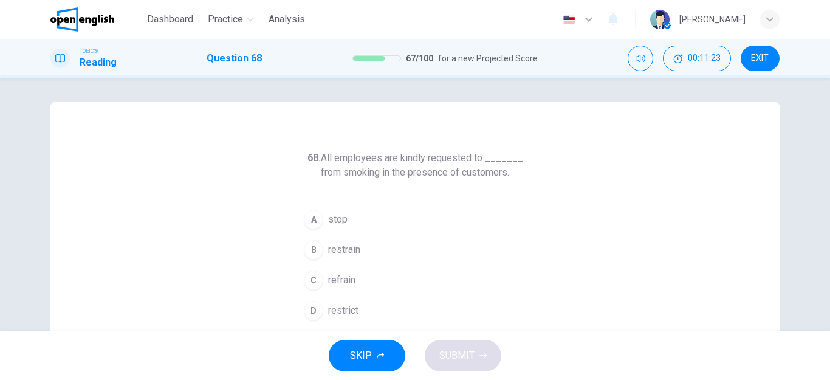
click at [309, 221] on div "A" at bounding box center [313, 219] width 19 height 19
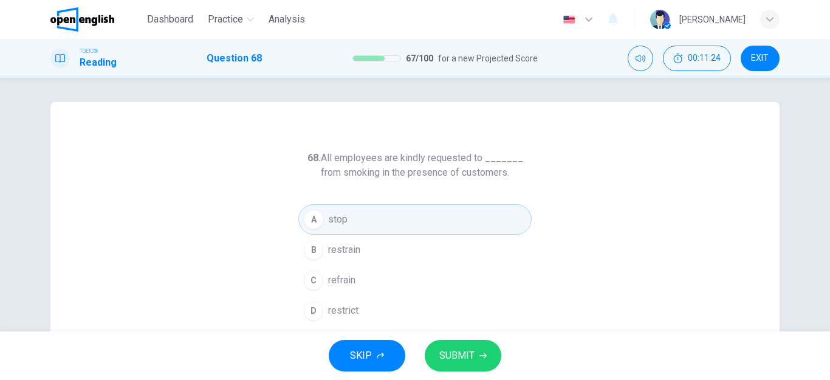
click at [448, 354] on span "SUBMIT" at bounding box center [456, 355] width 35 height 17
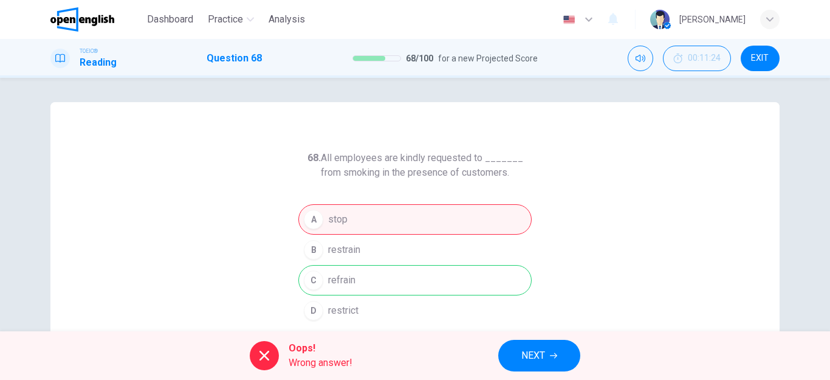
click at [516, 356] on button "NEXT" at bounding box center [539, 356] width 82 height 32
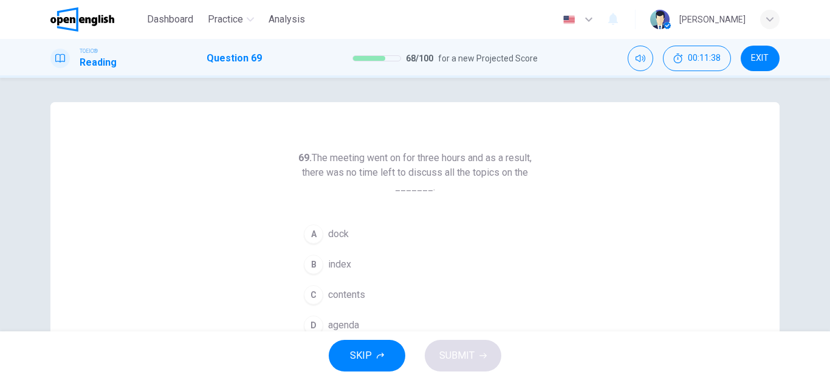
click at [315, 321] on div "D" at bounding box center [313, 324] width 19 height 19
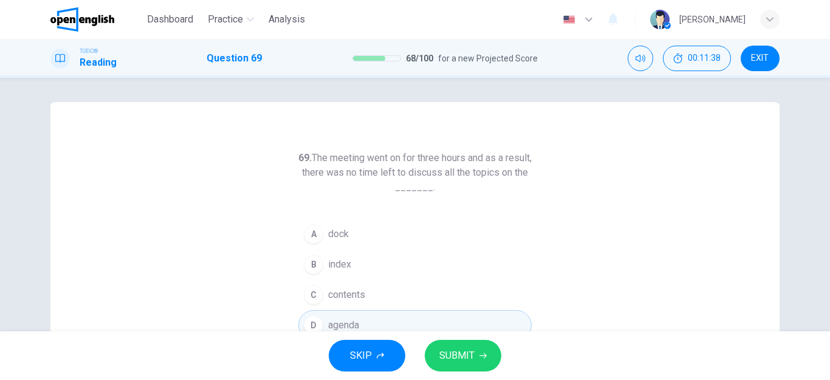
click at [462, 354] on span "SUBMIT" at bounding box center [456, 355] width 35 height 17
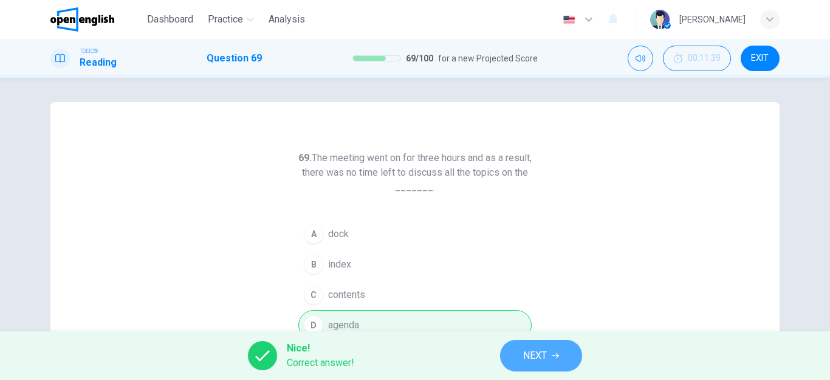
click at [525, 354] on span "NEXT" at bounding box center [535, 355] width 24 height 17
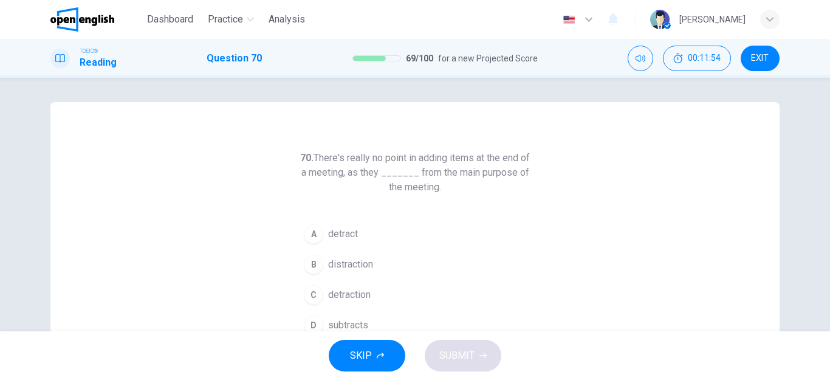
click at [318, 236] on div "A" at bounding box center [313, 233] width 19 height 19
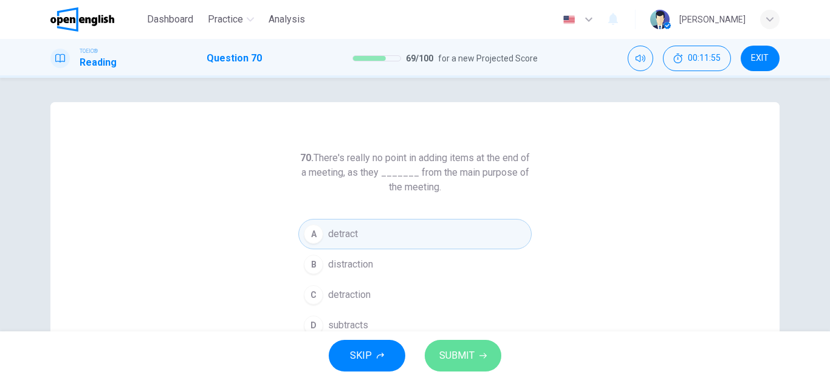
click at [462, 355] on span "SUBMIT" at bounding box center [456, 355] width 35 height 17
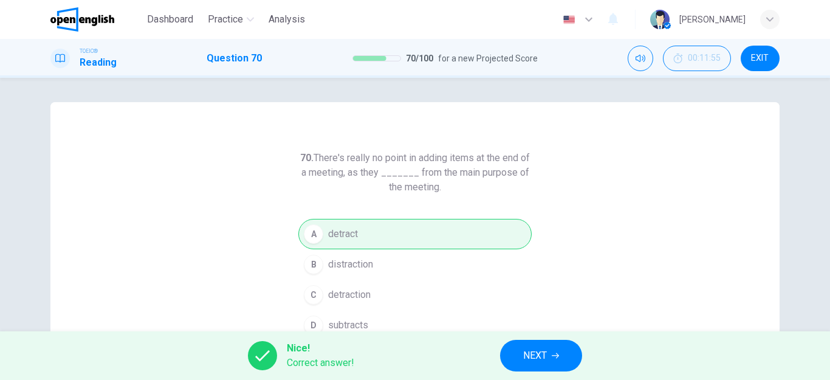
click at [531, 358] on span "NEXT" at bounding box center [535, 355] width 24 height 17
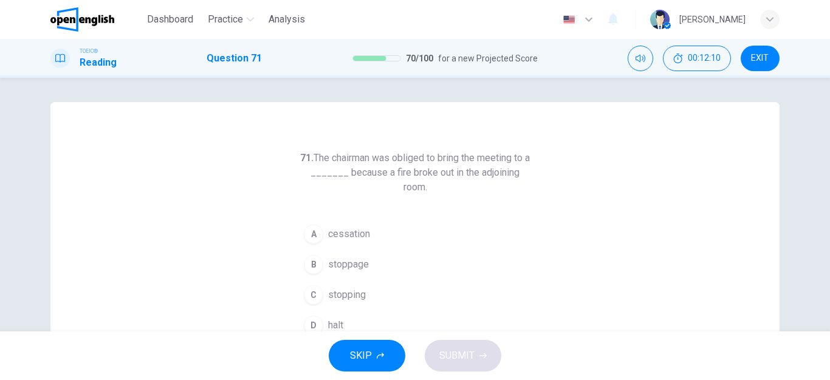
click at [317, 296] on div "C" at bounding box center [313, 294] width 19 height 19
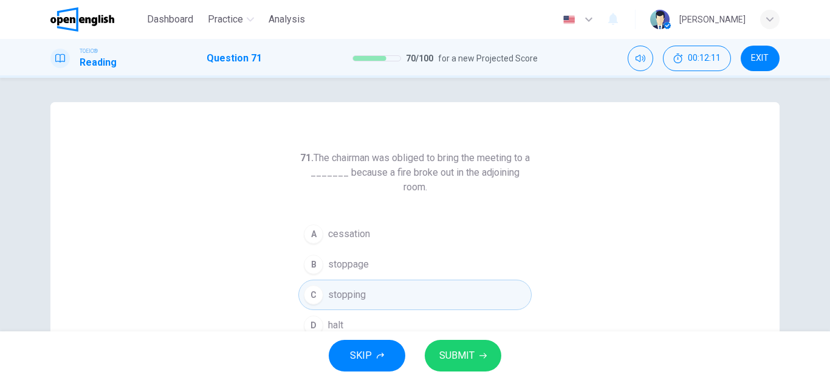
click at [471, 362] on span "SUBMIT" at bounding box center [456, 355] width 35 height 17
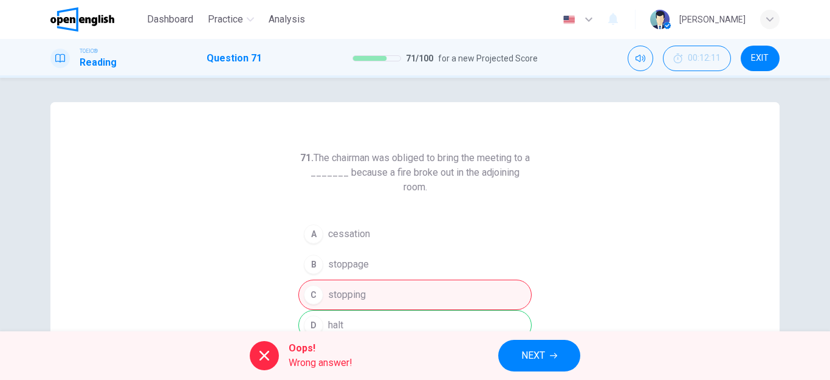
click at [532, 359] on span "NEXT" at bounding box center [533, 355] width 24 height 17
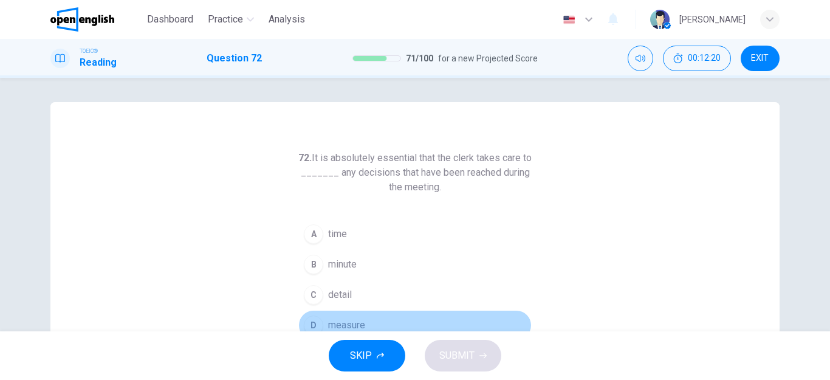
click at [316, 324] on div "D" at bounding box center [313, 324] width 19 height 19
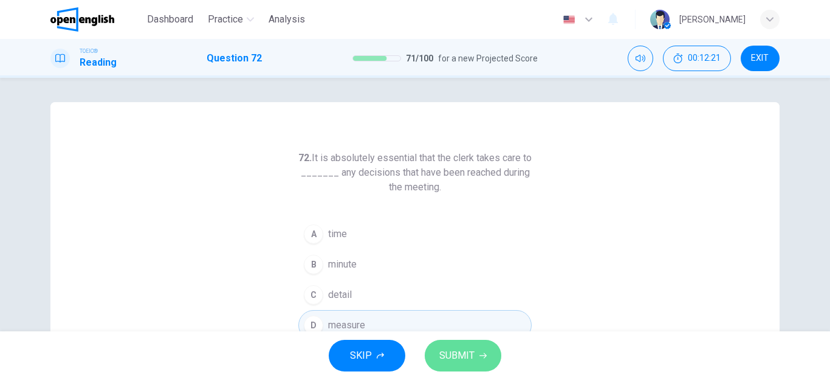
click at [462, 358] on span "SUBMIT" at bounding box center [456, 355] width 35 height 17
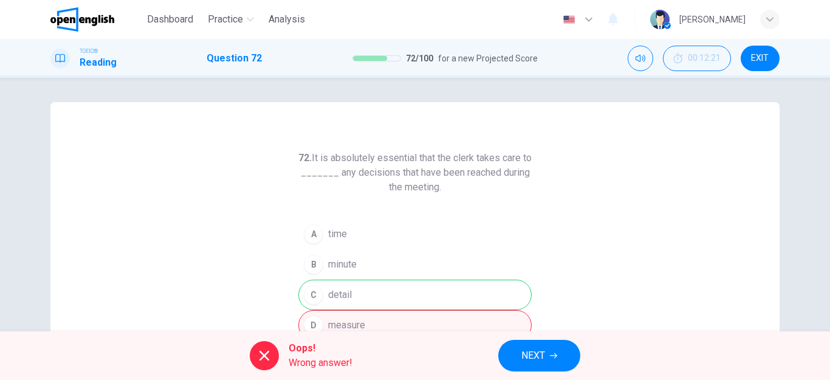
click at [539, 352] on span "NEXT" at bounding box center [533, 355] width 24 height 17
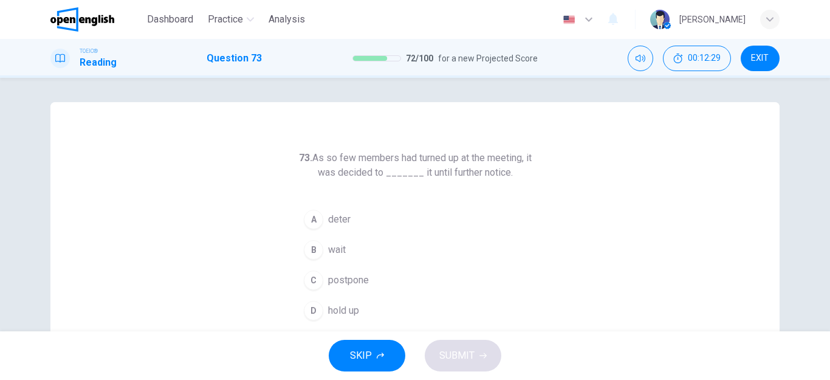
click at [318, 282] on div "C" at bounding box center [313, 279] width 19 height 19
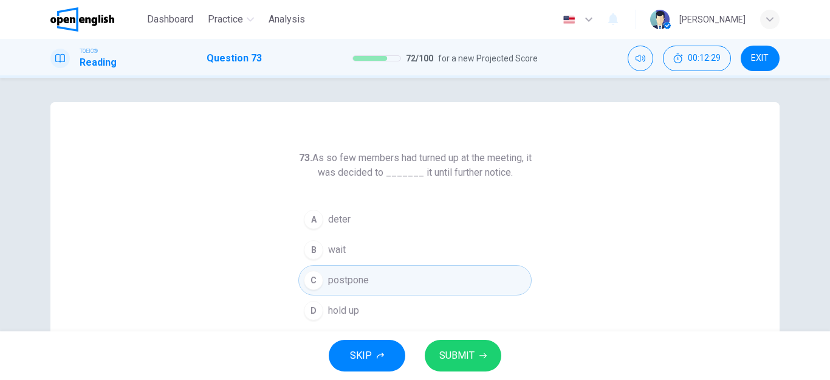
click at [454, 348] on span "SUBMIT" at bounding box center [456, 355] width 35 height 17
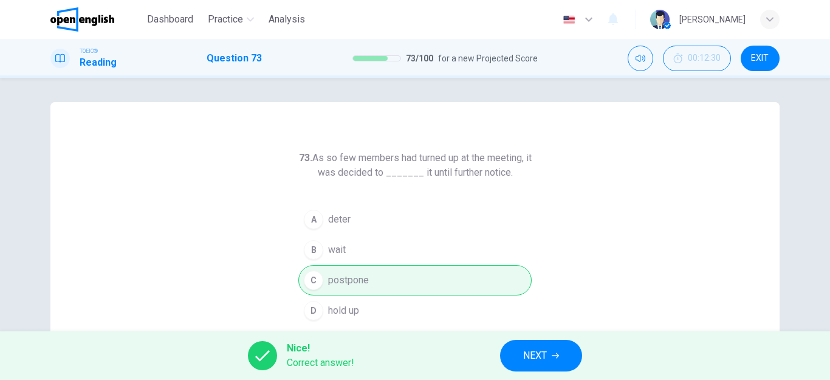
click at [525, 351] on span "NEXT" at bounding box center [535, 355] width 24 height 17
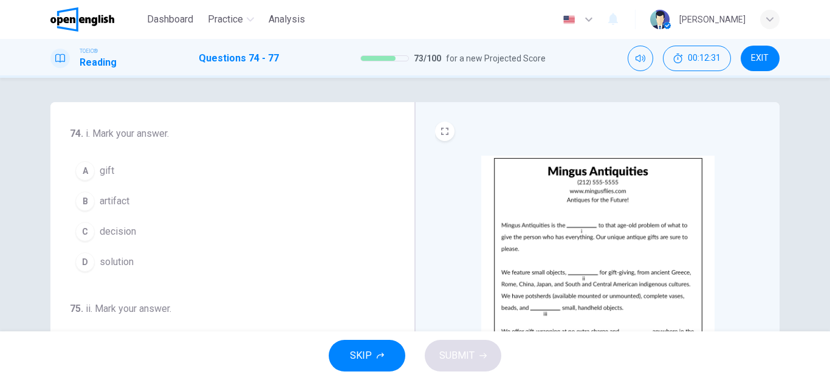
scroll to position [61, 0]
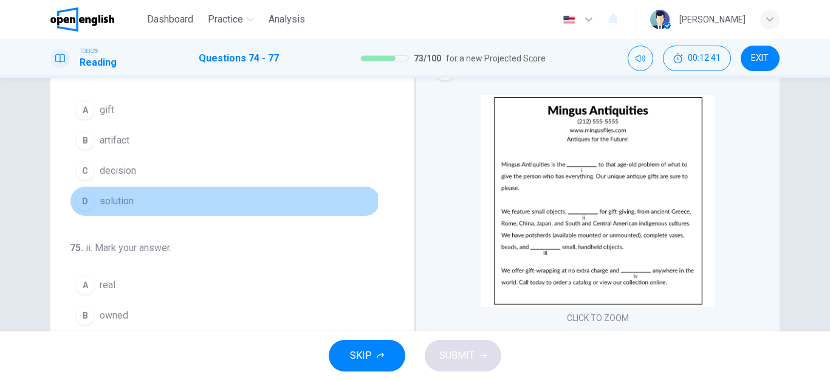
click at [106, 200] on span "solution" at bounding box center [117, 201] width 34 height 15
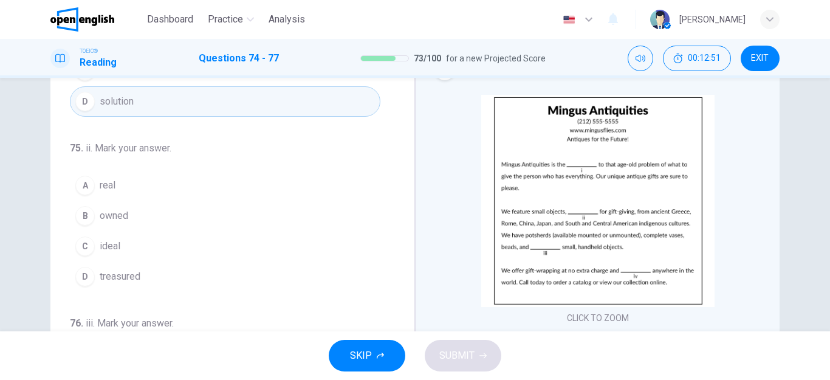
scroll to position [102, 0]
click at [106, 245] on span "ideal" at bounding box center [110, 243] width 21 height 15
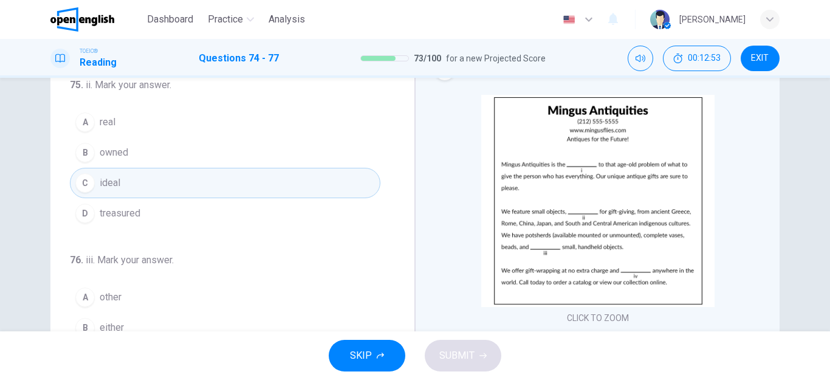
scroll to position [224, 0]
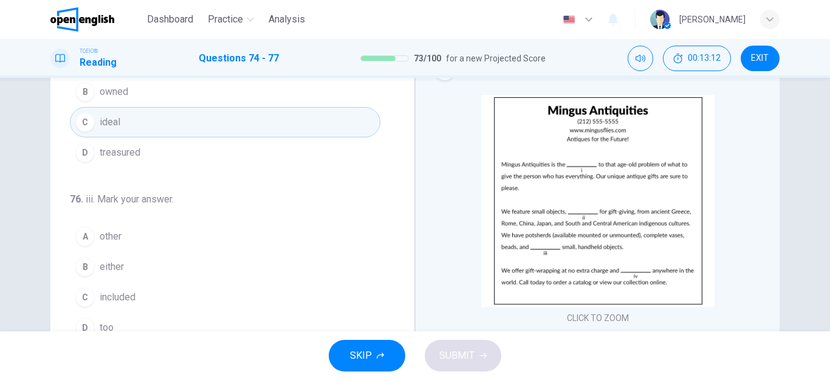
click at [117, 235] on span "other" at bounding box center [111, 236] width 22 height 15
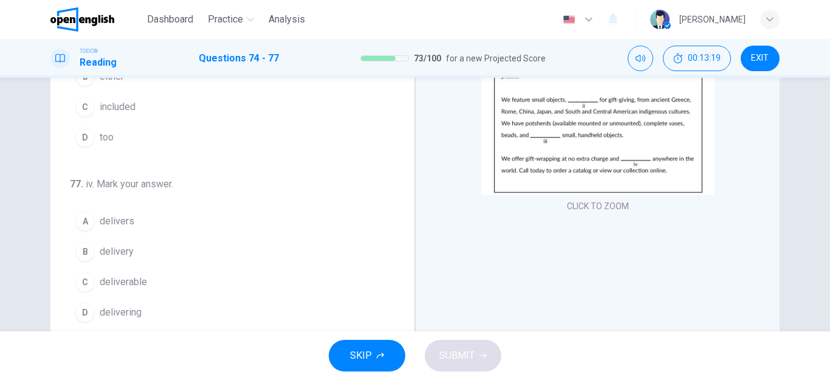
scroll to position [182, 0]
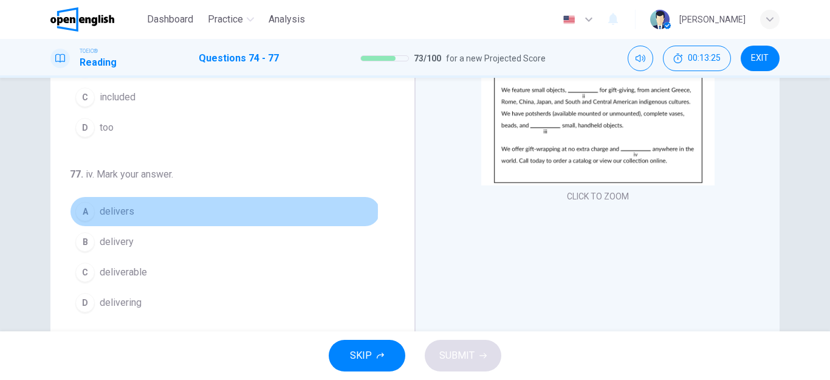
click at [103, 211] on span "delivers" at bounding box center [117, 211] width 35 height 15
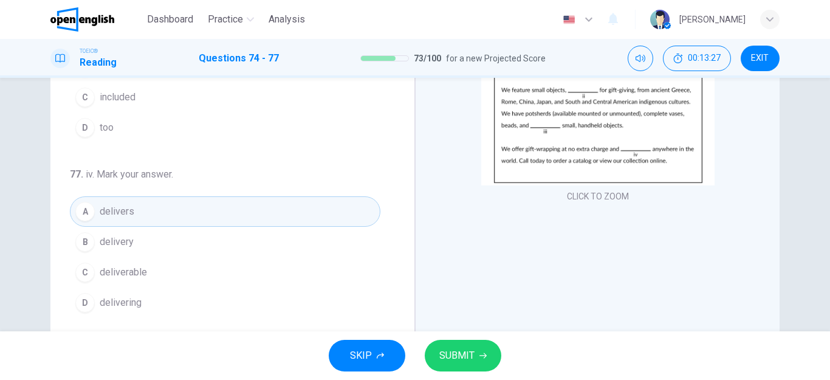
click at [456, 355] on span "SUBMIT" at bounding box center [456, 355] width 35 height 17
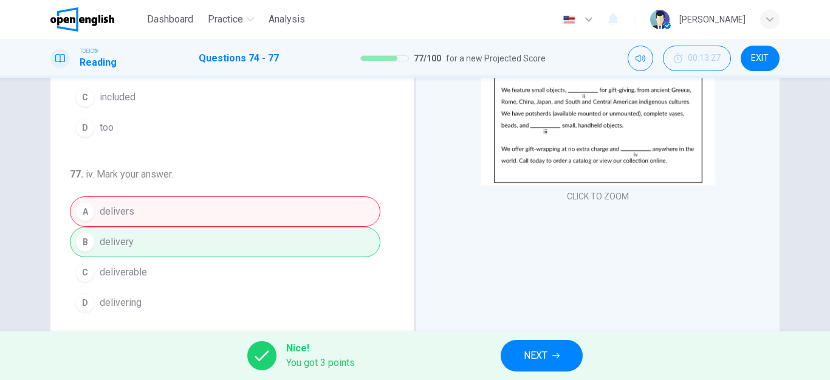
click at [530, 355] on span "NEXT" at bounding box center [536, 355] width 24 height 17
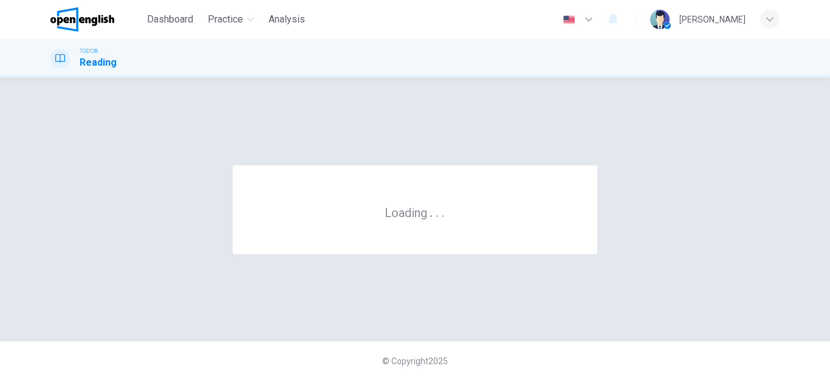
scroll to position [0, 0]
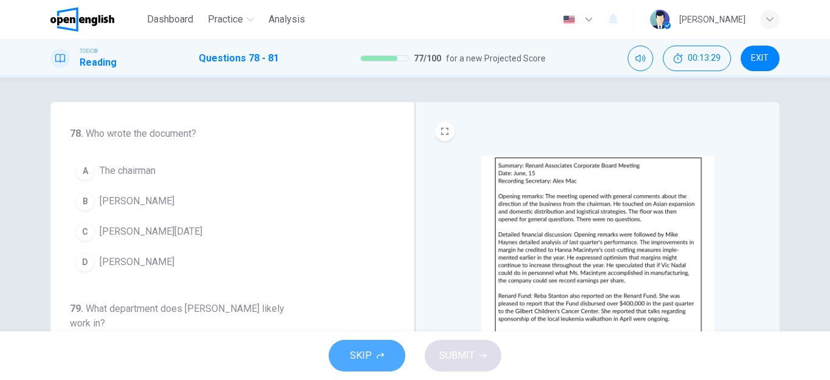
click at [355, 358] on span "SKIP" at bounding box center [361, 355] width 22 height 17
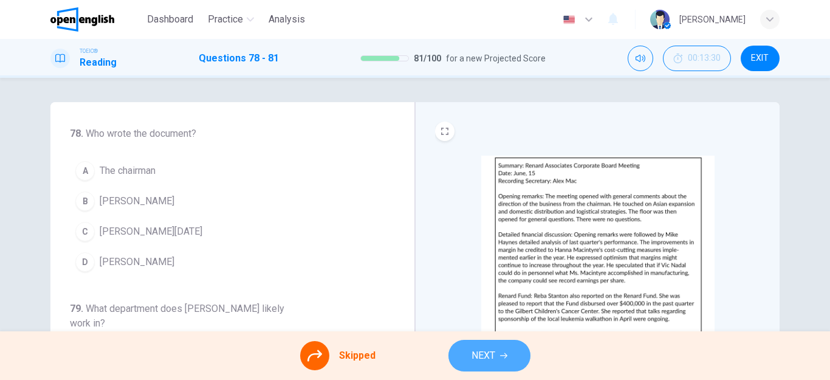
click at [479, 354] on span "NEXT" at bounding box center [483, 355] width 24 height 17
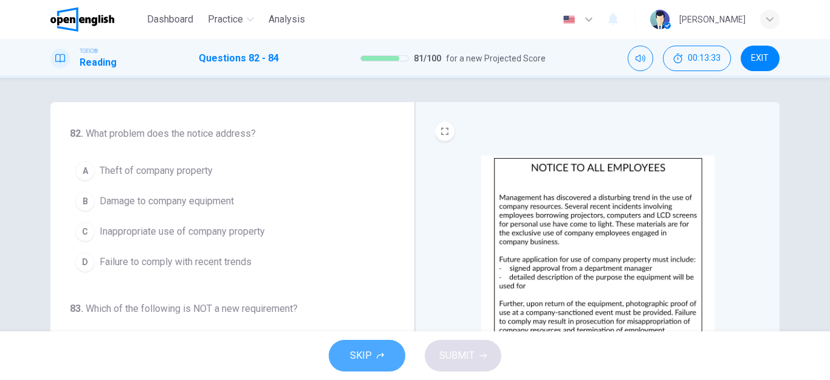
click at [356, 351] on span "SKIP" at bounding box center [361, 355] width 22 height 17
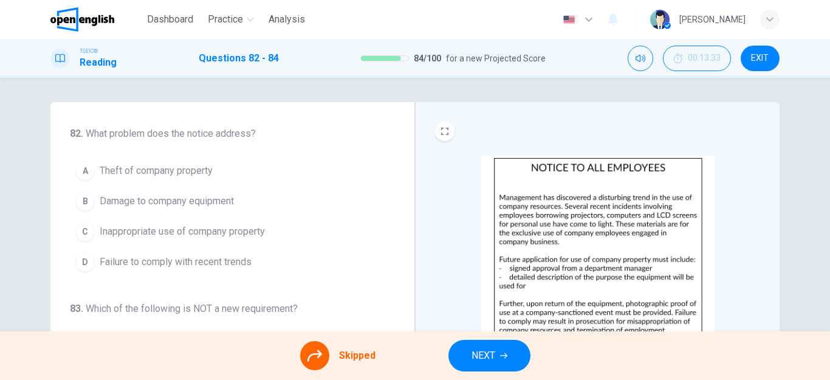
click at [473, 351] on span "NEXT" at bounding box center [483, 355] width 24 height 17
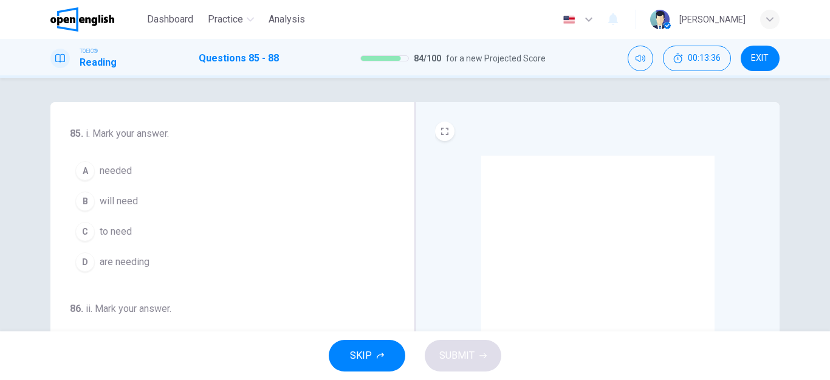
scroll to position [61, 0]
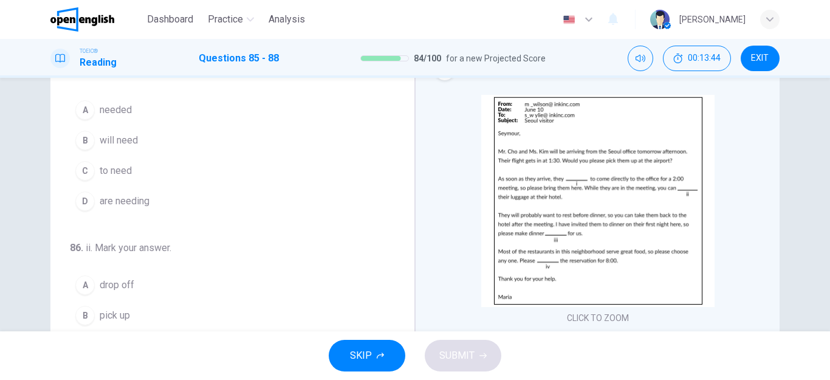
click at [87, 109] on div "A" at bounding box center [84, 109] width 19 height 19
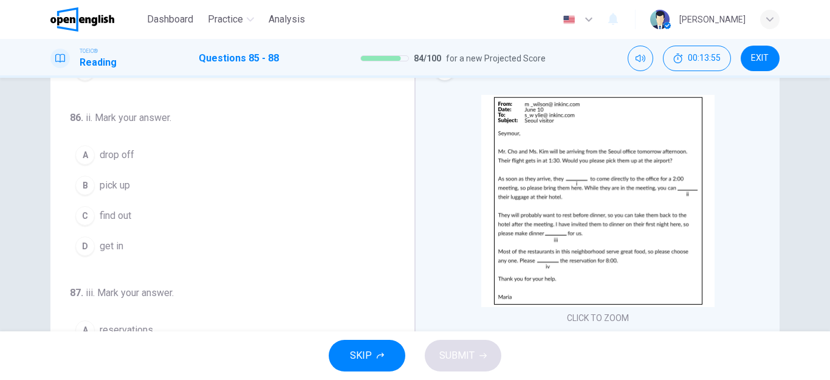
scroll to position [136, 0]
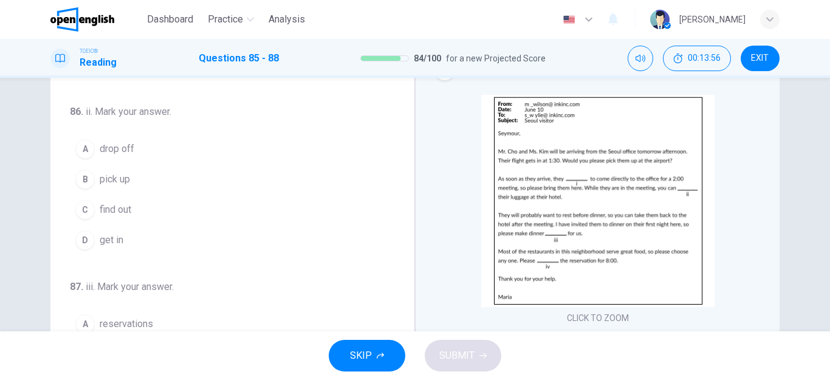
click at [84, 179] on div "B" at bounding box center [84, 178] width 19 height 19
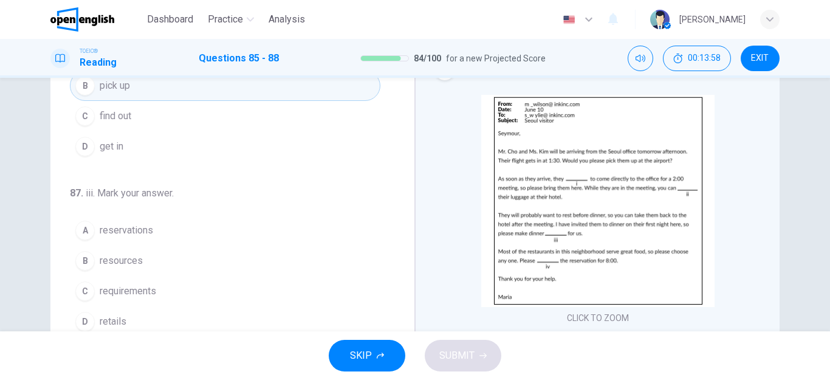
scroll to position [233, 0]
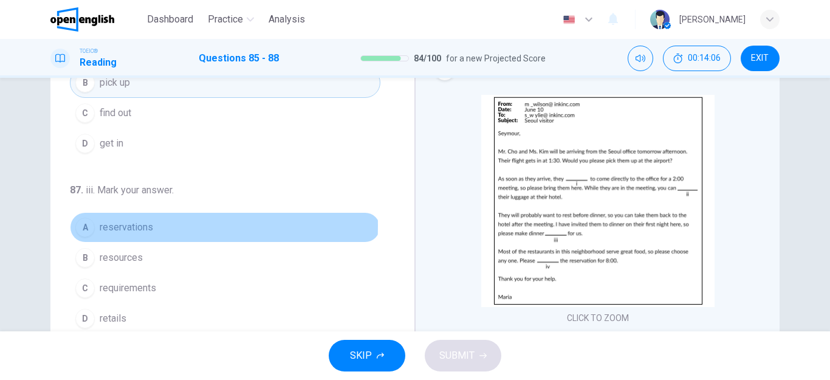
click at [85, 225] on div "A" at bounding box center [84, 226] width 19 height 19
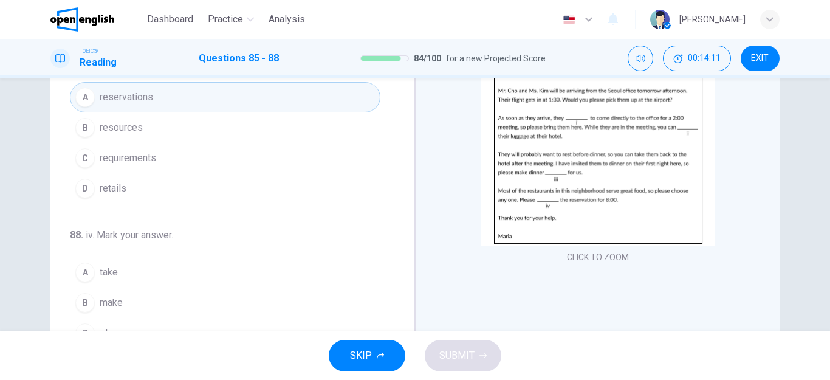
scroll to position [182, 0]
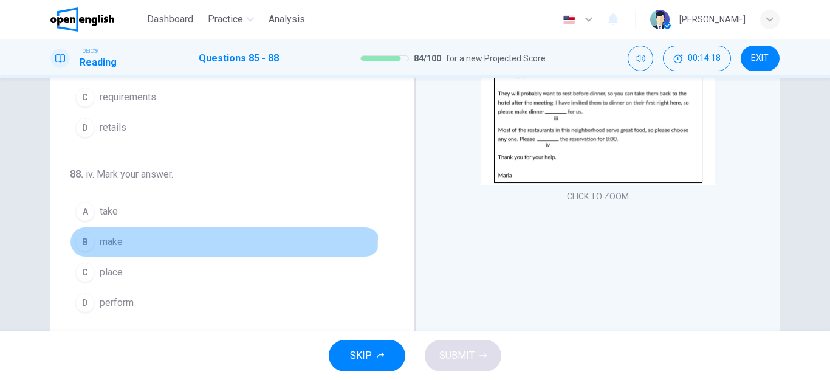
click at [82, 235] on div "B" at bounding box center [84, 241] width 19 height 19
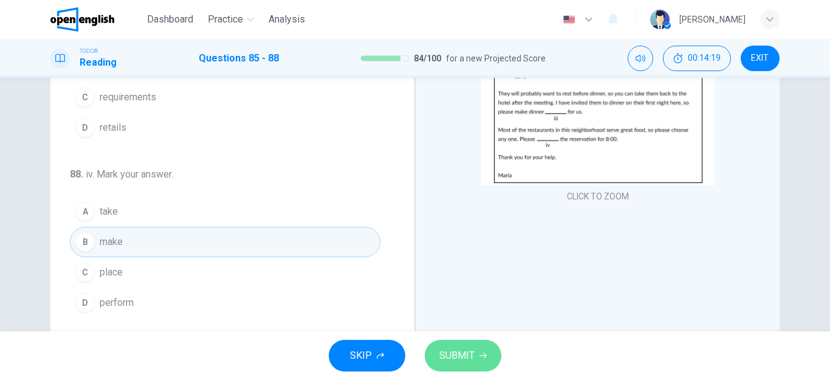
click at [450, 352] on span "SUBMIT" at bounding box center [456, 355] width 35 height 17
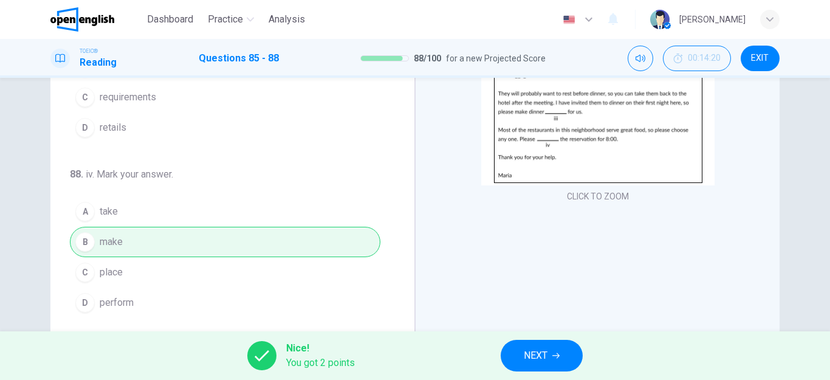
click at [527, 355] on span "NEXT" at bounding box center [536, 355] width 24 height 17
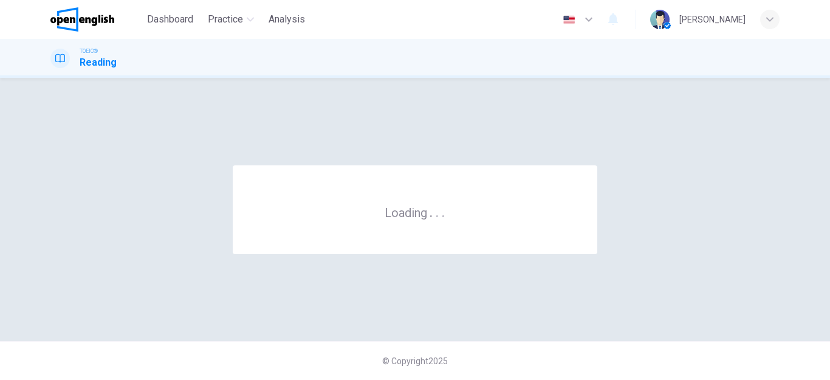
scroll to position [0, 0]
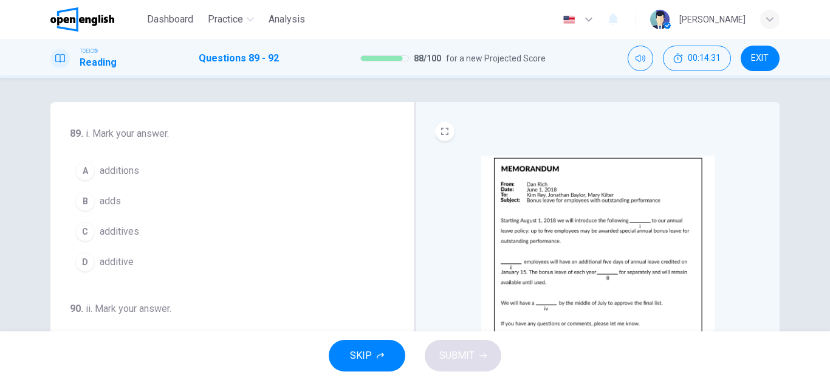
click at [83, 171] on div "A" at bounding box center [84, 170] width 19 height 19
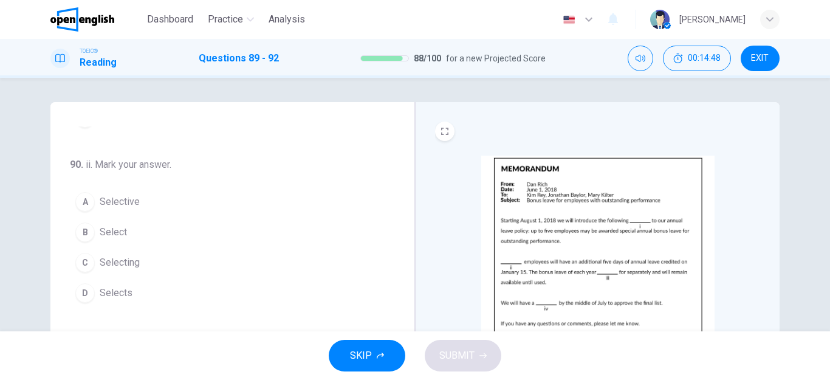
click at [91, 235] on div "B" at bounding box center [84, 231] width 19 height 19
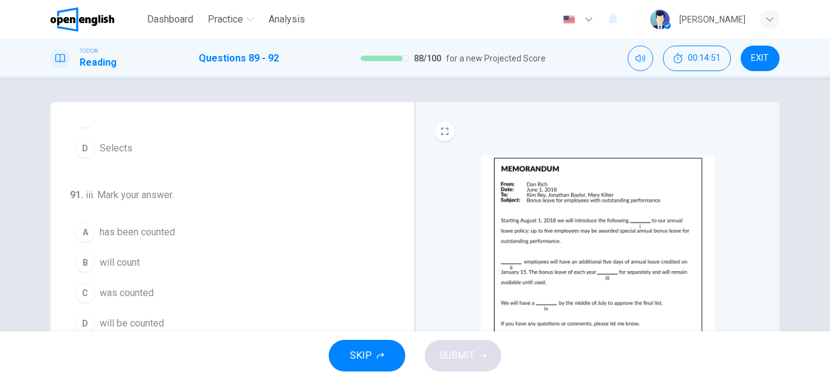
scroll to position [290, 0]
click at [83, 320] on div "D" at bounding box center [84, 321] width 19 height 19
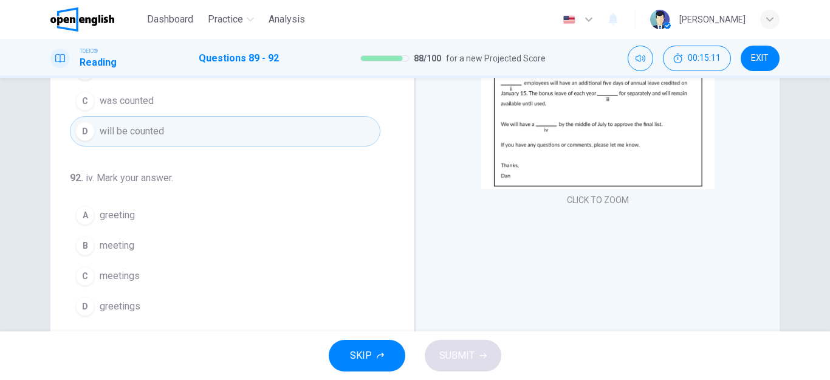
scroll to position [182, 0]
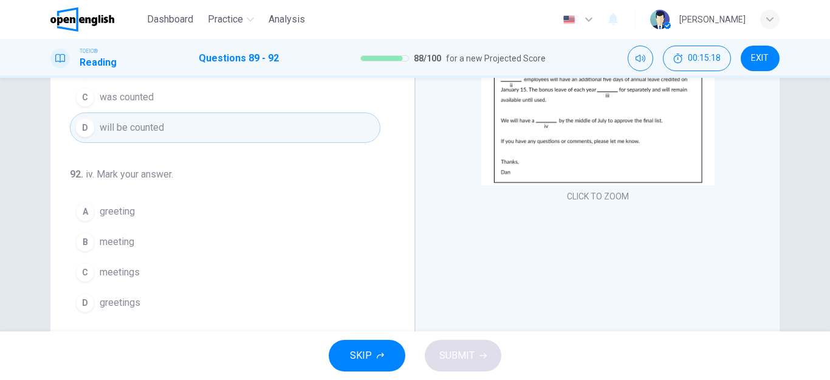
click at [92, 242] on div "B" at bounding box center [84, 241] width 19 height 19
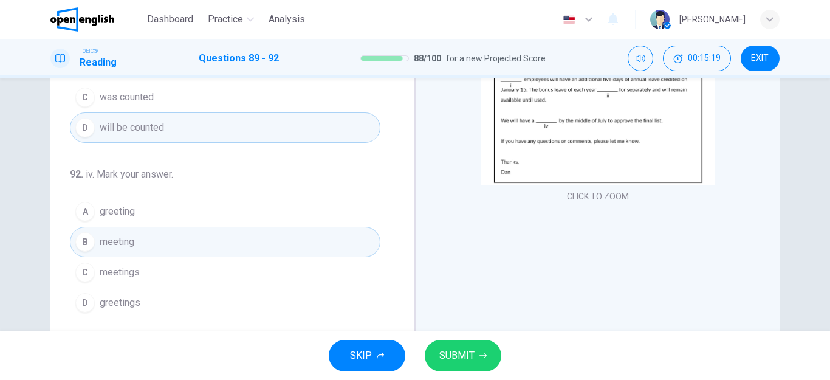
click at [446, 353] on span "SUBMIT" at bounding box center [456, 355] width 35 height 17
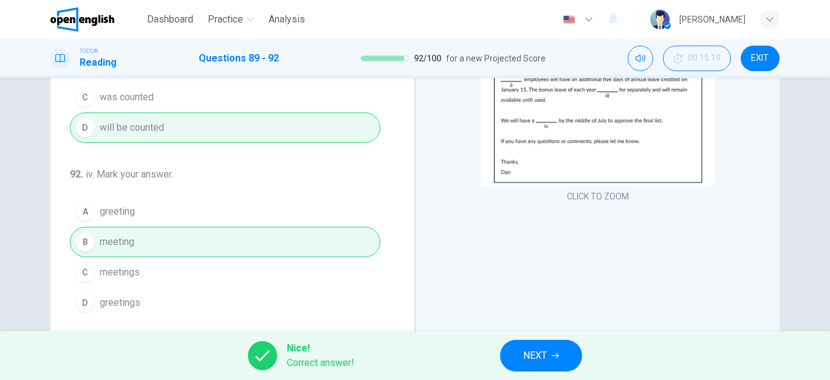
click at [532, 354] on span "NEXT" at bounding box center [535, 355] width 24 height 17
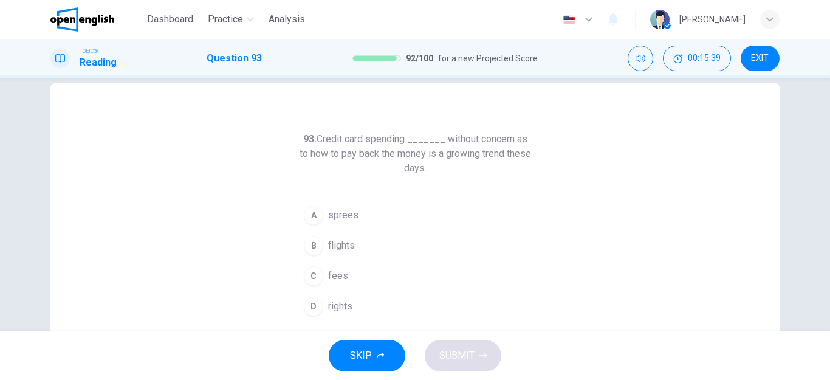
scroll to position [0, 0]
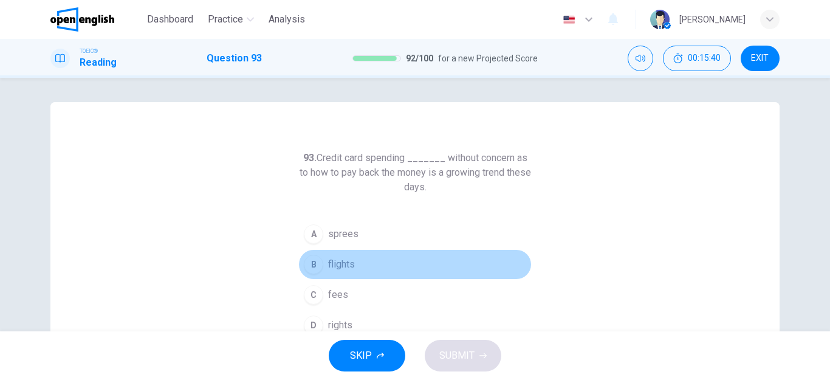
click at [314, 267] on div "B" at bounding box center [313, 264] width 19 height 19
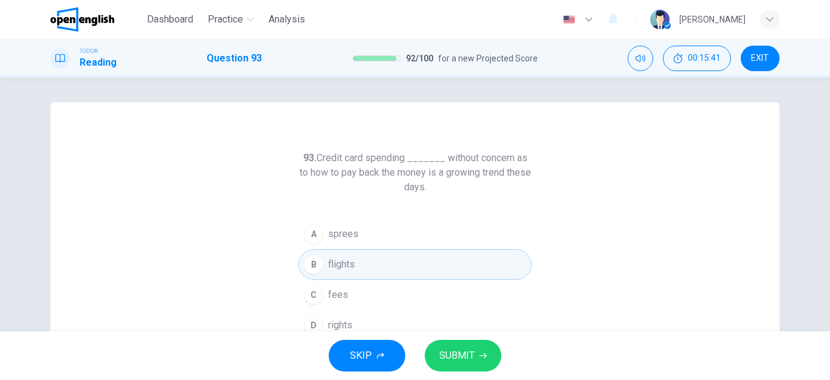
click at [467, 351] on span "SUBMIT" at bounding box center [456, 355] width 35 height 17
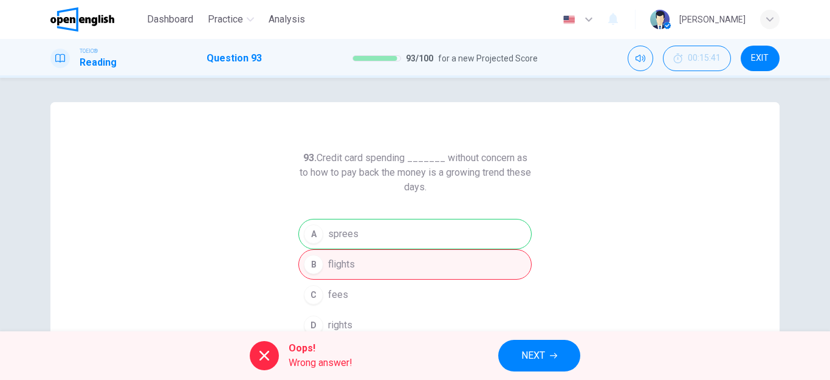
click at [533, 356] on span "NEXT" at bounding box center [533, 355] width 24 height 17
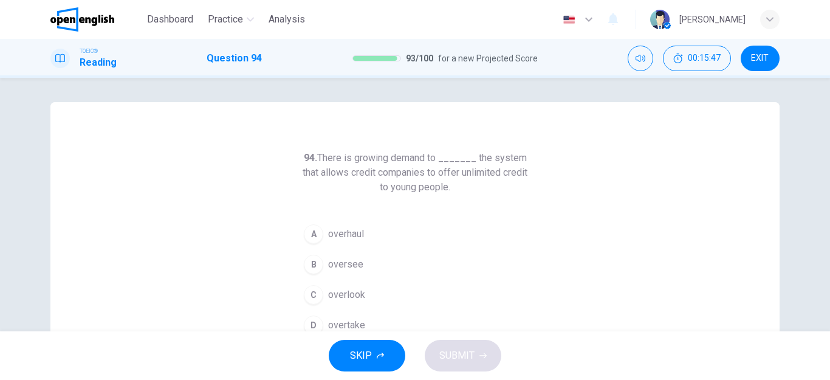
click at [349, 268] on span "oversee" at bounding box center [345, 264] width 35 height 15
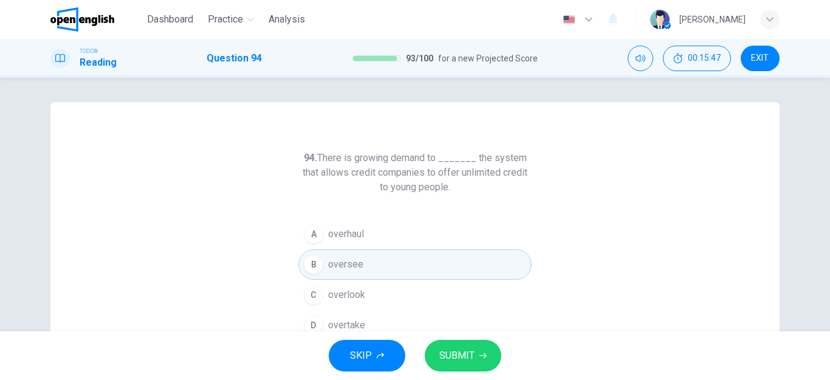
click at [462, 346] on button "SUBMIT" at bounding box center [463, 356] width 77 height 32
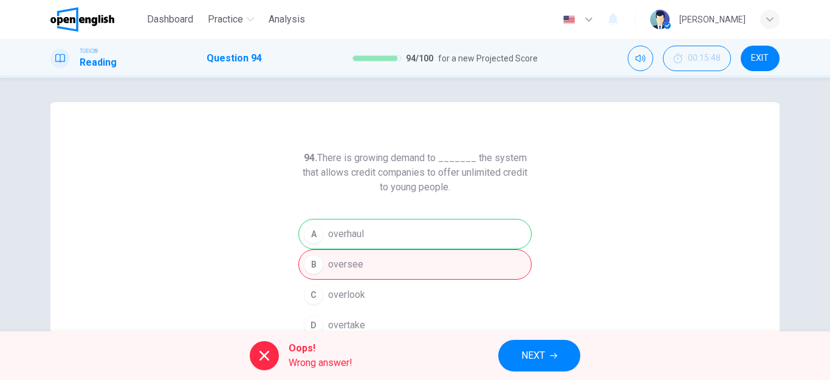
click at [537, 353] on span "NEXT" at bounding box center [533, 355] width 24 height 17
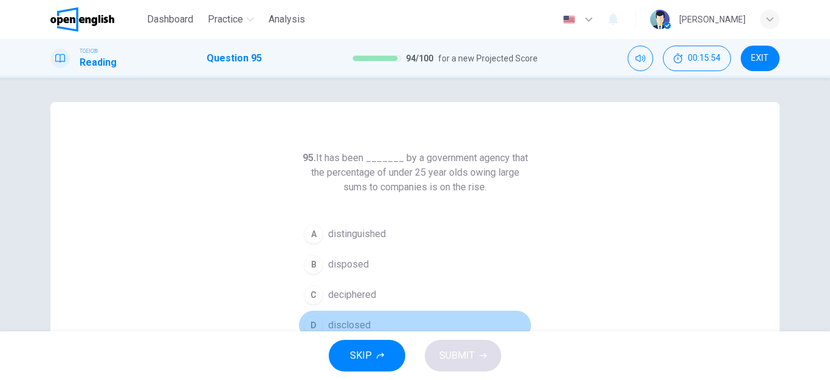
click at [317, 323] on div "D" at bounding box center [313, 324] width 19 height 19
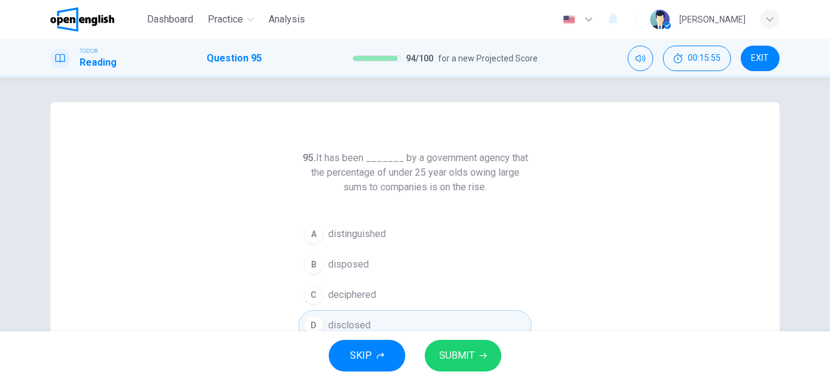
click at [455, 361] on span "SUBMIT" at bounding box center [456, 355] width 35 height 17
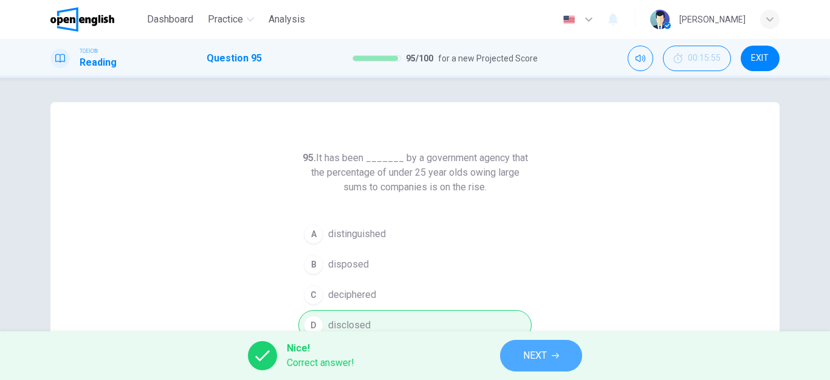
click at [528, 361] on span "NEXT" at bounding box center [535, 355] width 24 height 17
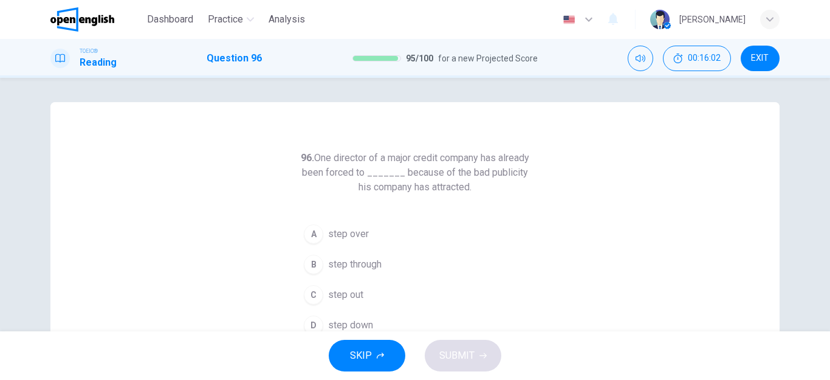
click at [319, 296] on div "C" at bounding box center [313, 294] width 19 height 19
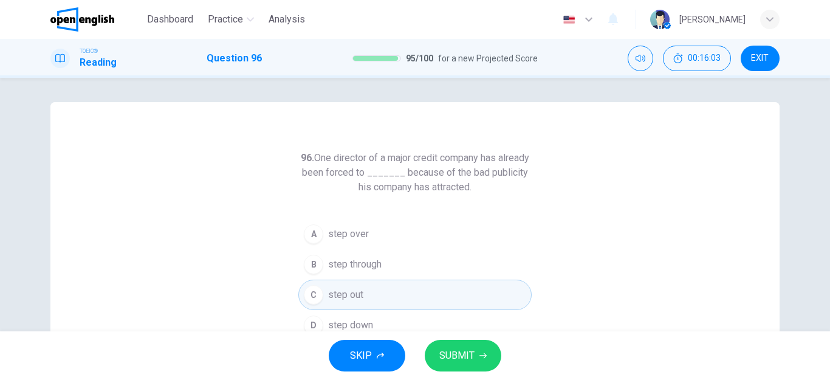
click at [456, 357] on span "SUBMIT" at bounding box center [456, 355] width 35 height 17
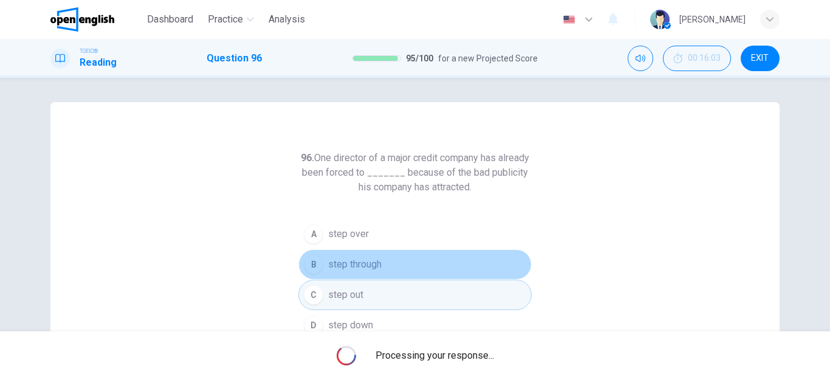
click at [344, 265] on span "step through" at bounding box center [354, 264] width 53 height 15
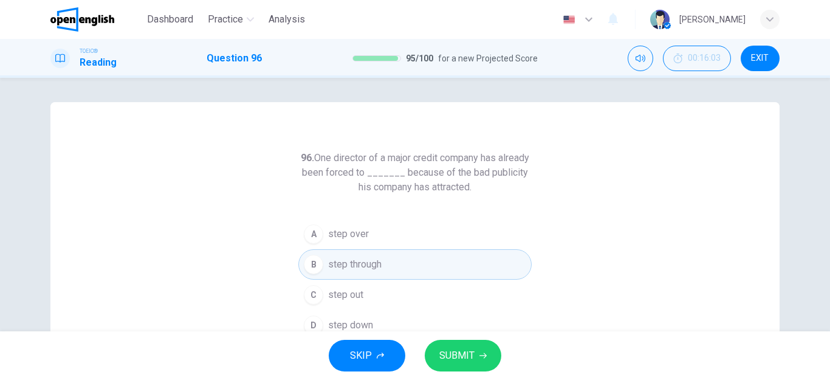
click at [357, 291] on span "step out" at bounding box center [345, 294] width 35 height 15
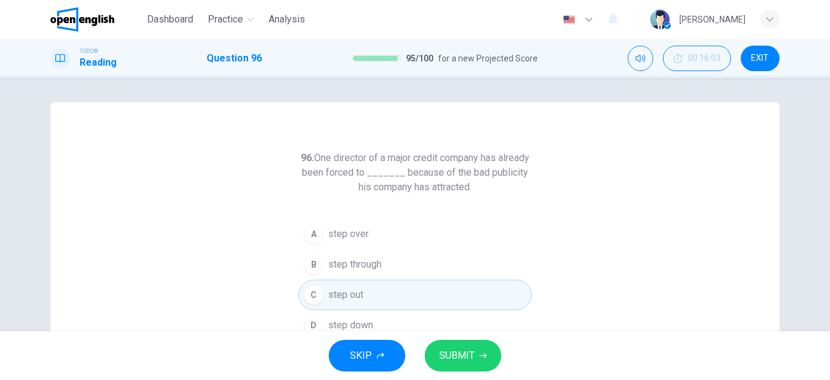
click at [440, 352] on span "SUBMIT" at bounding box center [456, 355] width 35 height 17
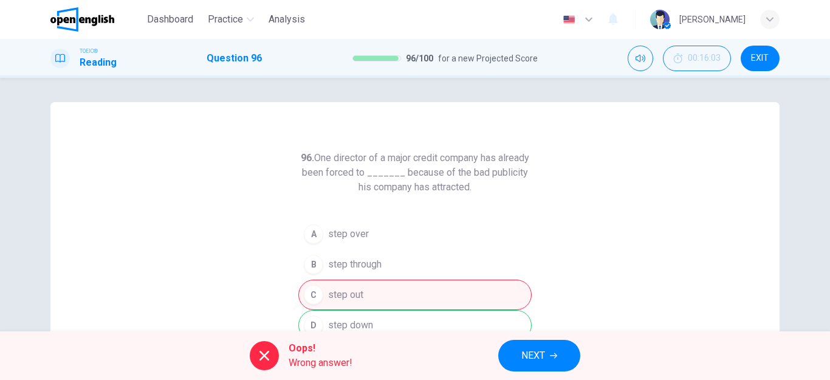
click at [524, 355] on span "NEXT" at bounding box center [533, 355] width 24 height 17
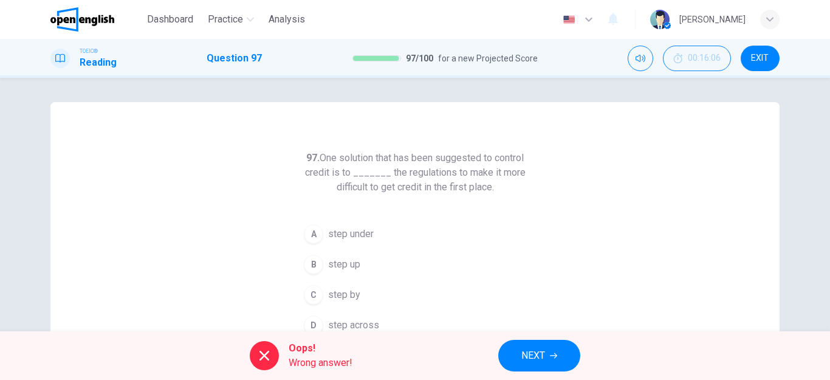
click at [302, 239] on div "A step under B step up C step by D step across" at bounding box center [414, 279] width 233 height 121
click at [335, 234] on div "A step under B step up C step by D step across" at bounding box center [414, 279] width 233 height 121
click at [531, 351] on span "NEXT" at bounding box center [533, 355] width 24 height 17
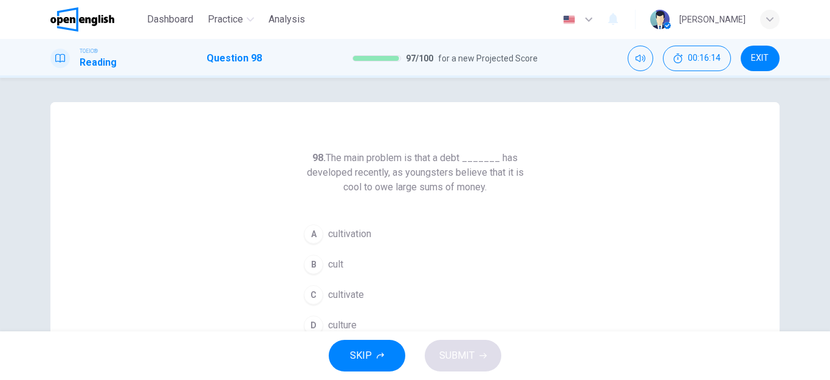
click at [330, 321] on span "culture" at bounding box center [342, 325] width 29 height 15
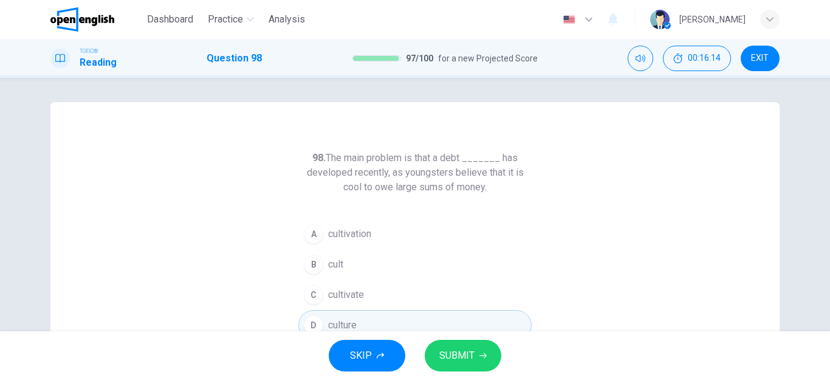
click at [458, 361] on span "SUBMIT" at bounding box center [456, 355] width 35 height 17
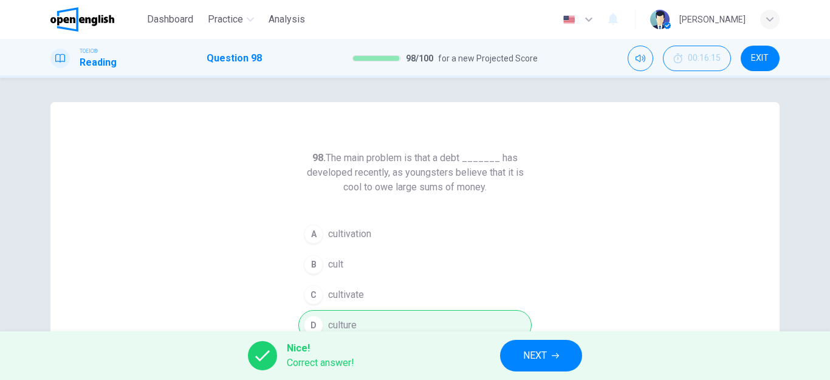
click at [529, 354] on span "NEXT" at bounding box center [535, 355] width 24 height 17
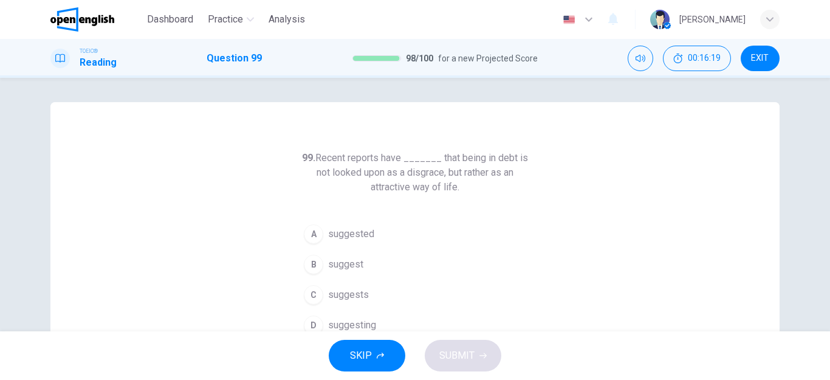
click at [312, 234] on div "A" at bounding box center [313, 233] width 19 height 19
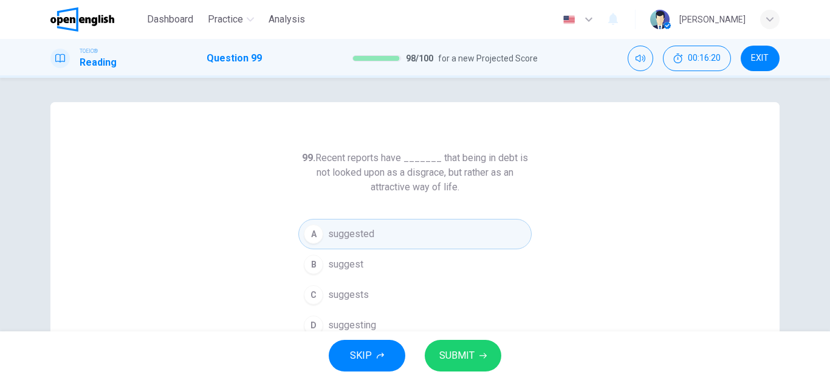
click at [455, 352] on span "SUBMIT" at bounding box center [456, 355] width 35 height 17
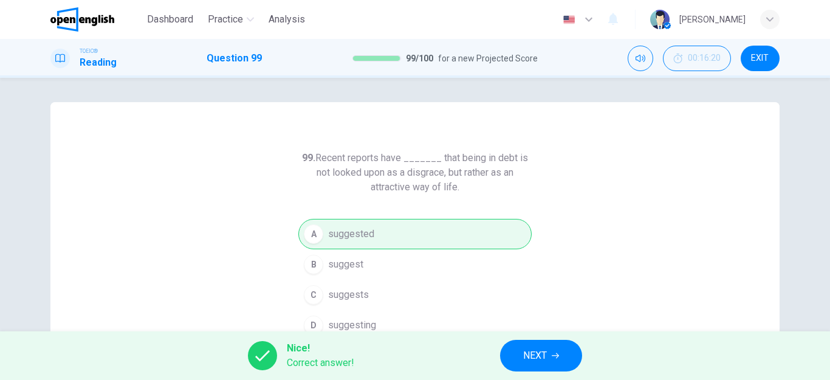
click at [530, 353] on span "NEXT" at bounding box center [535, 355] width 24 height 17
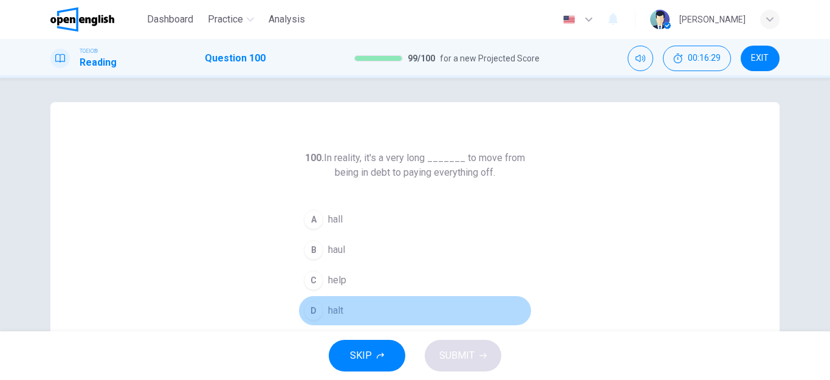
click at [317, 306] on div "D" at bounding box center [313, 310] width 19 height 19
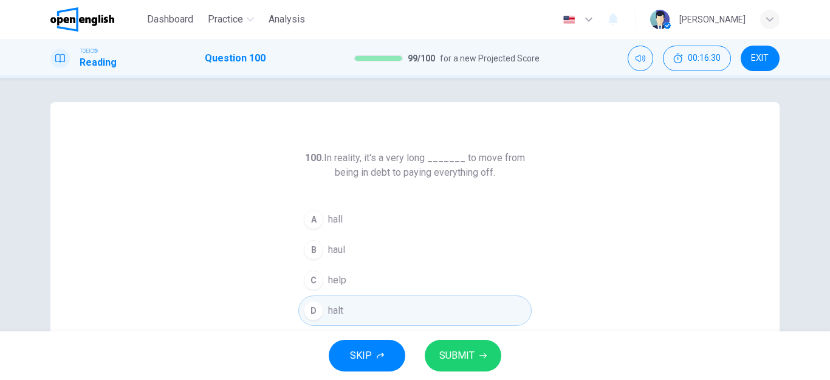
click at [448, 350] on span "SUBMIT" at bounding box center [456, 355] width 35 height 17
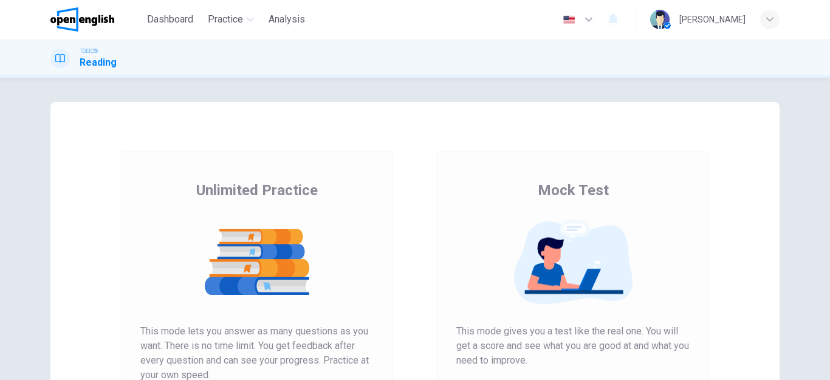
click at [91, 53] on span "TOEIC®" at bounding box center [89, 51] width 18 height 9
click at [91, 51] on span "TOEIC®" at bounding box center [89, 51] width 18 height 9
